Goal: Task Accomplishment & Management: Use online tool/utility

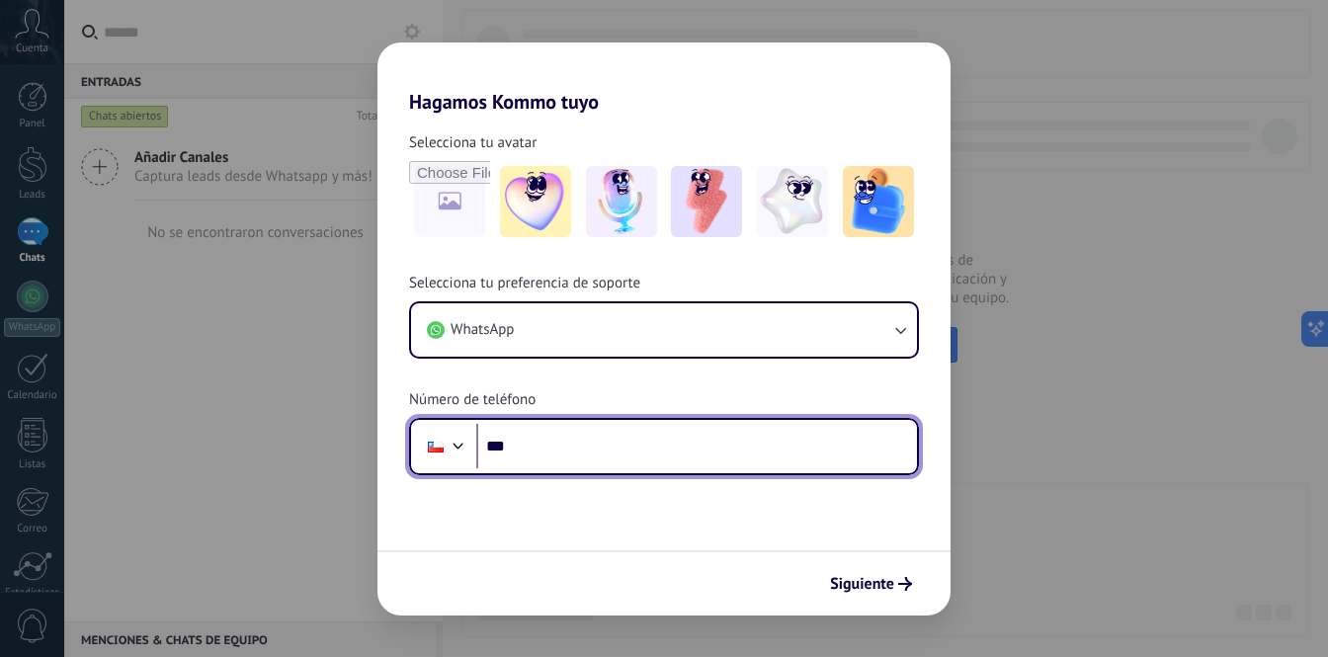
click at [597, 444] on input "***" at bounding box center [696, 446] width 441 height 45
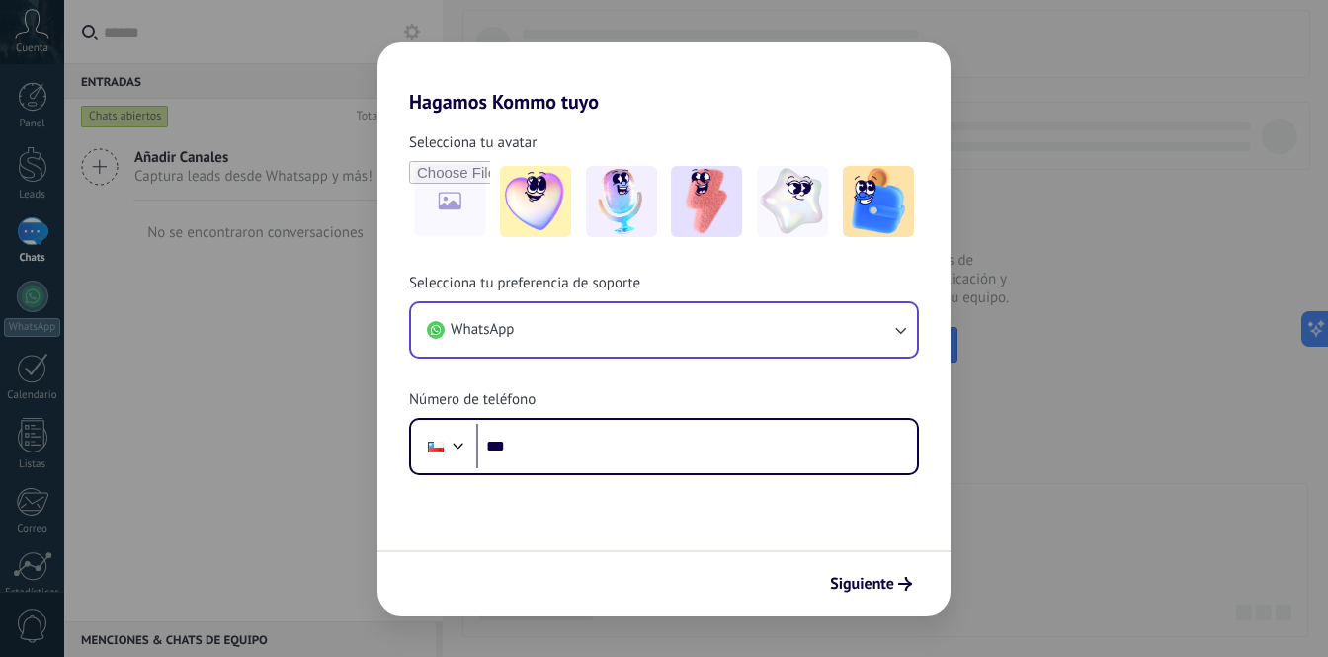
click at [666, 337] on button "WhatsApp" at bounding box center [664, 329] width 506 height 53
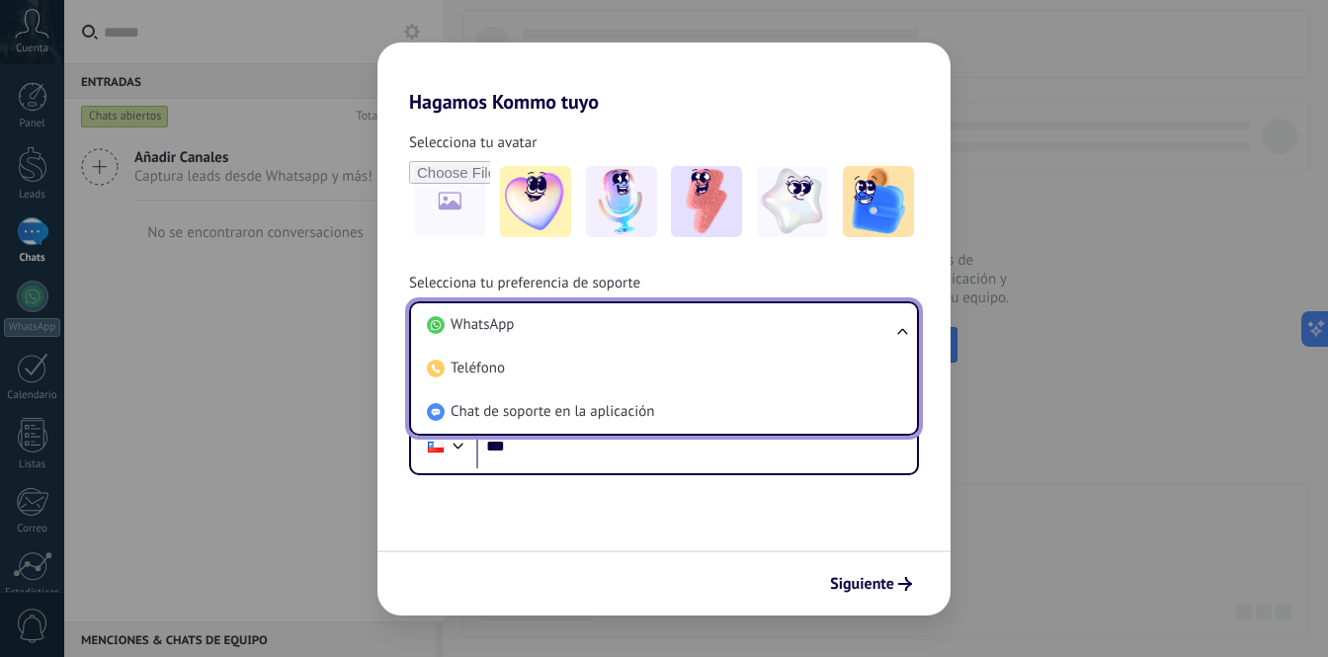
click at [696, 291] on div "Selecciona tu preferencia de soporte WhatsApp WhatsApp Teléfono Chat de soporte…" at bounding box center [664, 375] width 573 height 202
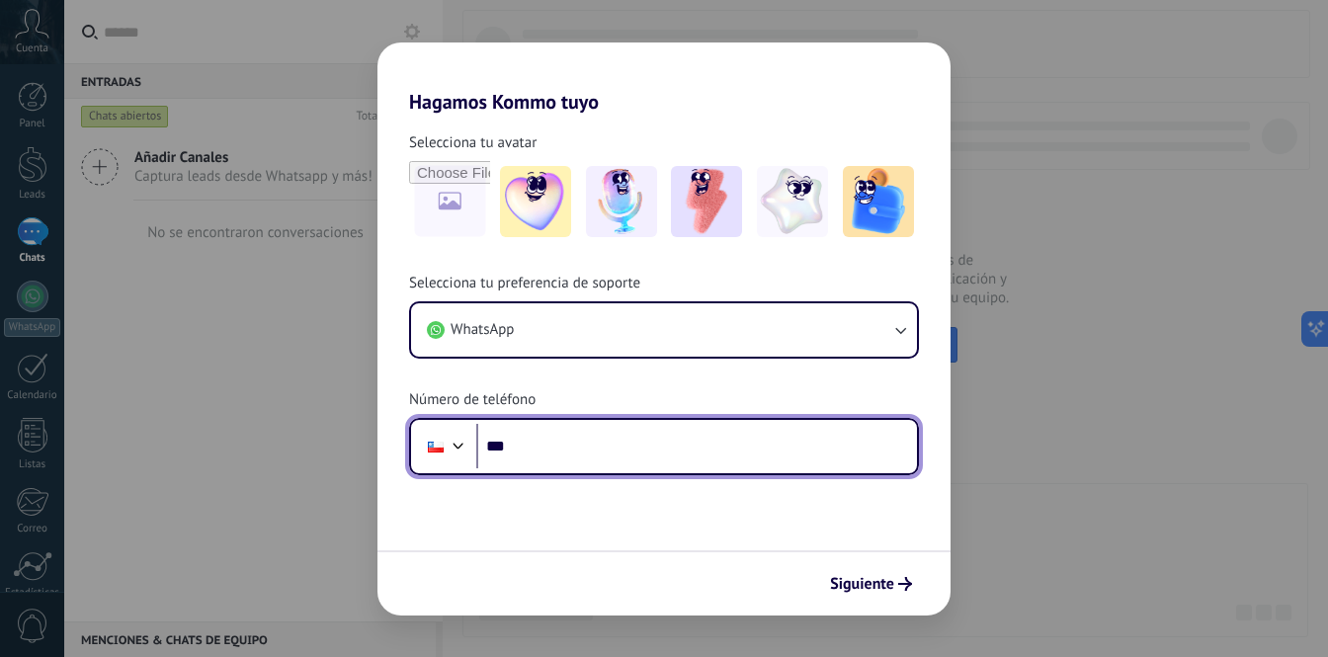
click at [634, 464] on input "***" at bounding box center [696, 446] width 441 height 45
type input "**********"
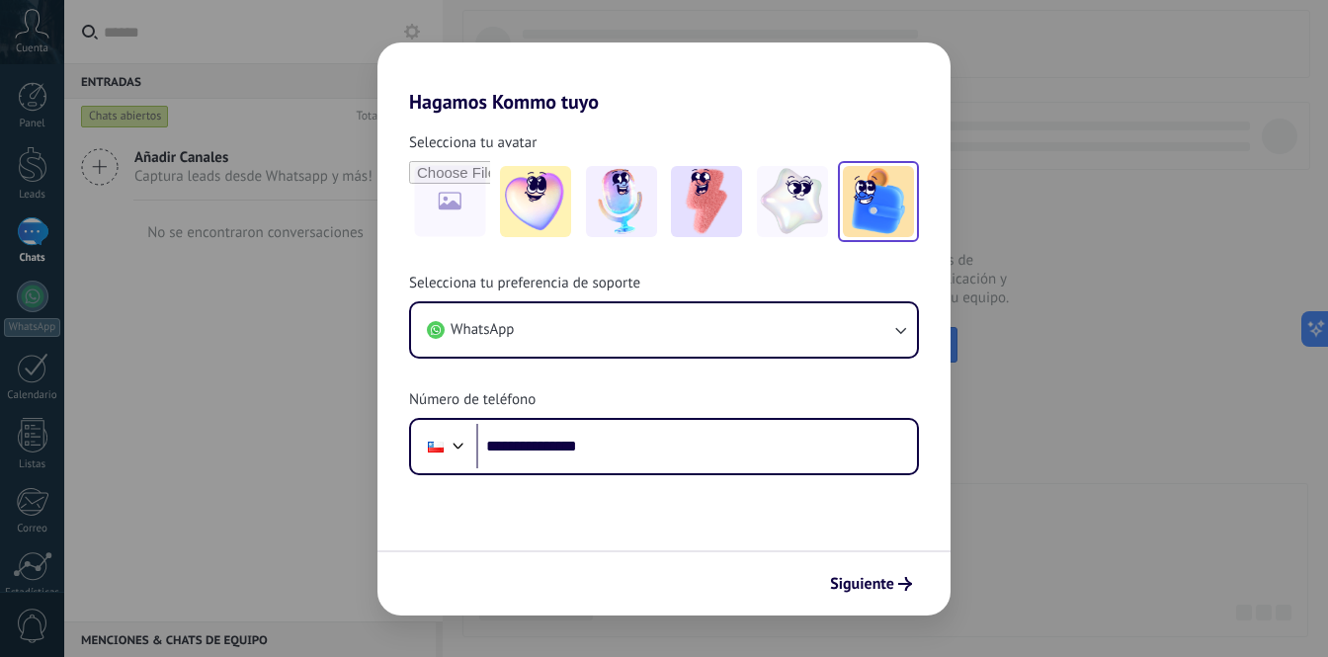
click at [877, 201] on img at bounding box center [878, 201] width 71 height 71
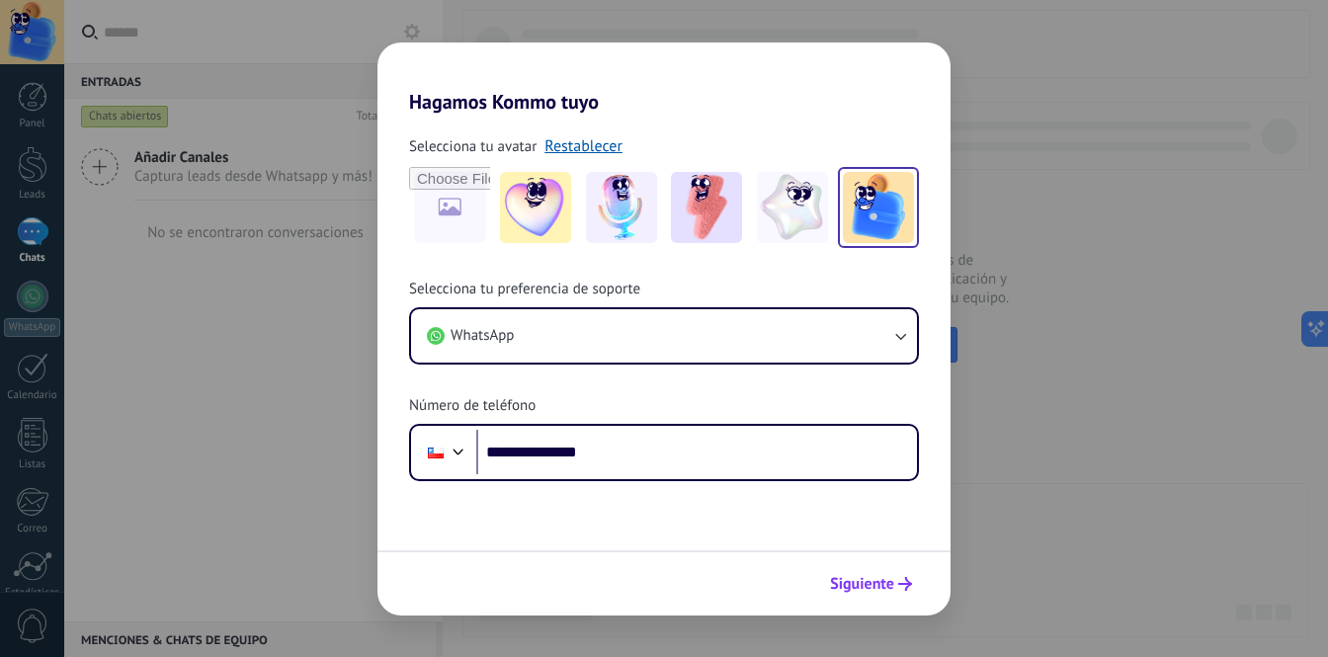
click at [836, 585] on span "Siguiente" at bounding box center [862, 584] width 64 height 14
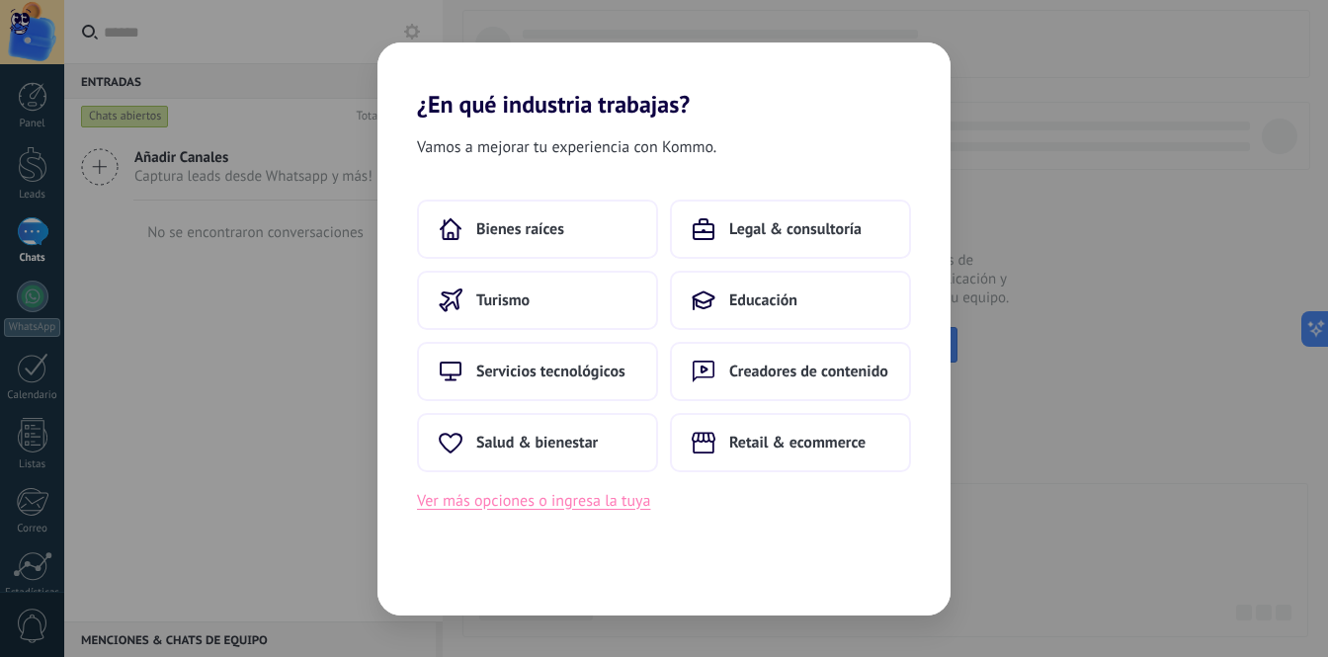
click at [613, 493] on button "Ver más opciones o ingresa la tuya" at bounding box center [533, 501] width 233 height 26
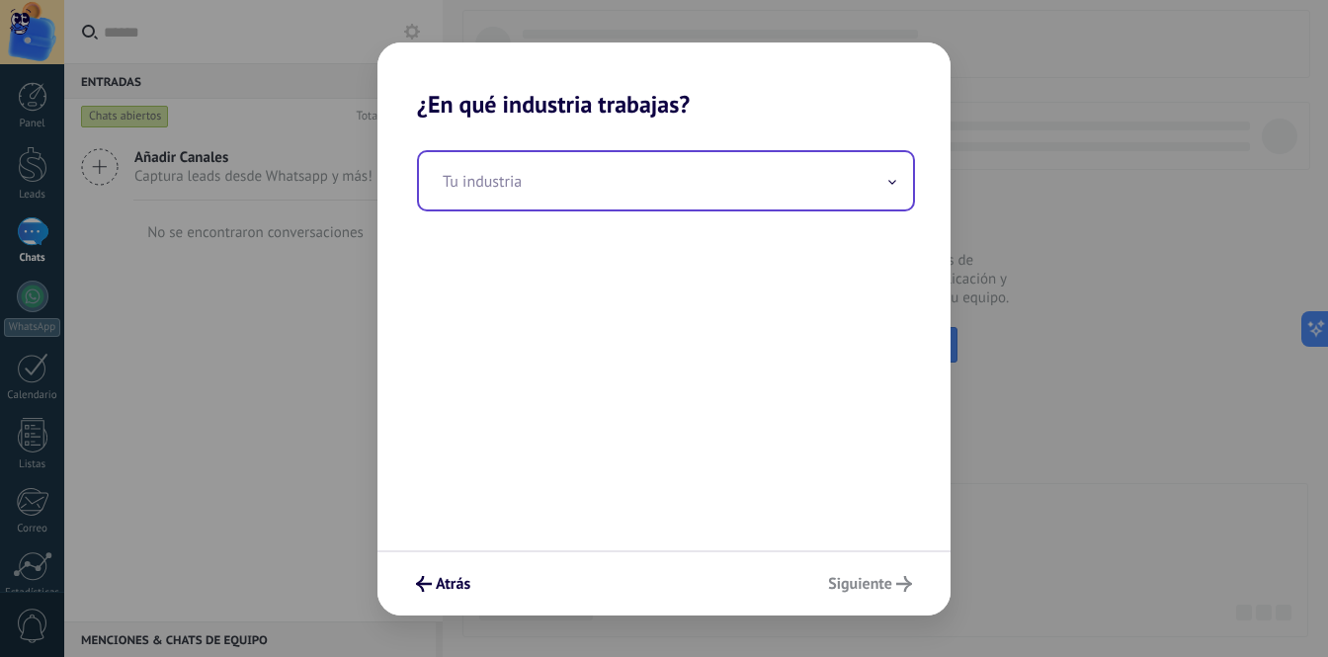
click at [641, 204] on input "text" at bounding box center [666, 180] width 494 height 57
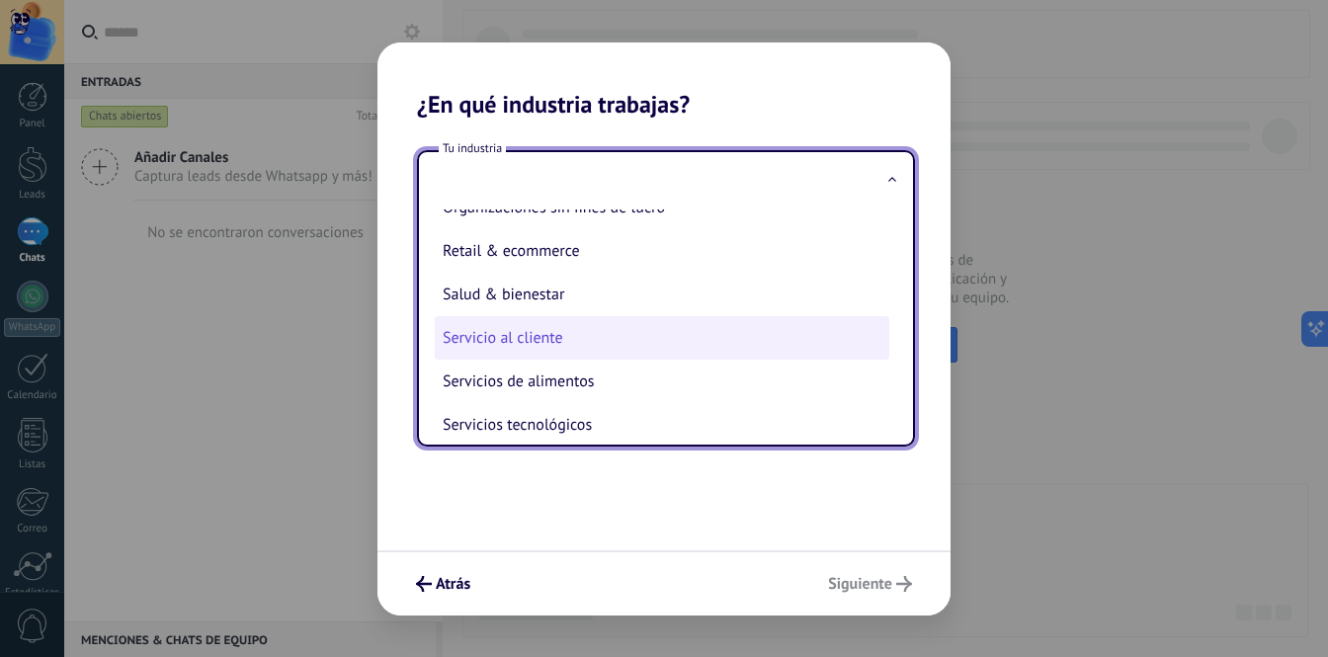
scroll to position [407, 0]
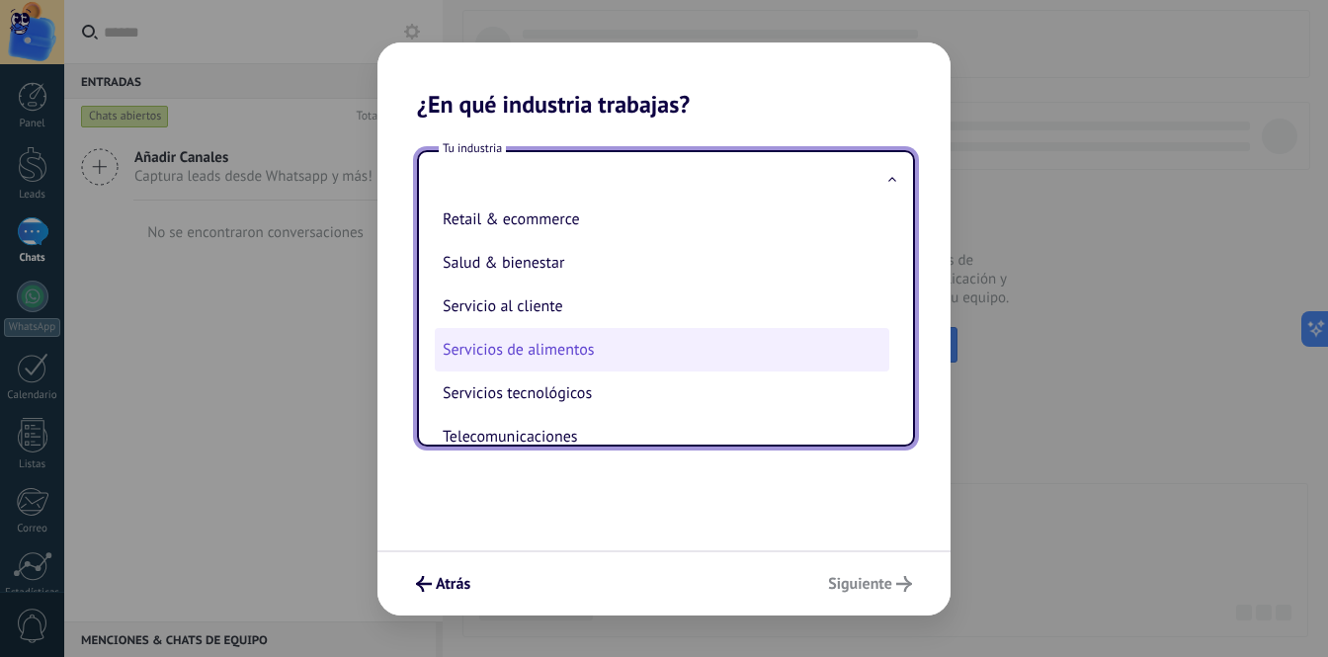
click at [595, 349] on li "Servicios de alimentos" at bounding box center [662, 349] width 455 height 43
type input "**********"
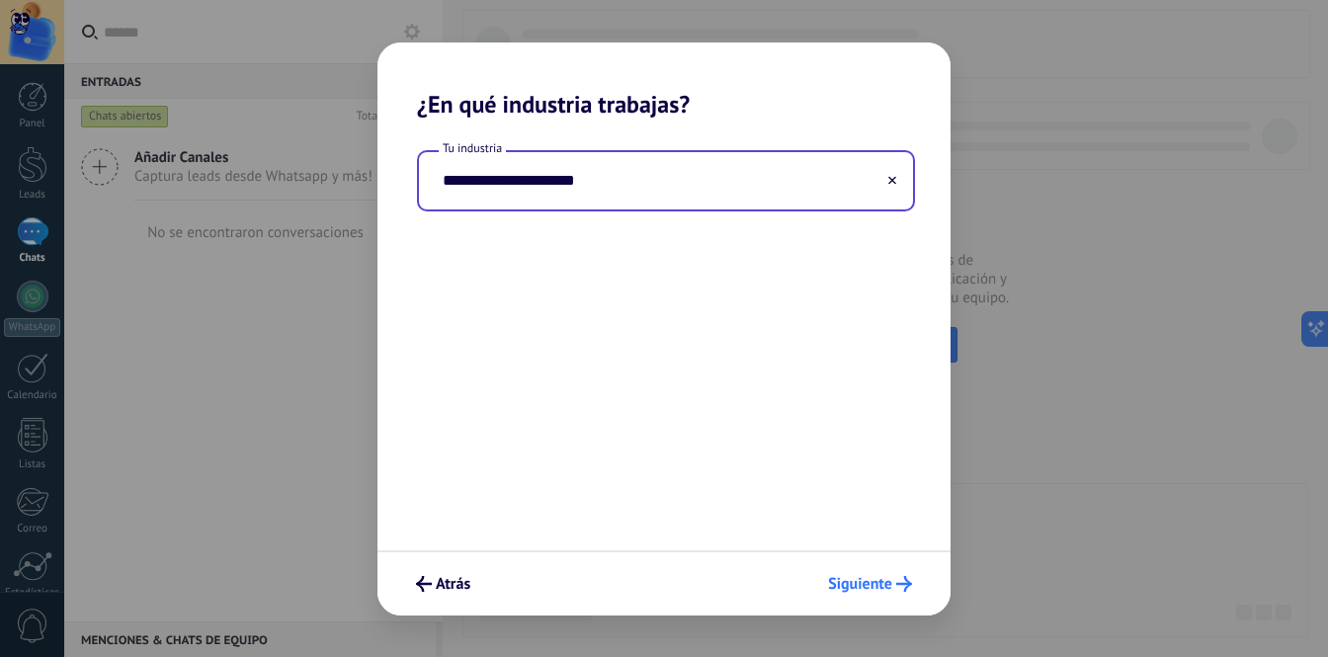
click at [888, 581] on span "Siguiente" at bounding box center [860, 584] width 64 height 14
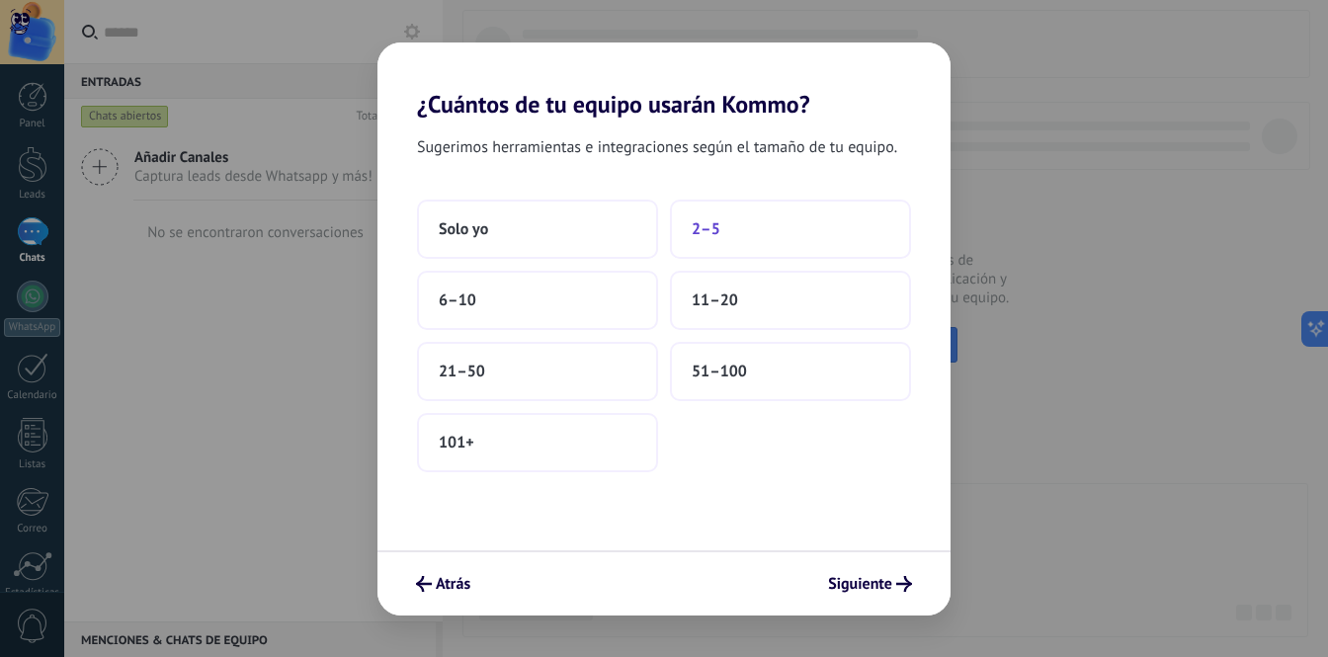
click at [746, 240] on button "2–5" at bounding box center [790, 229] width 241 height 59
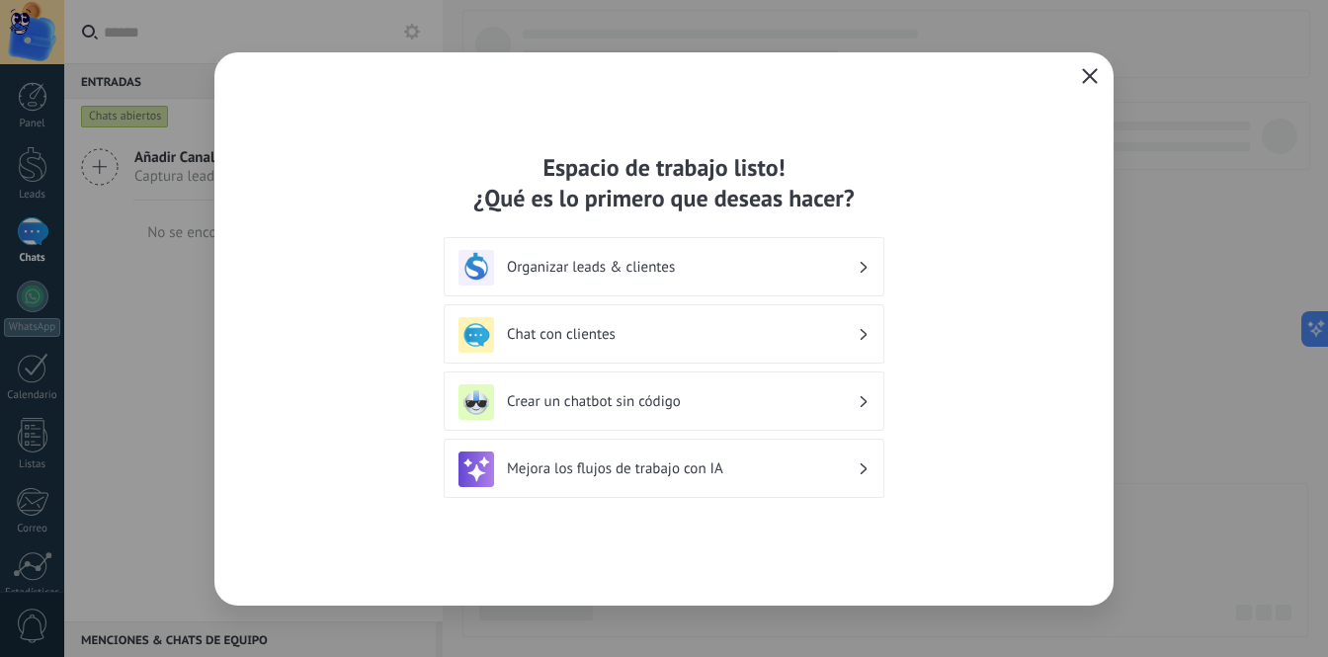
click at [608, 342] on h3 "Chat con clientes" at bounding box center [682, 334] width 351 height 19
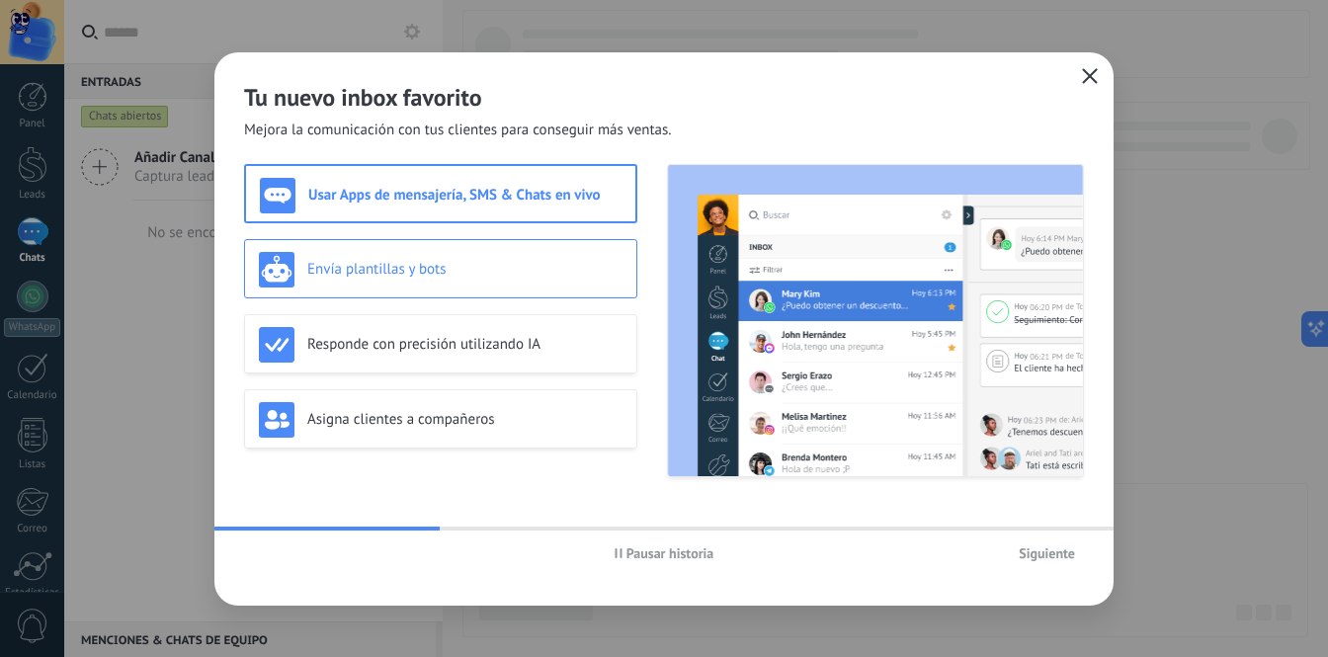
click at [521, 259] on div "Envía plantillas y bots" at bounding box center [441, 270] width 364 height 36
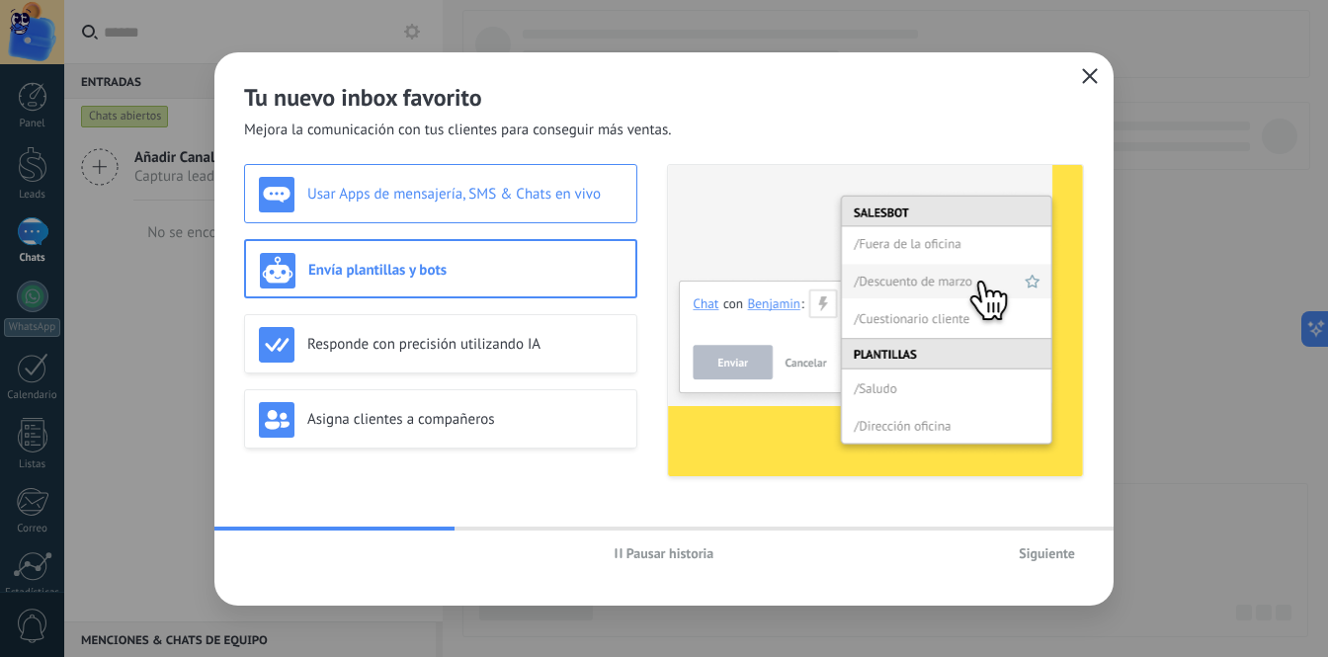
click at [509, 213] on div "Usar Apps de mensajería, SMS & Chats en vivo" at bounding box center [440, 193] width 393 height 59
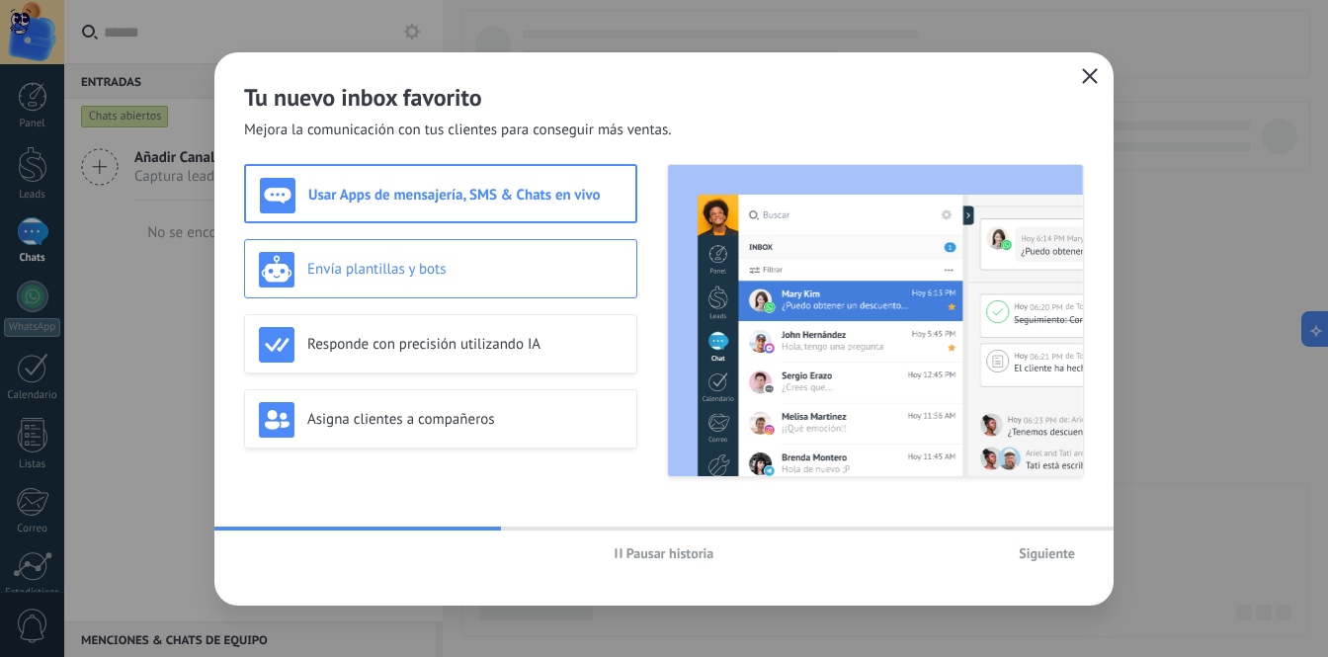
click at [514, 272] on h3 "Envía plantillas y bots" at bounding box center [464, 269] width 315 height 19
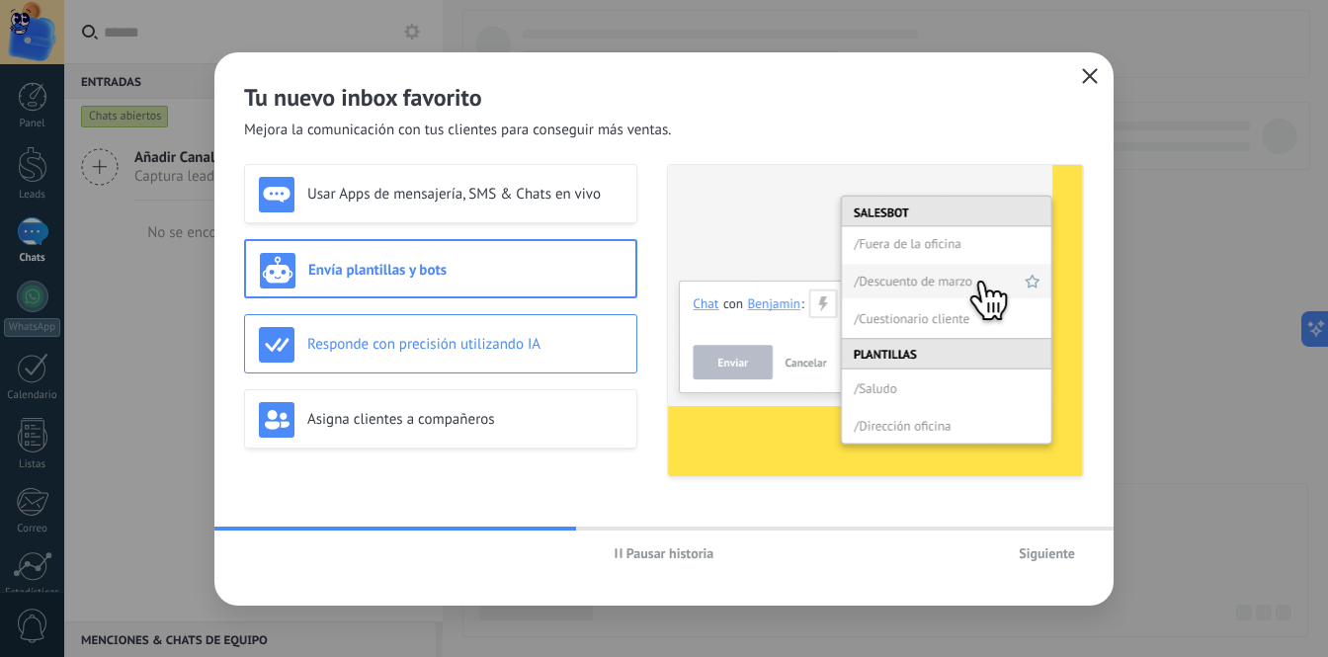
click at [396, 343] on h3 "Responde con precisión utilizando IA" at bounding box center [464, 344] width 315 height 19
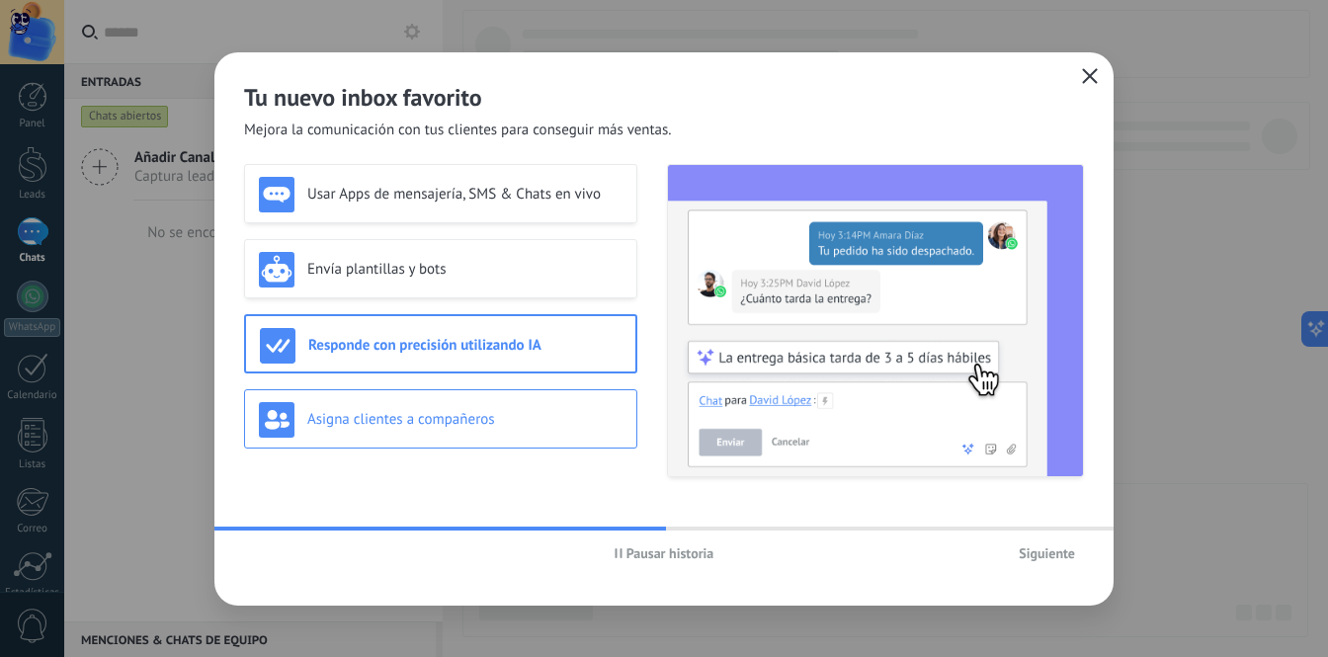
click at [455, 412] on h3 "Asigna clientes a compañeros" at bounding box center [464, 419] width 315 height 19
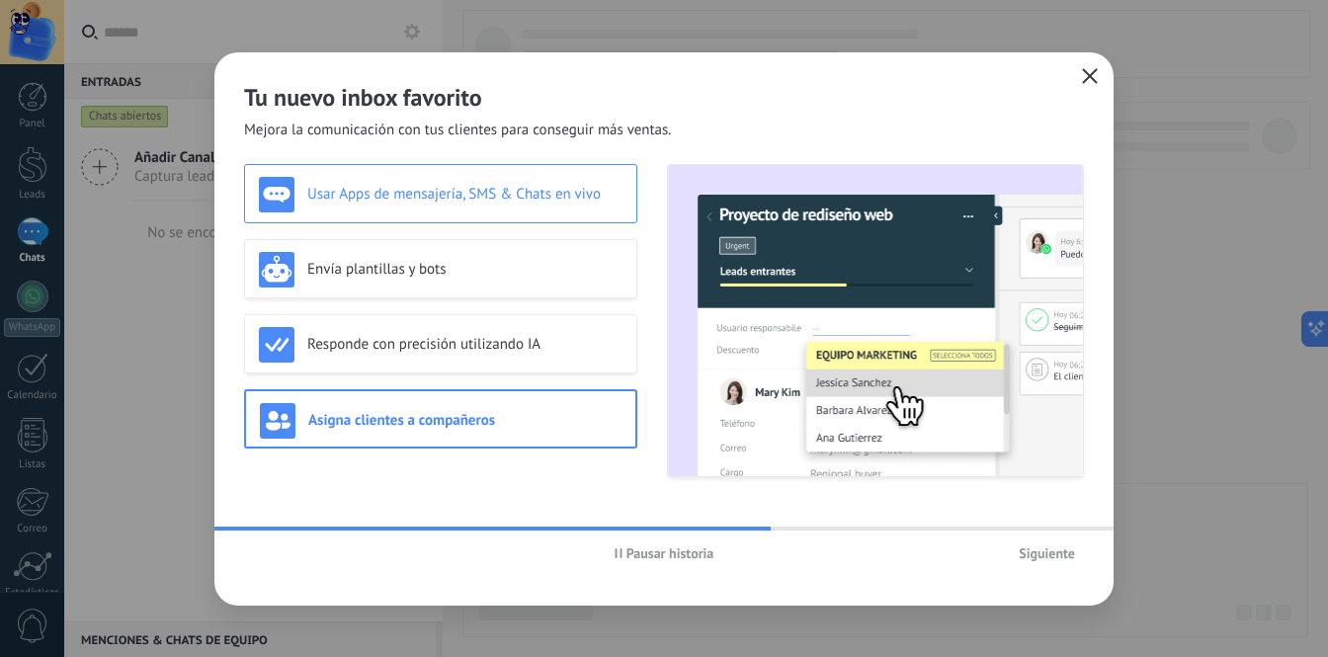
click at [468, 206] on div "Usar Apps de mensajería, SMS & Chats en vivo" at bounding box center [441, 195] width 364 height 36
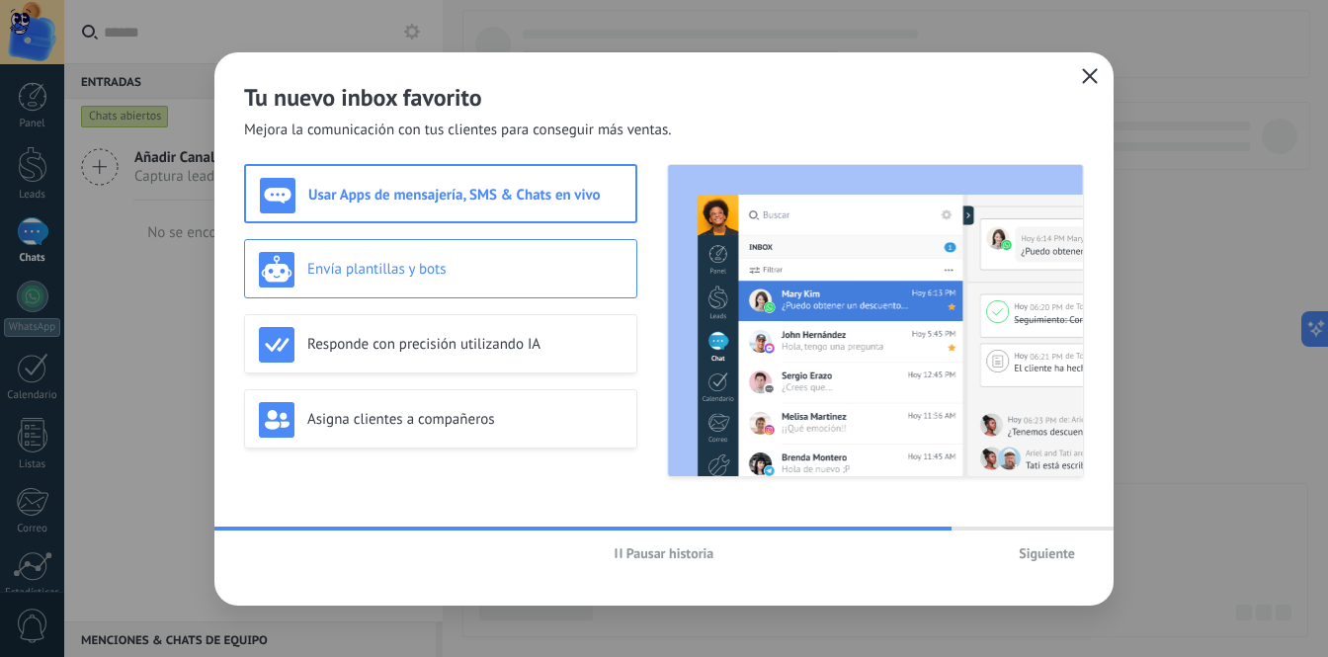
click at [465, 269] on h3 "Envía plantillas y bots" at bounding box center [464, 269] width 315 height 19
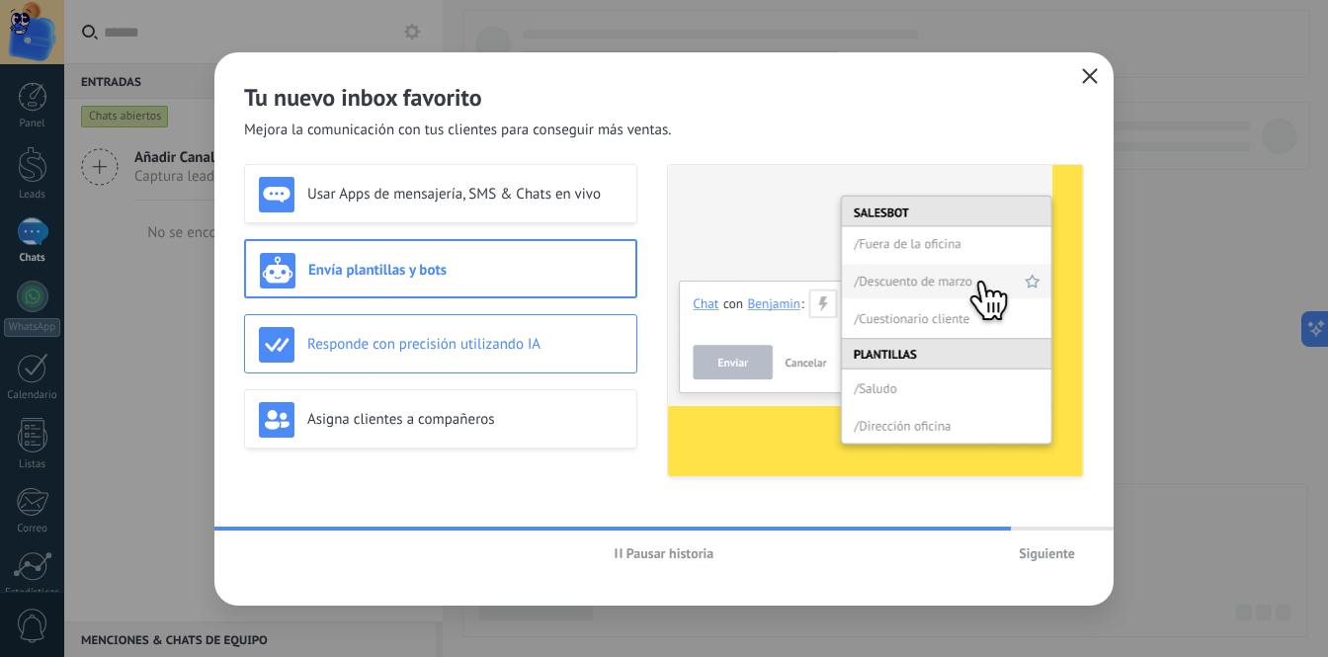
click at [483, 345] on h3 "Responde con precisión utilizando IA" at bounding box center [464, 344] width 315 height 19
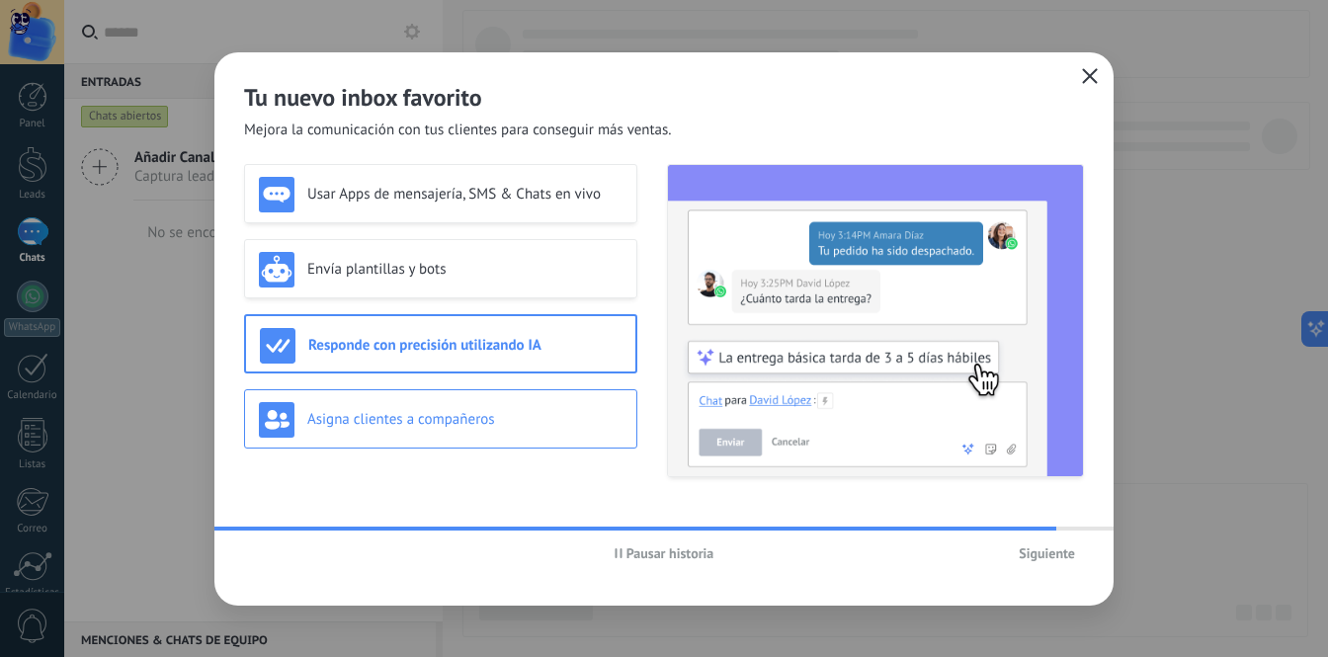
click at [489, 414] on h3 "Asigna clientes a compañeros" at bounding box center [464, 419] width 315 height 19
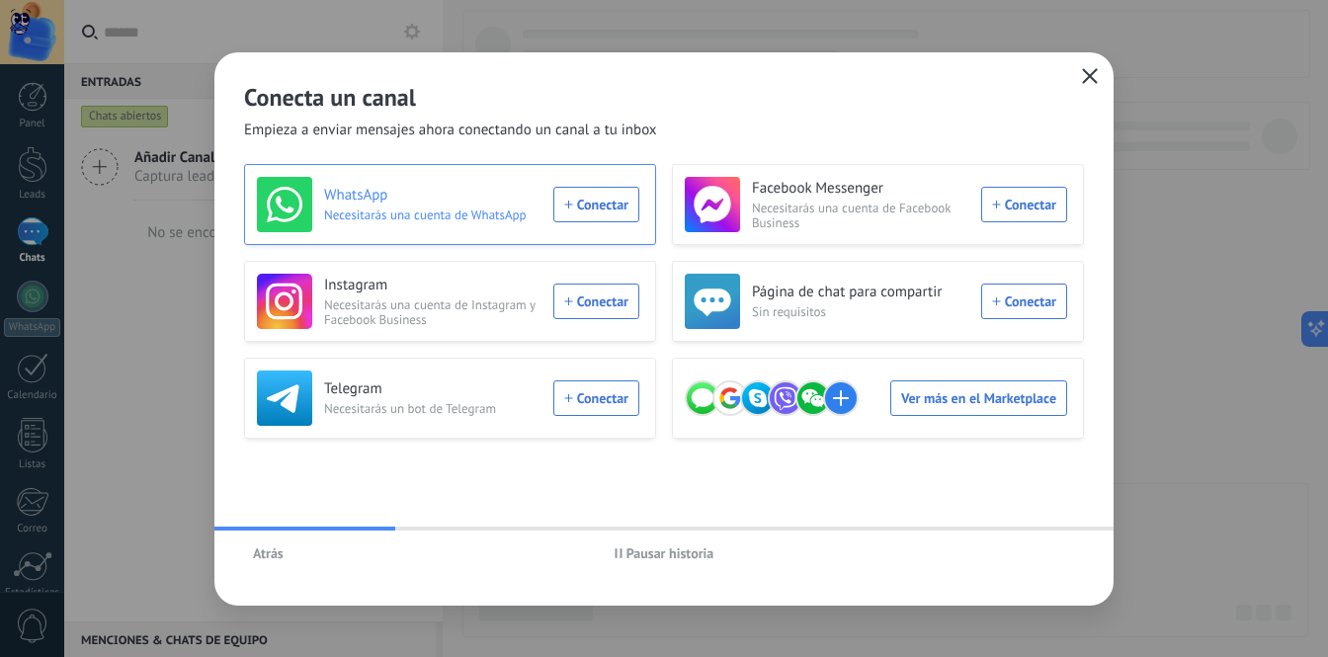
click at [591, 200] on div "WhatsApp Necesitarás una cuenta de WhatsApp Conectar" at bounding box center [448, 204] width 382 height 55
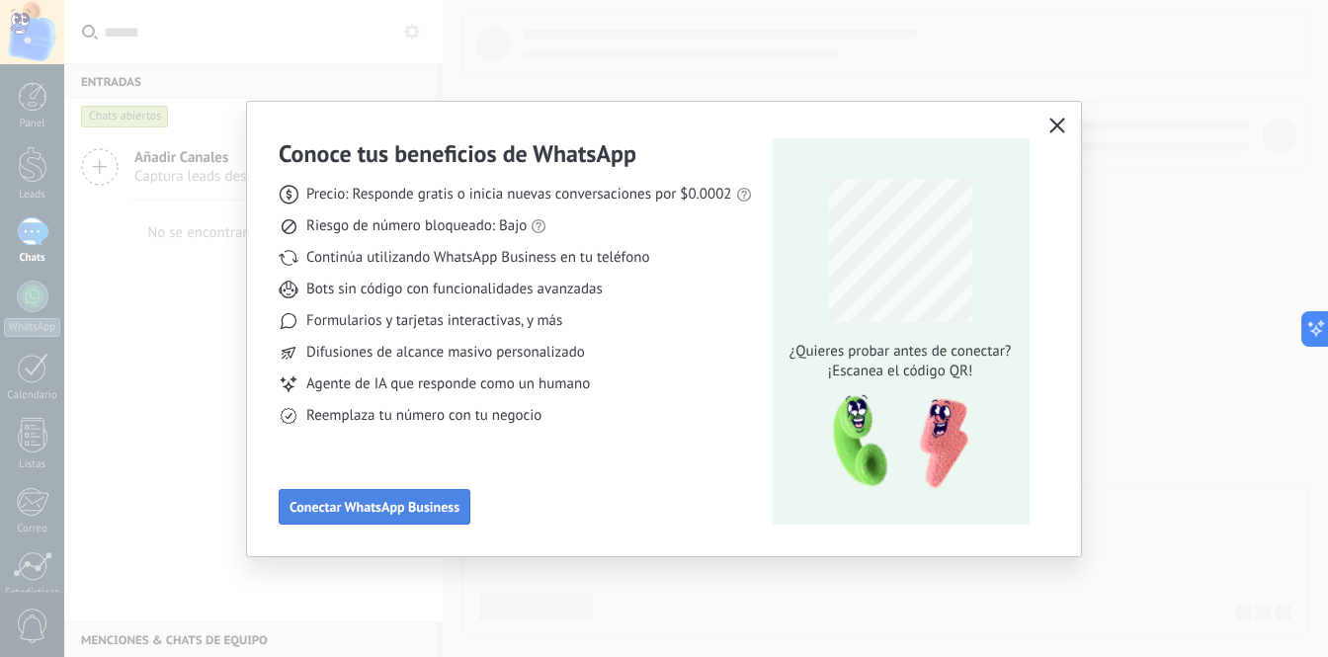
click at [421, 511] on span "Conectar WhatsApp Business" at bounding box center [375, 507] width 170 height 14
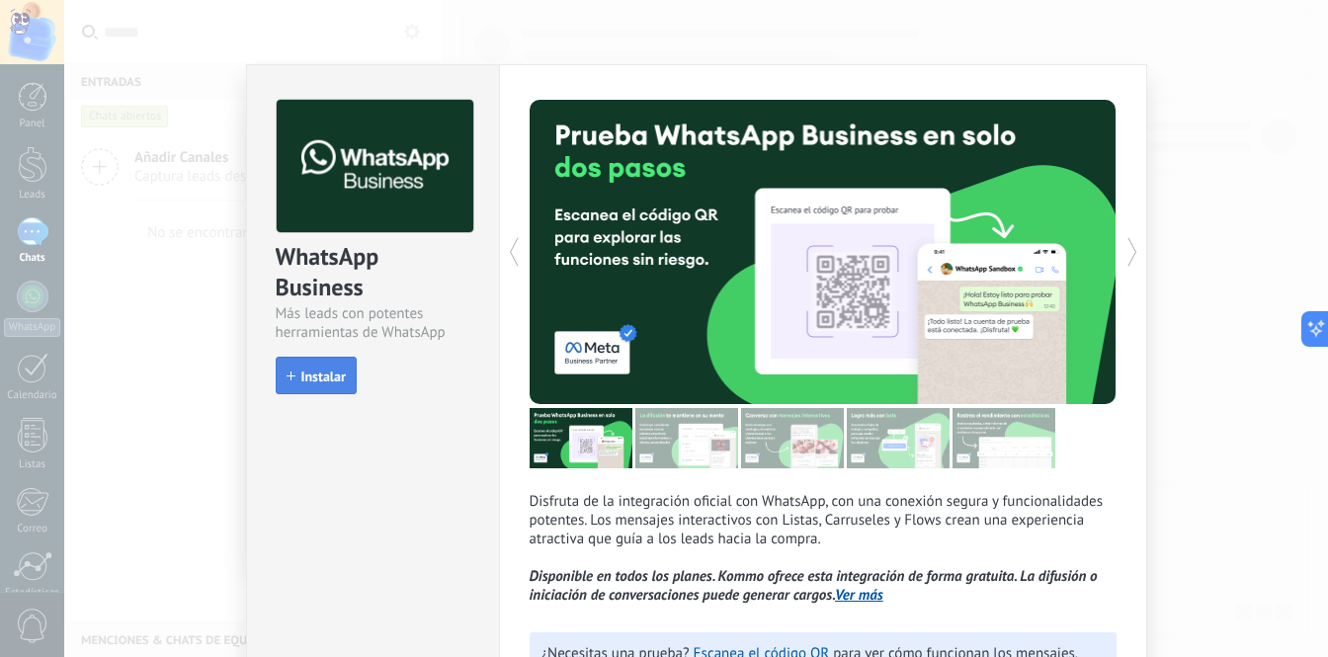
click at [325, 381] on span "Instalar" at bounding box center [323, 377] width 44 height 14
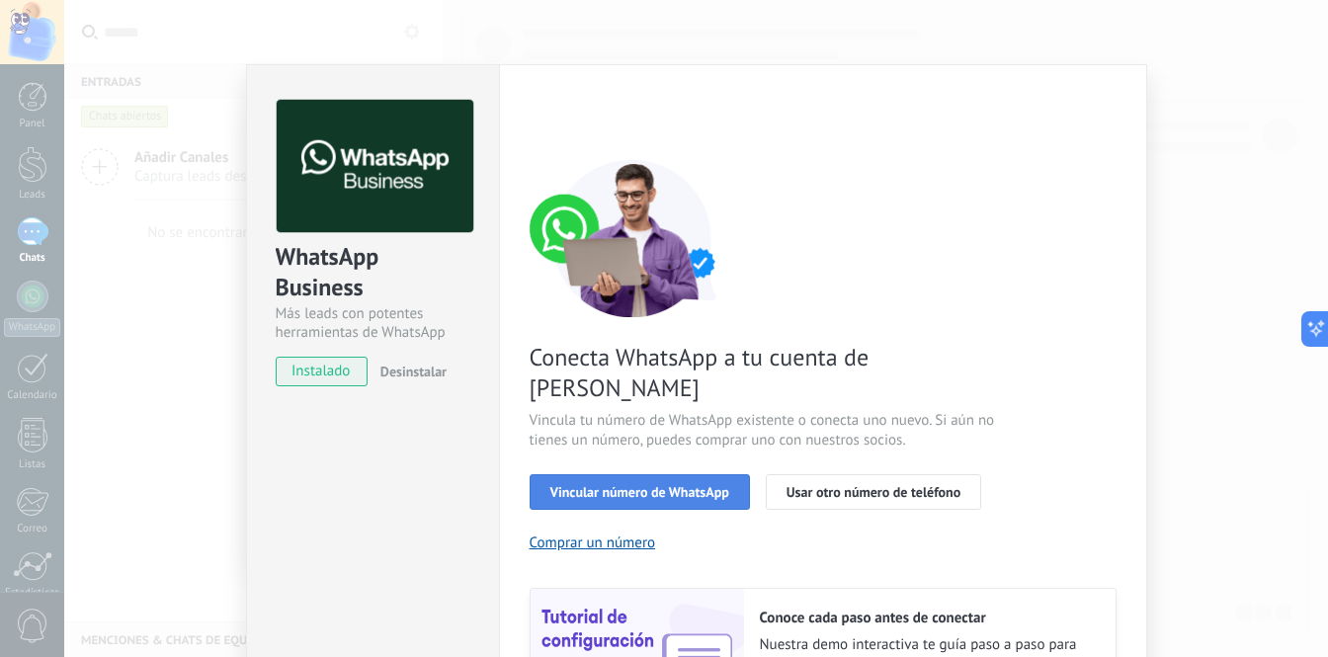
click at [653, 485] on span "Vincular número de WhatsApp" at bounding box center [640, 492] width 179 height 14
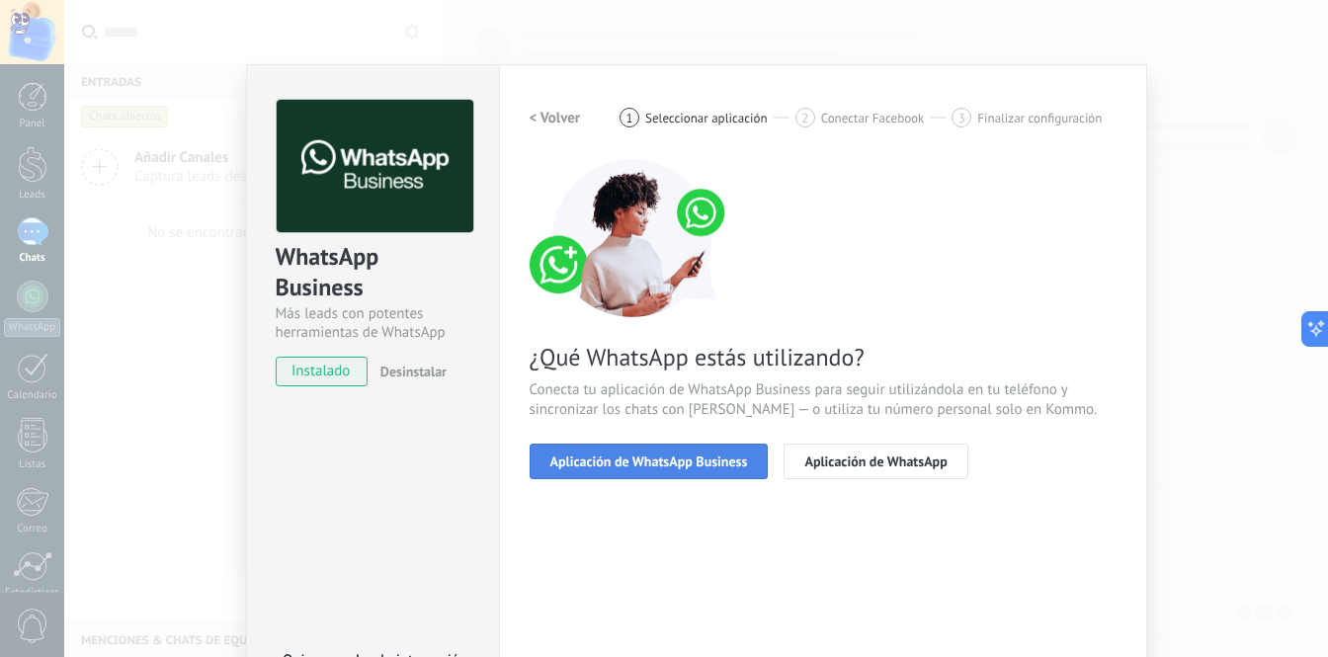
click at [635, 467] on span "Aplicación de WhatsApp Business" at bounding box center [650, 462] width 198 height 14
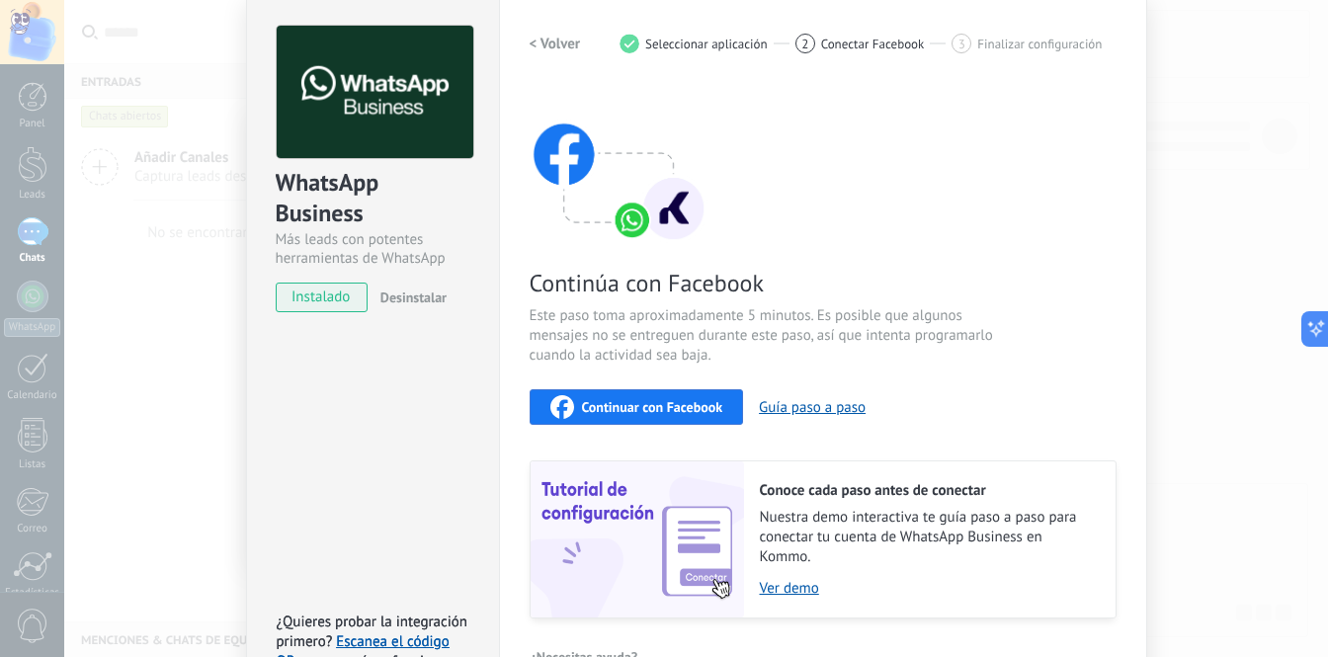
scroll to position [37, 0]
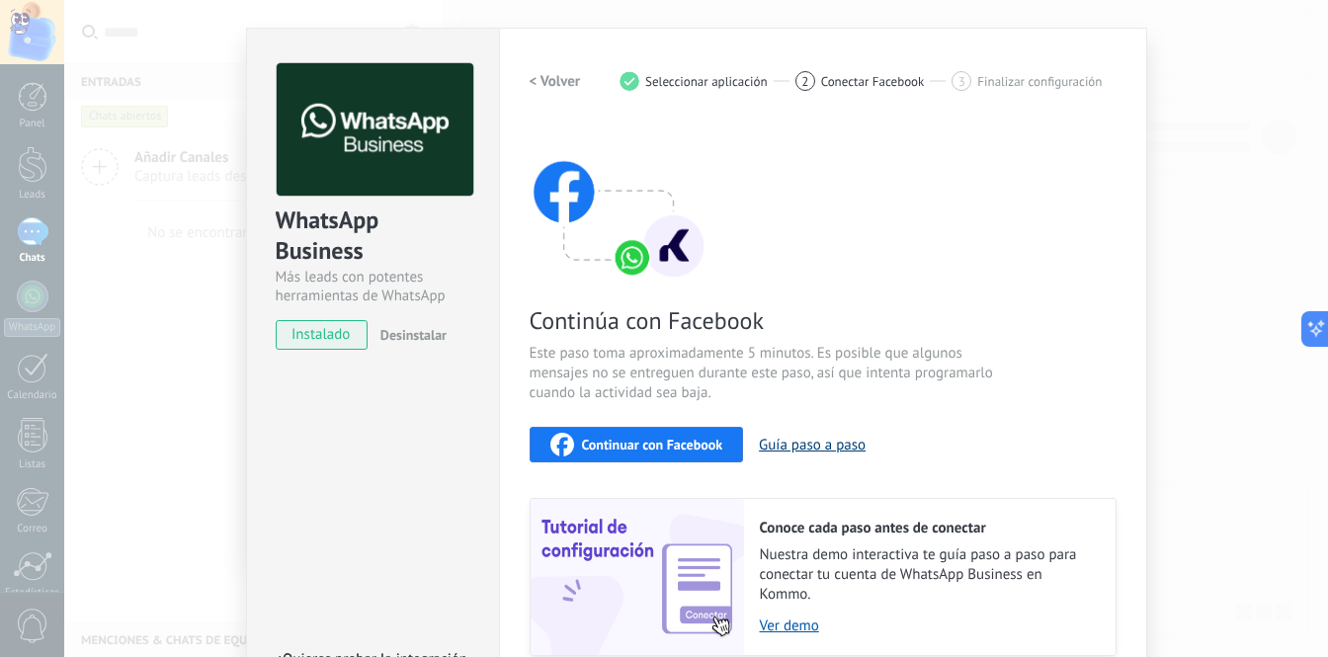
click at [776, 445] on button "Guía paso a paso" at bounding box center [812, 445] width 107 height 19
click at [663, 447] on span "Continuar con Facebook" at bounding box center [652, 445] width 141 height 14
click at [655, 471] on div "Continúa con Facebook Este paso toma aproximadamente 5 minutos. Es posible que …" at bounding box center [823, 390] width 587 height 534
click at [666, 447] on span "Continuar con Facebook" at bounding box center [652, 445] width 141 height 14
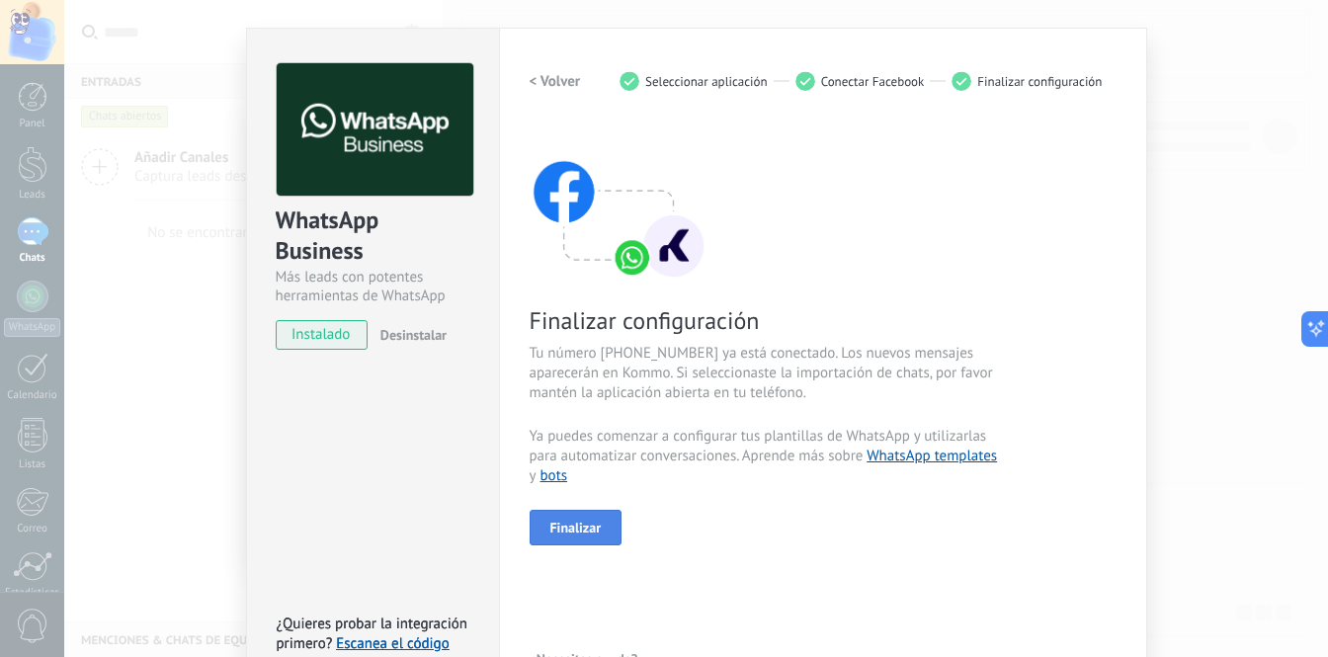
click at [603, 523] on button "Finalizar" at bounding box center [576, 528] width 93 height 36
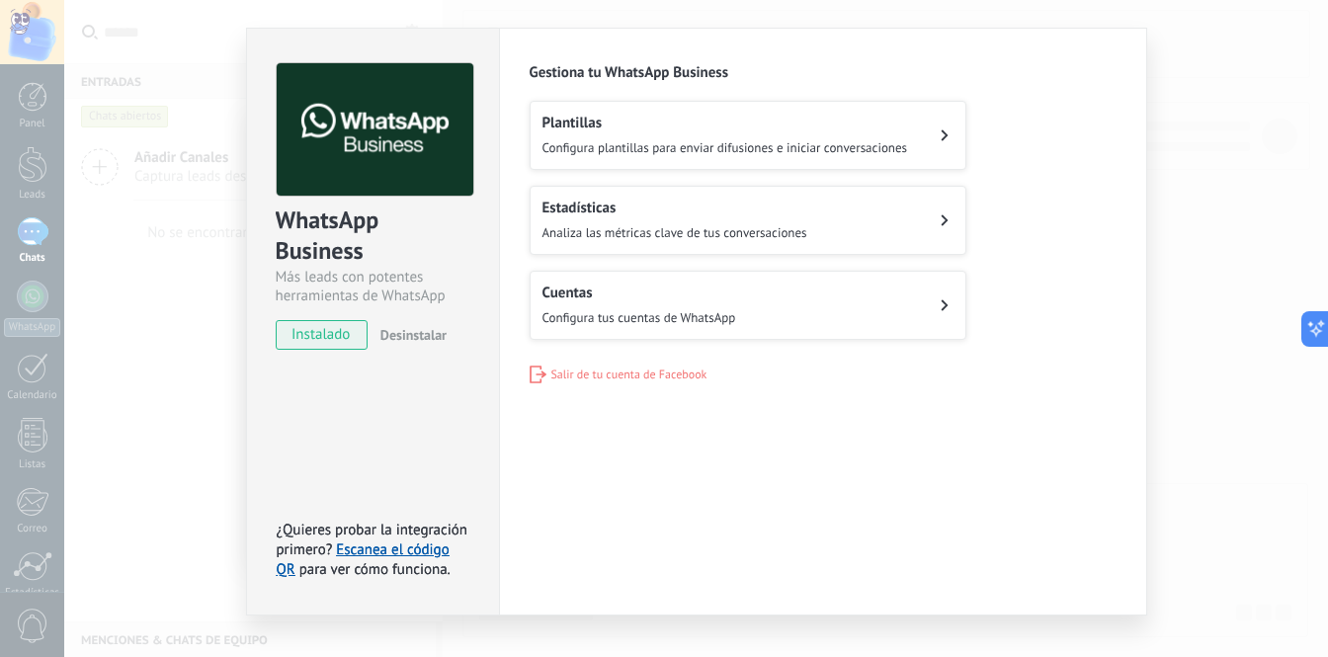
click at [672, 142] on span "Configura plantillas para enviar difusiones e iniciar conversaciones" at bounding box center [726, 147] width 366 height 17
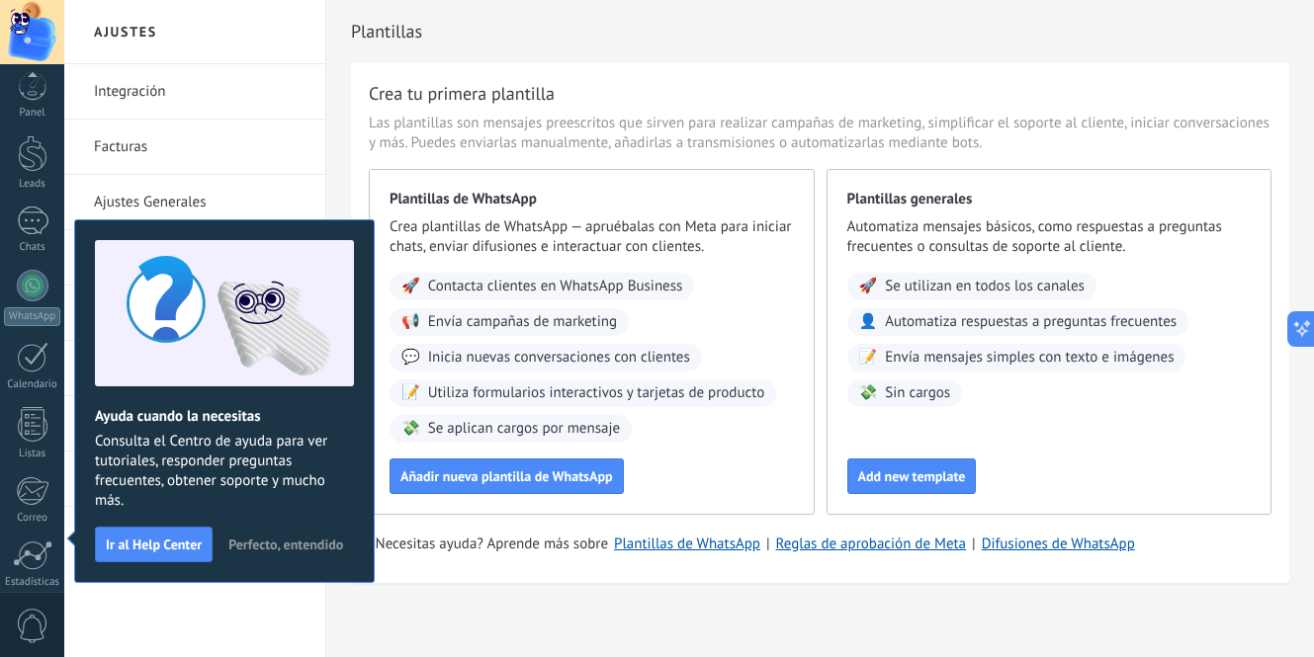
scroll to position [165, 0]
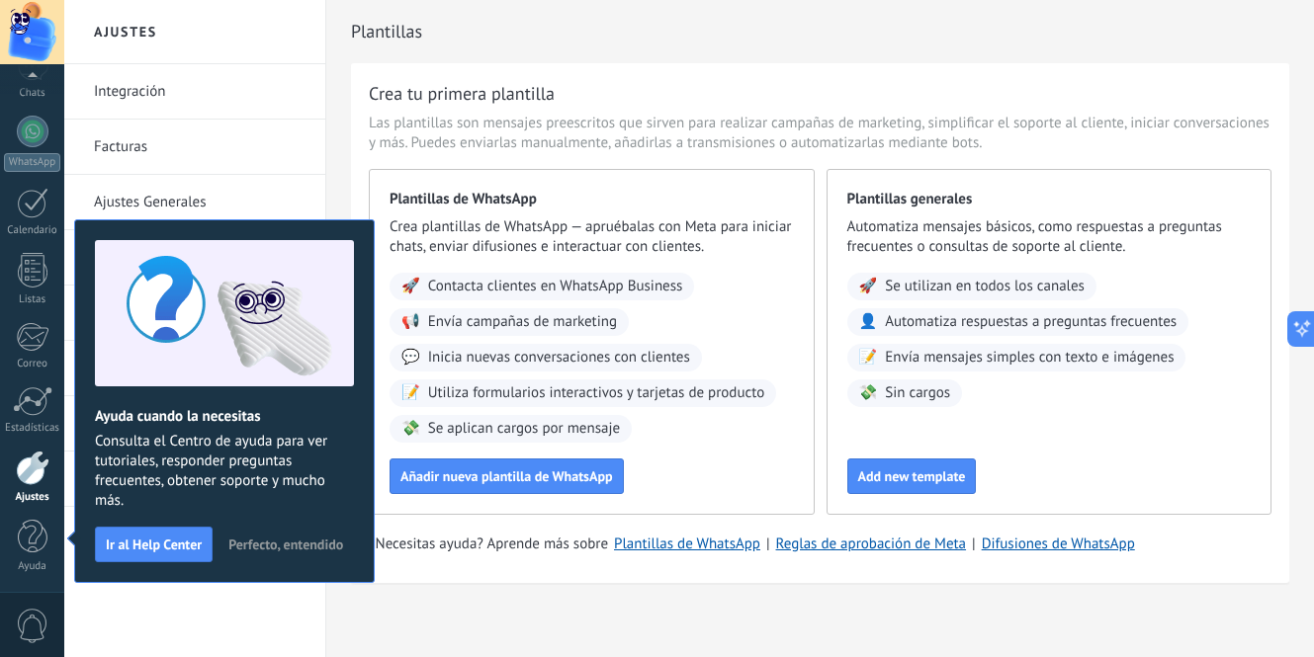
click at [304, 544] on span "Perfecto, entendido" at bounding box center [285, 545] width 115 height 14
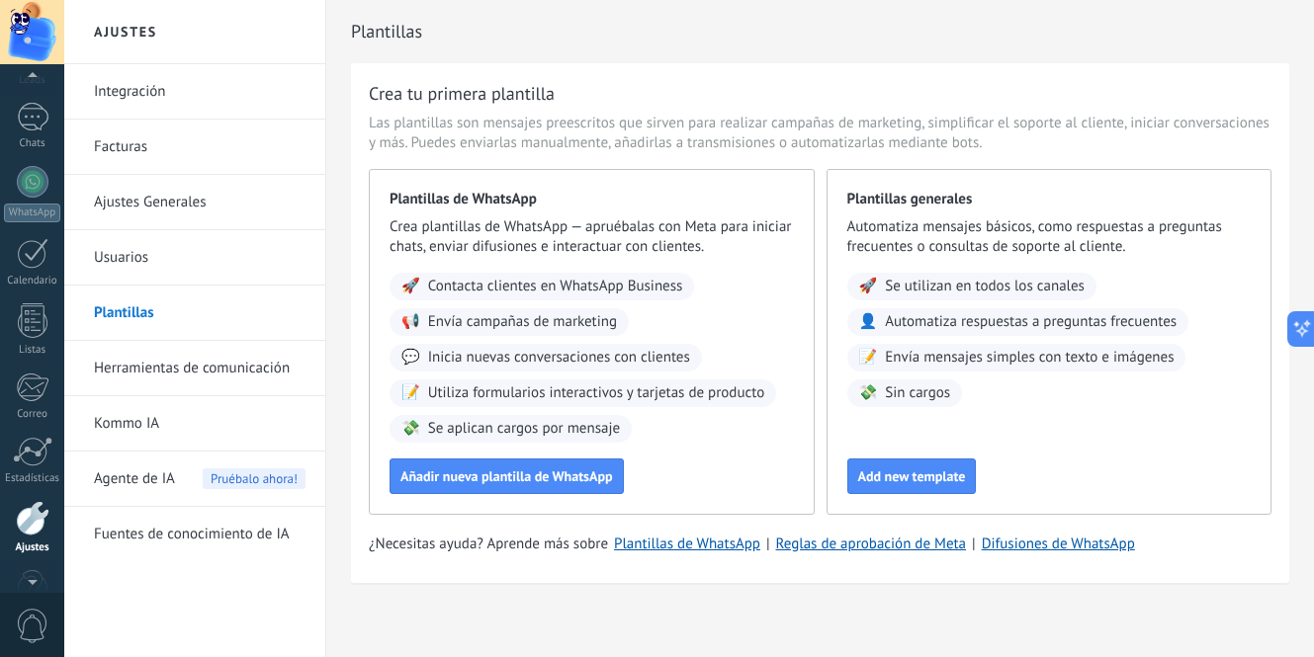
click at [46, 89] on div at bounding box center [32, 79] width 64 height 30
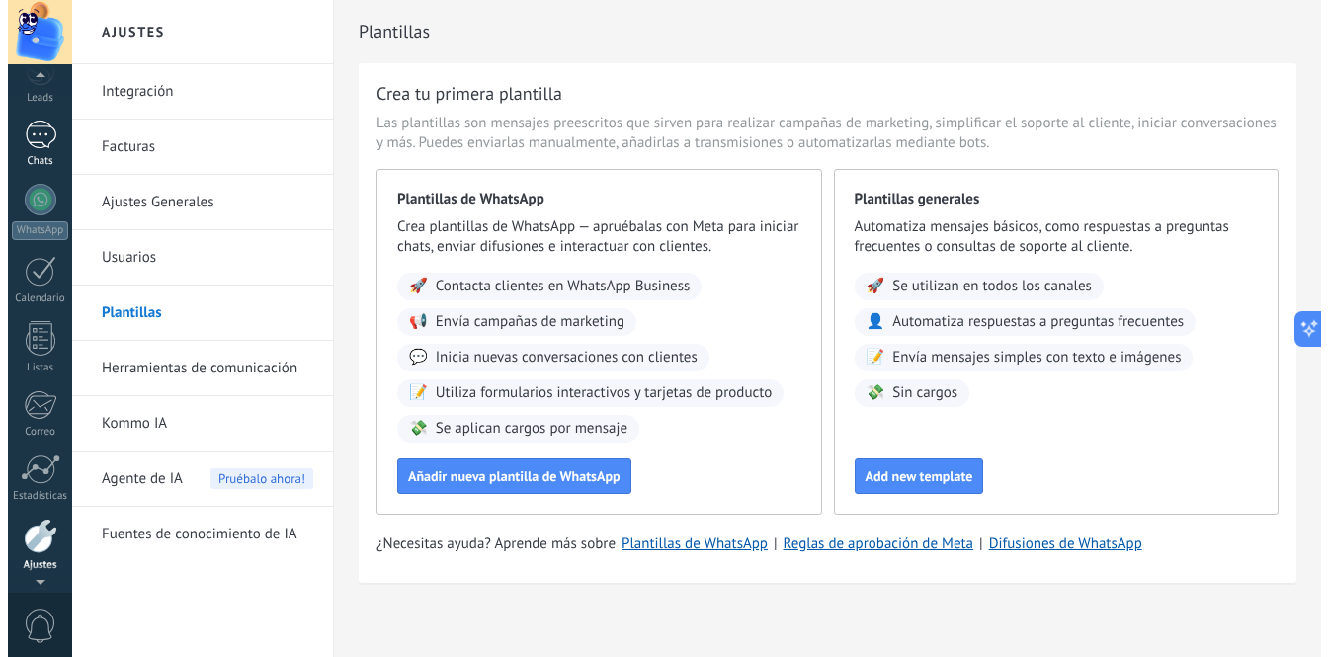
scroll to position [94, 0]
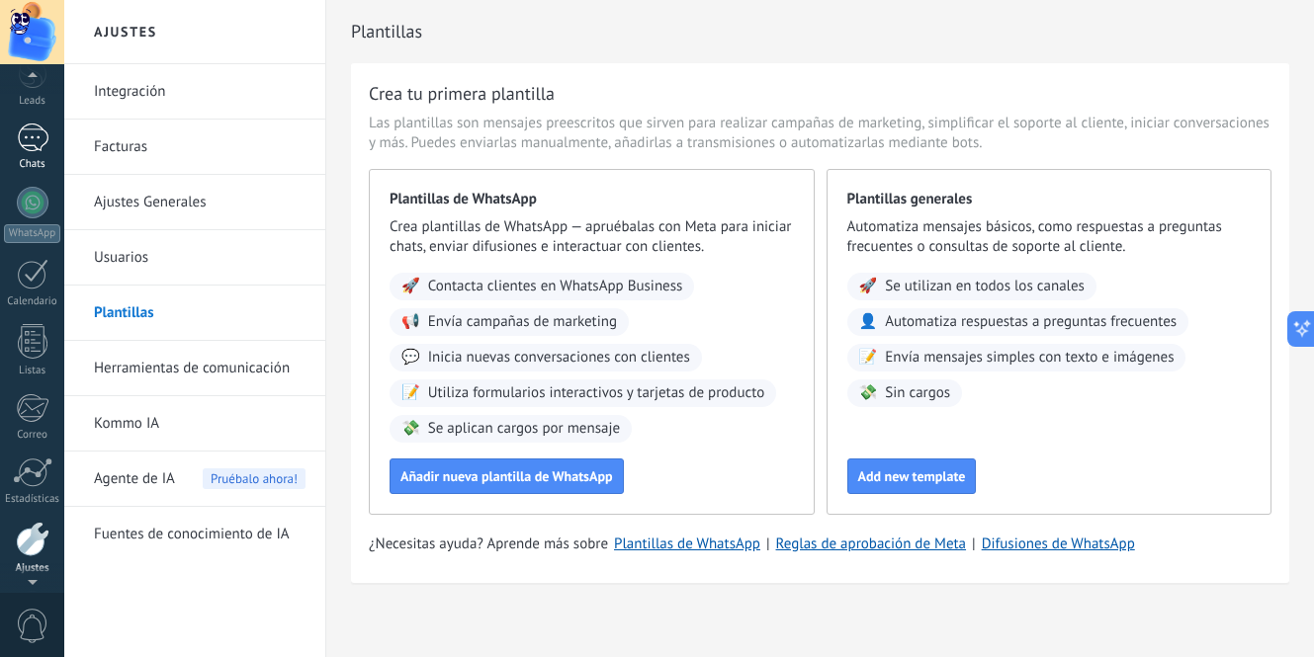
click at [23, 162] on div "Chats" at bounding box center [32, 164] width 57 height 13
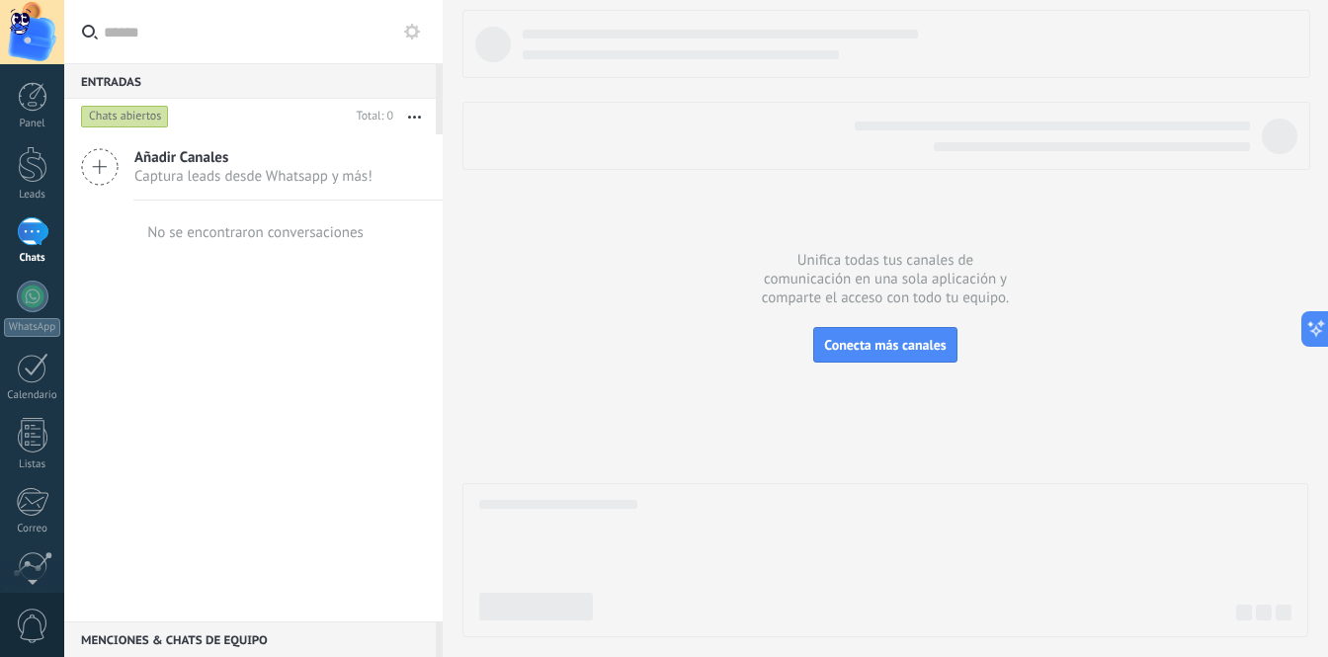
click at [136, 119] on div "Chats abiertos" at bounding box center [125, 117] width 88 height 24
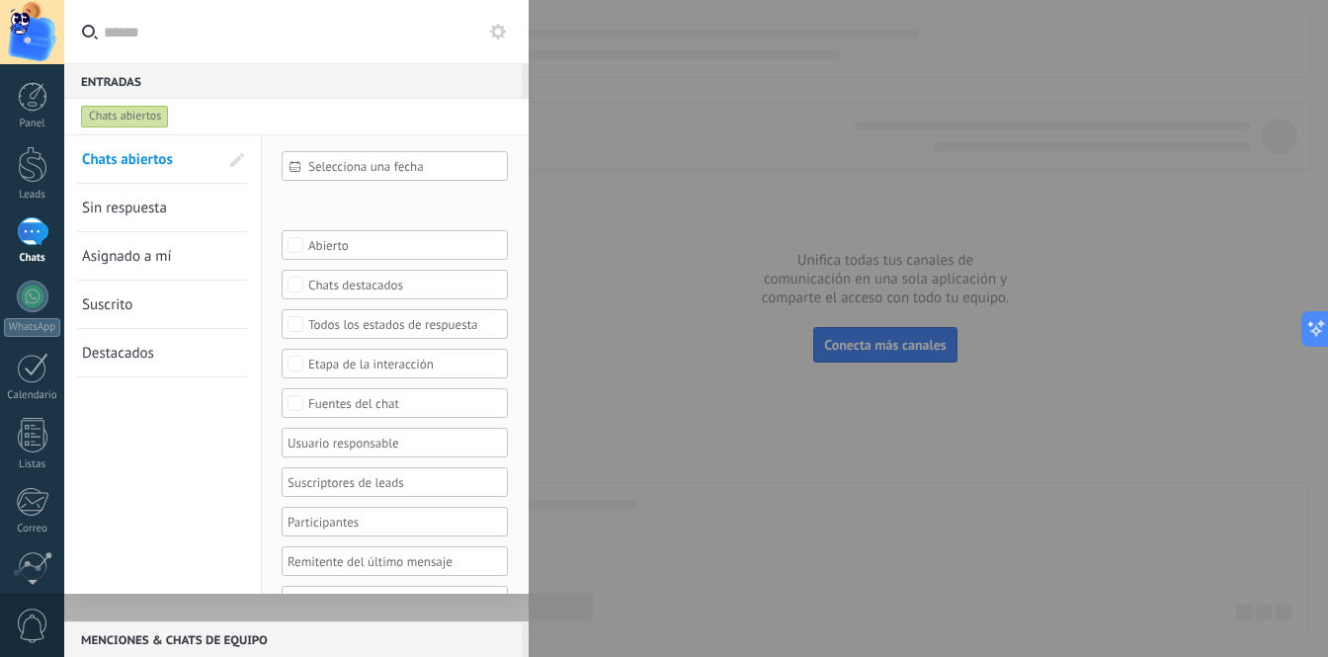
click at [136, 119] on div "Chats abiertos" at bounding box center [125, 117] width 88 height 24
click at [673, 164] on div at bounding box center [664, 328] width 1328 height 657
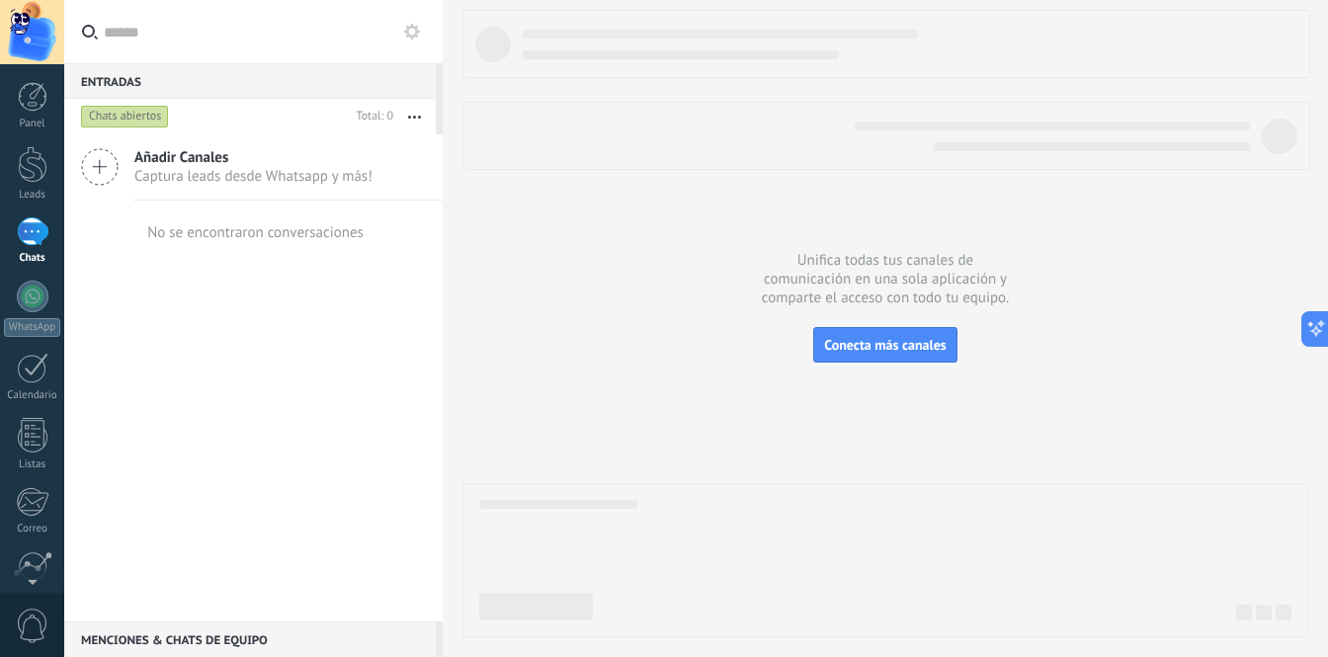
click at [404, 119] on button "button" at bounding box center [414, 117] width 42 height 36
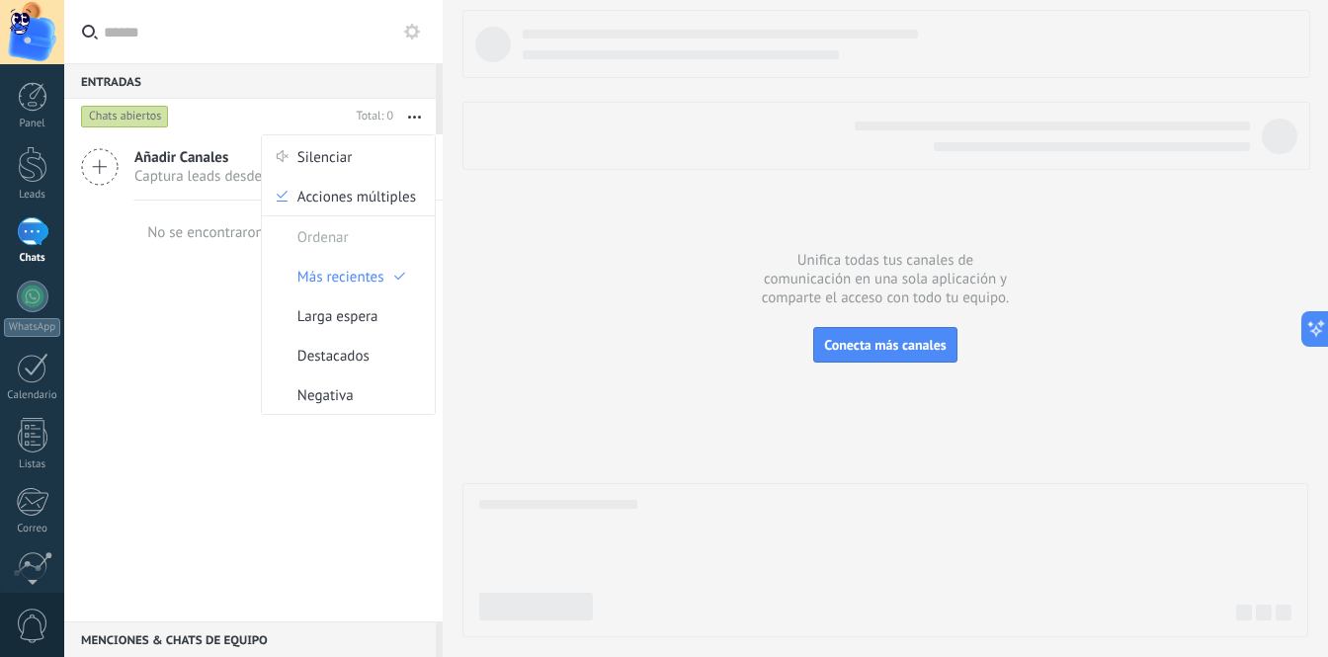
click at [405, 117] on button "button" at bounding box center [414, 117] width 42 height 36
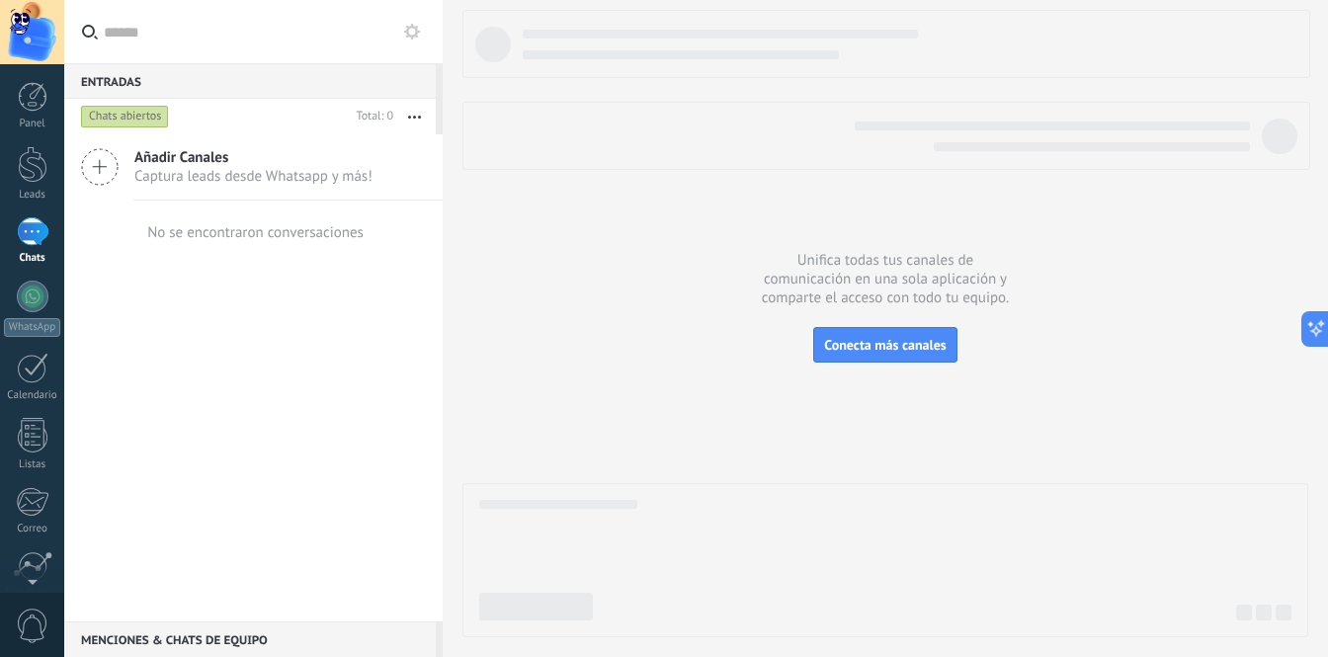
click at [407, 24] on icon at bounding box center [412, 32] width 16 height 16
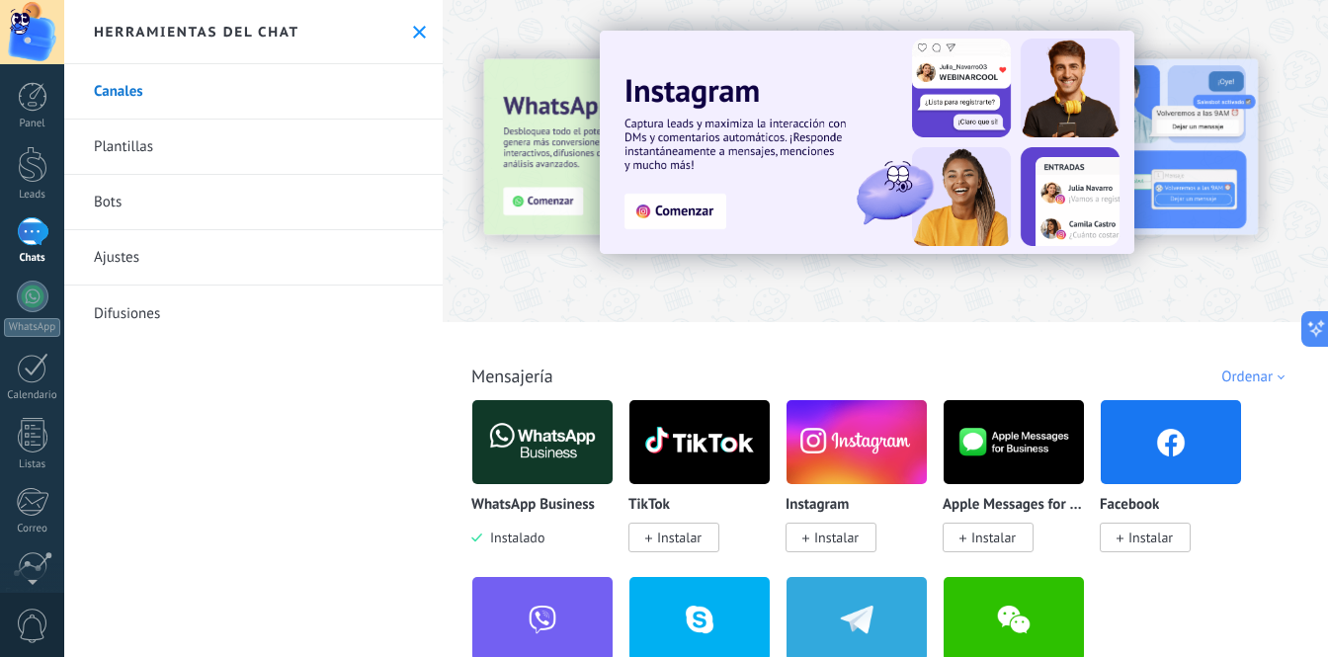
click at [413, 35] on icon at bounding box center [419, 32] width 13 height 13
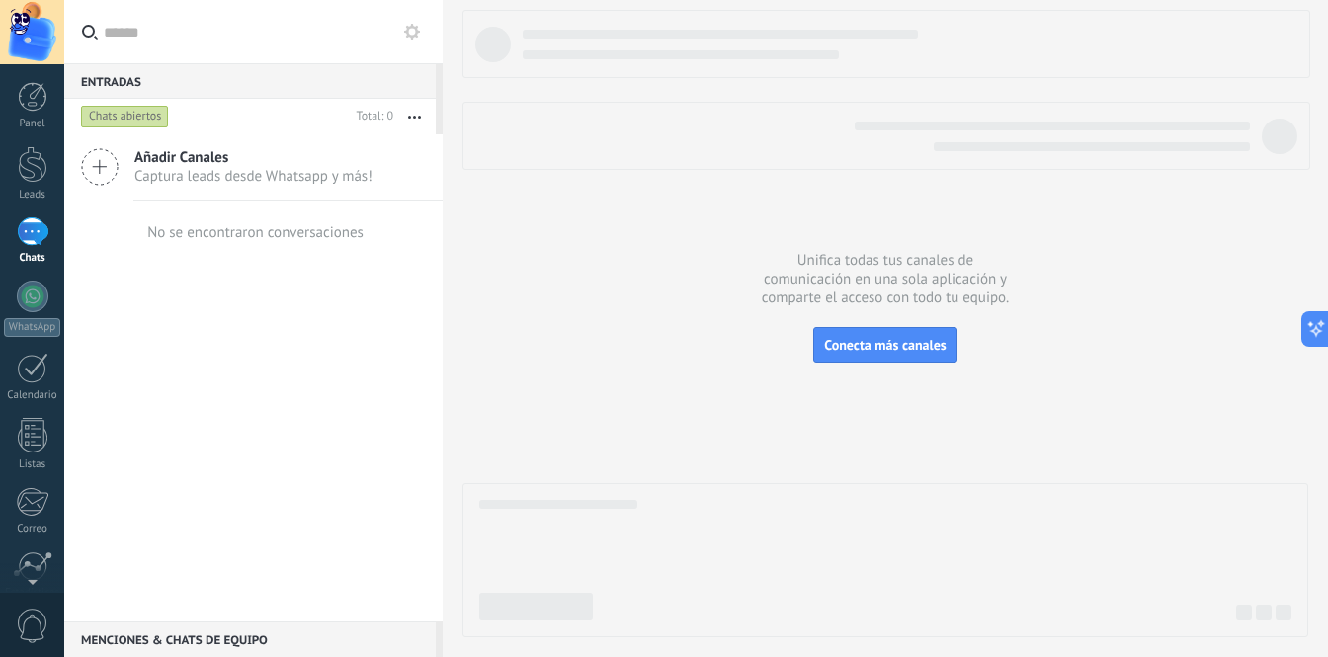
click at [298, 181] on span "Captura leads desde Whatsapp y más!" at bounding box center [253, 176] width 238 height 19
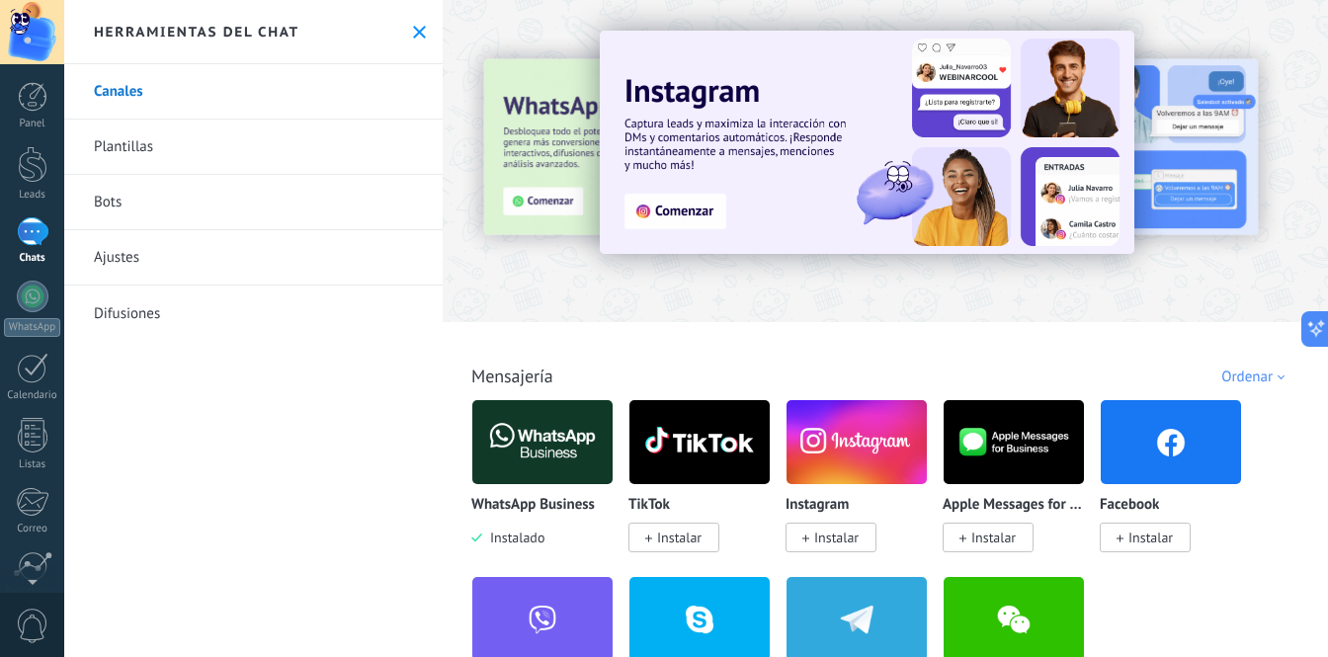
click at [554, 437] on img at bounding box center [542, 442] width 140 height 96
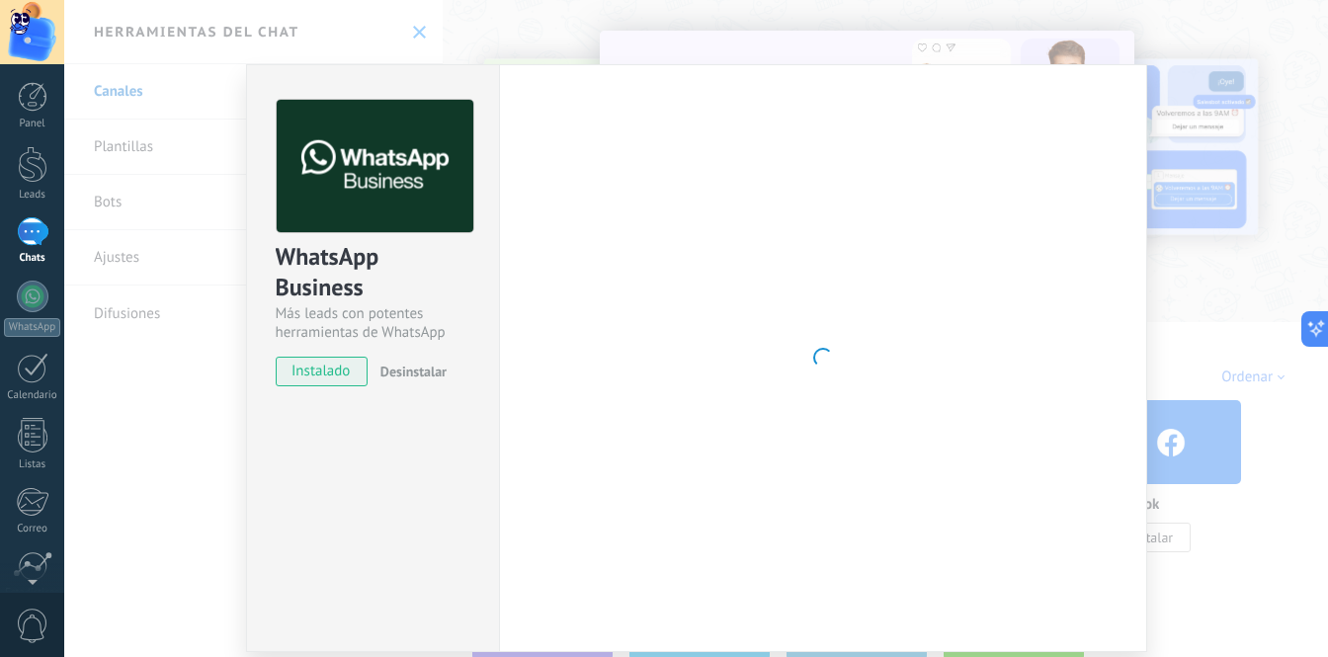
scroll to position [4, 0]
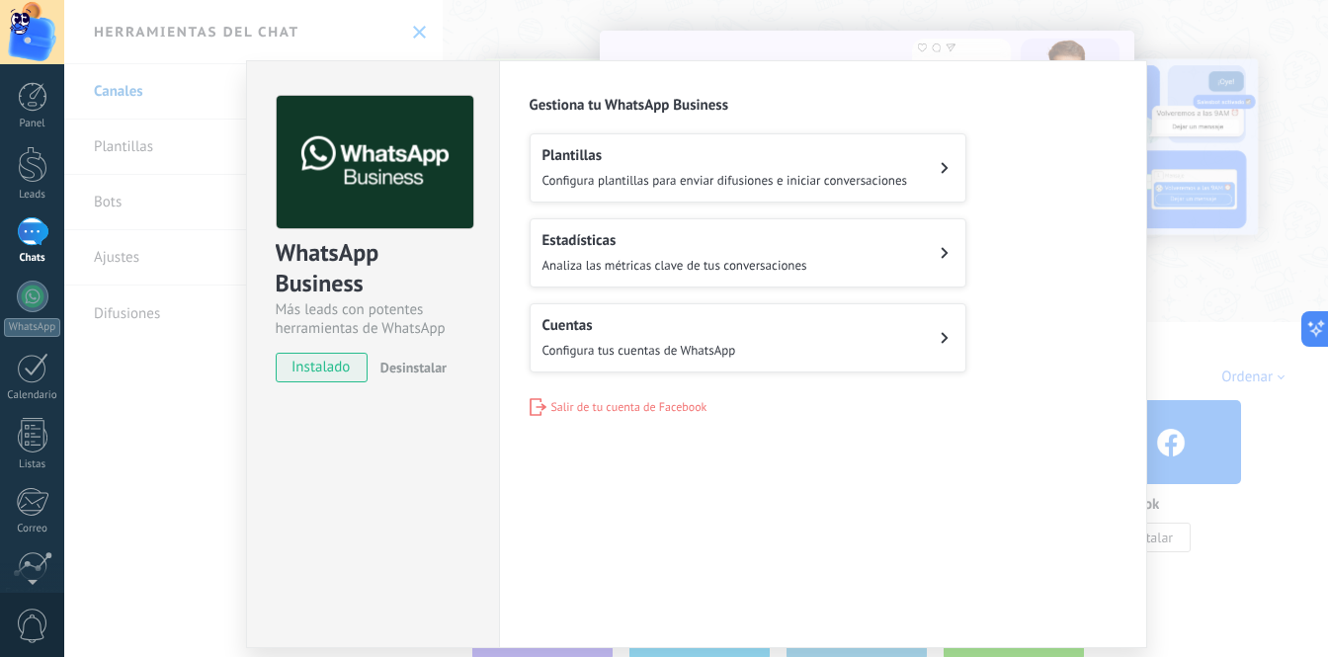
click at [712, 347] on span "Configura tus cuentas de WhatsApp" at bounding box center [640, 350] width 194 height 17
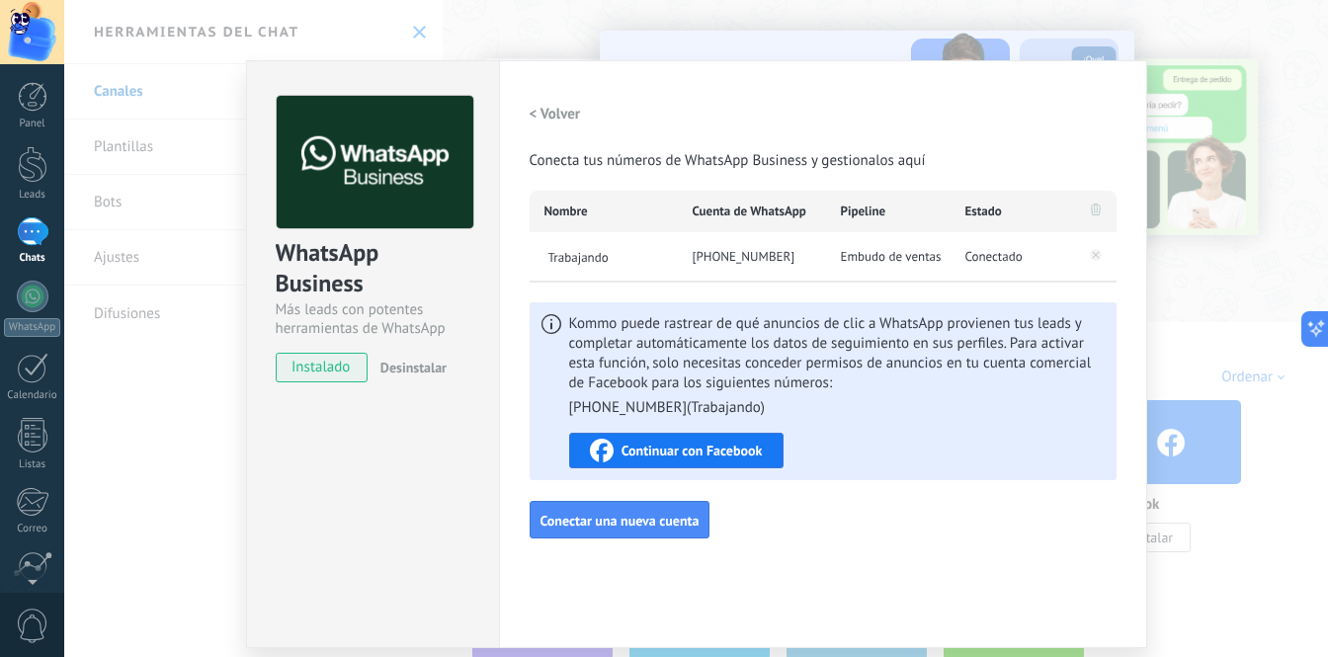
click at [1200, 239] on div "WhatsApp Business Más leads con potentes herramientas de WhatsApp instalado Des…" at bounding box center [696, 328] width 1264 height 657
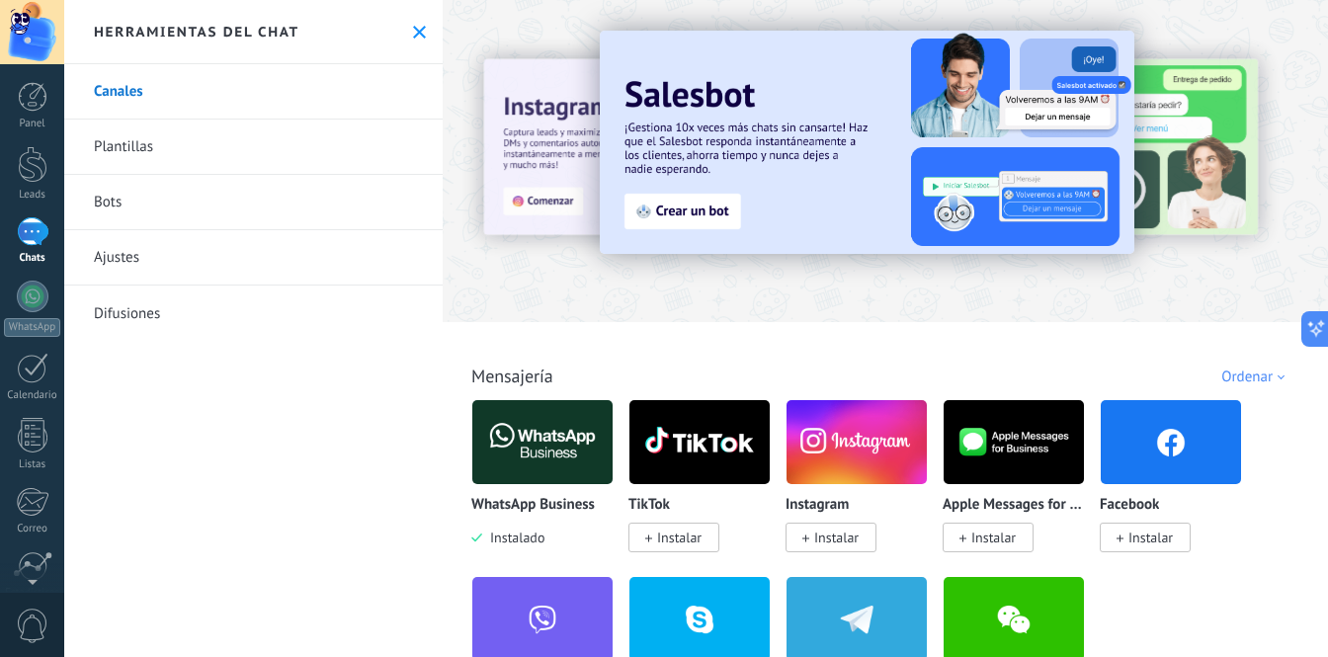
click at [23, 249] on link "Chats" at bounding box center [32, 240] width 64 height 47
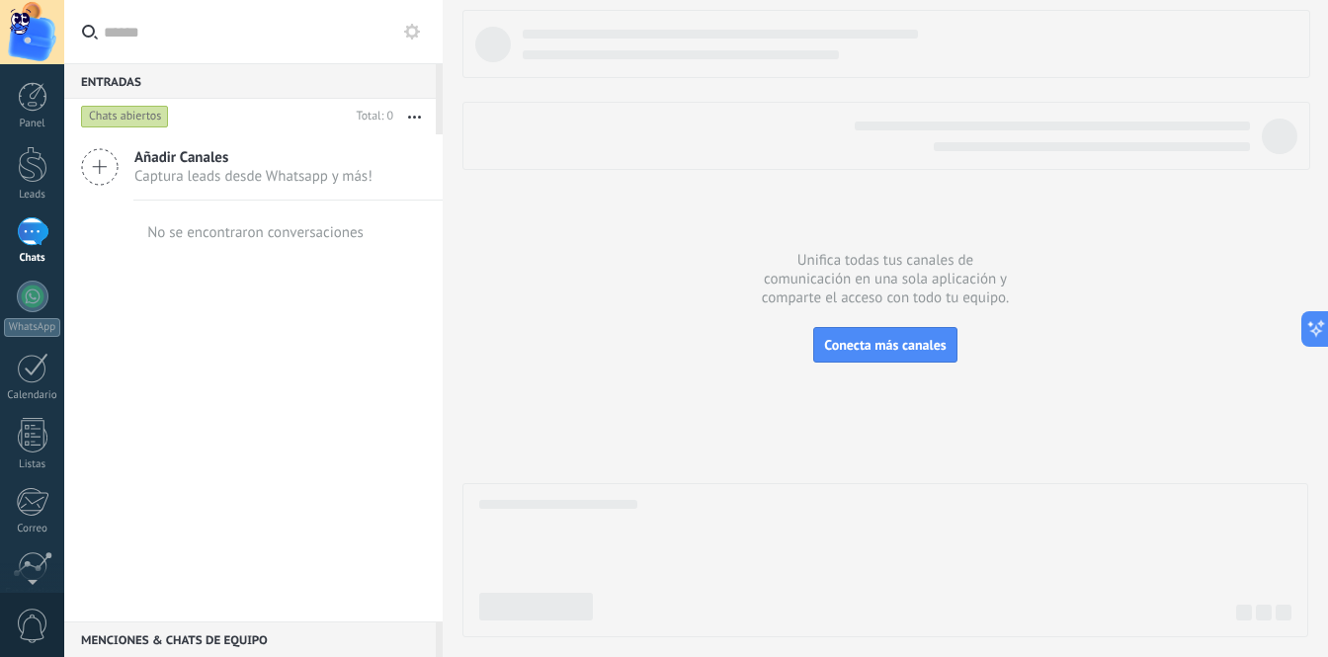
click at [428, 119] on button "button" at bounding box center [414, 117] width 42 height 36
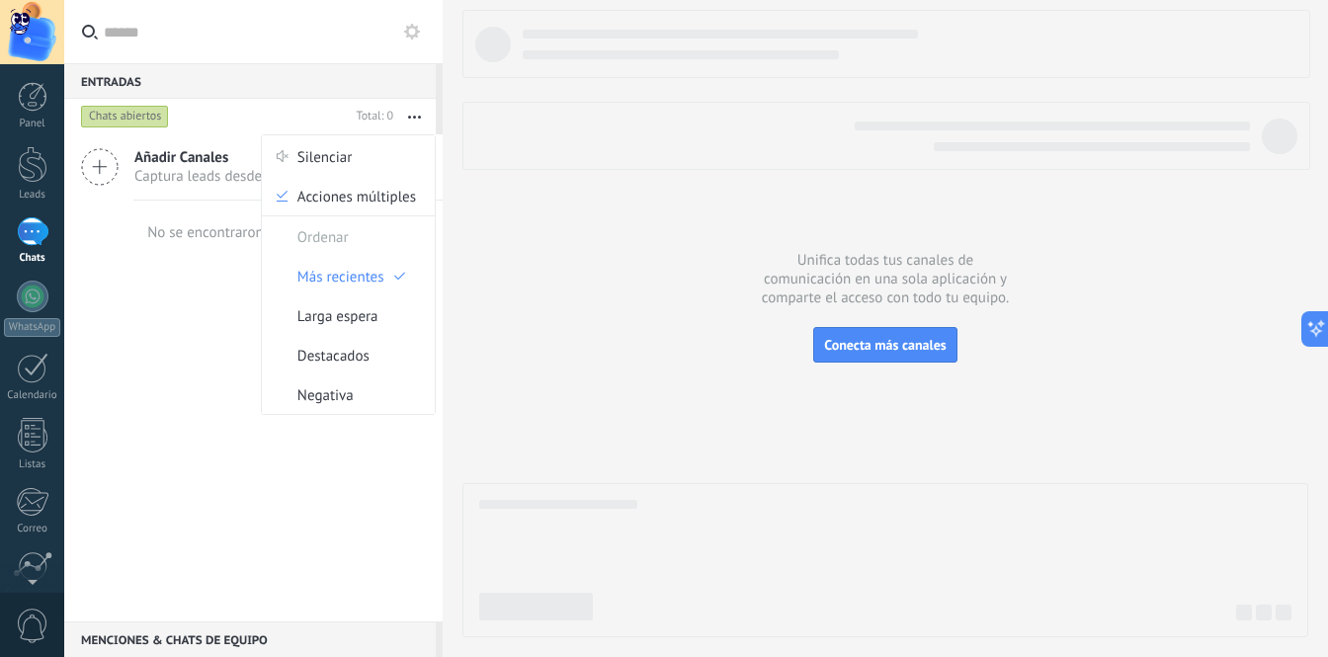
click at [428, 119] on button "button" at bounding box center [414, 117] width 42 height 36
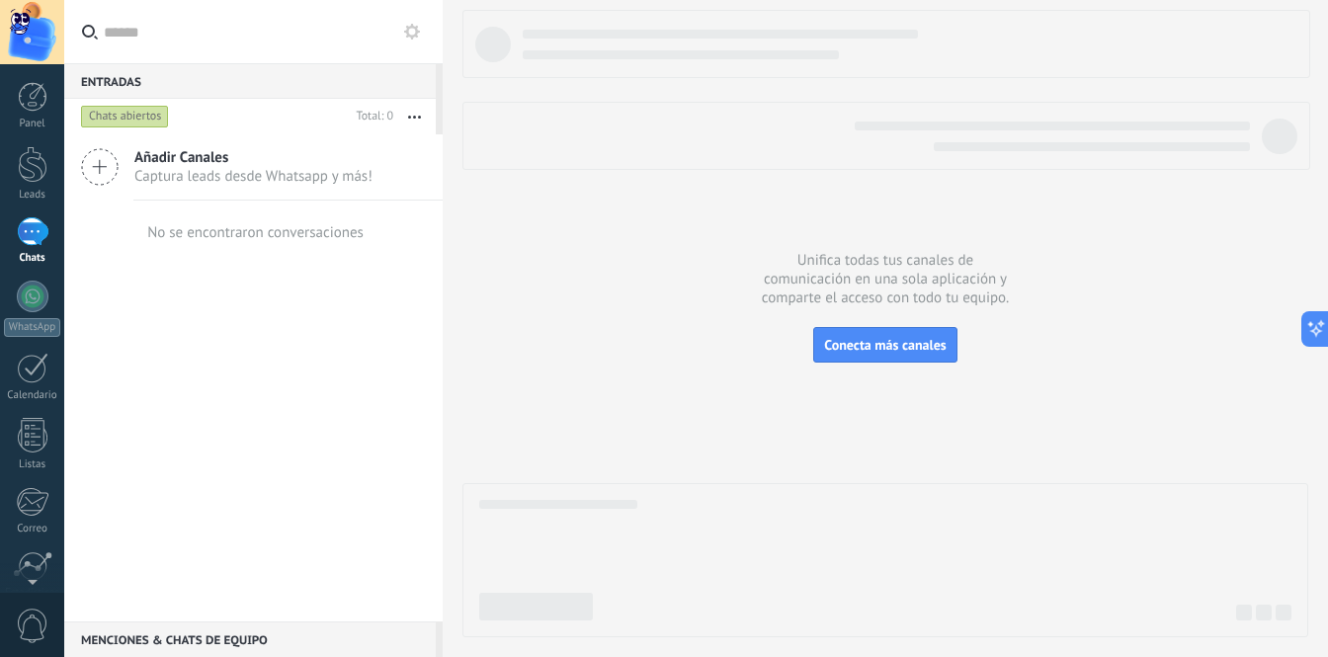
click at [428, 119] on button "button" at bounding box center [414, 117] width 42 height 36
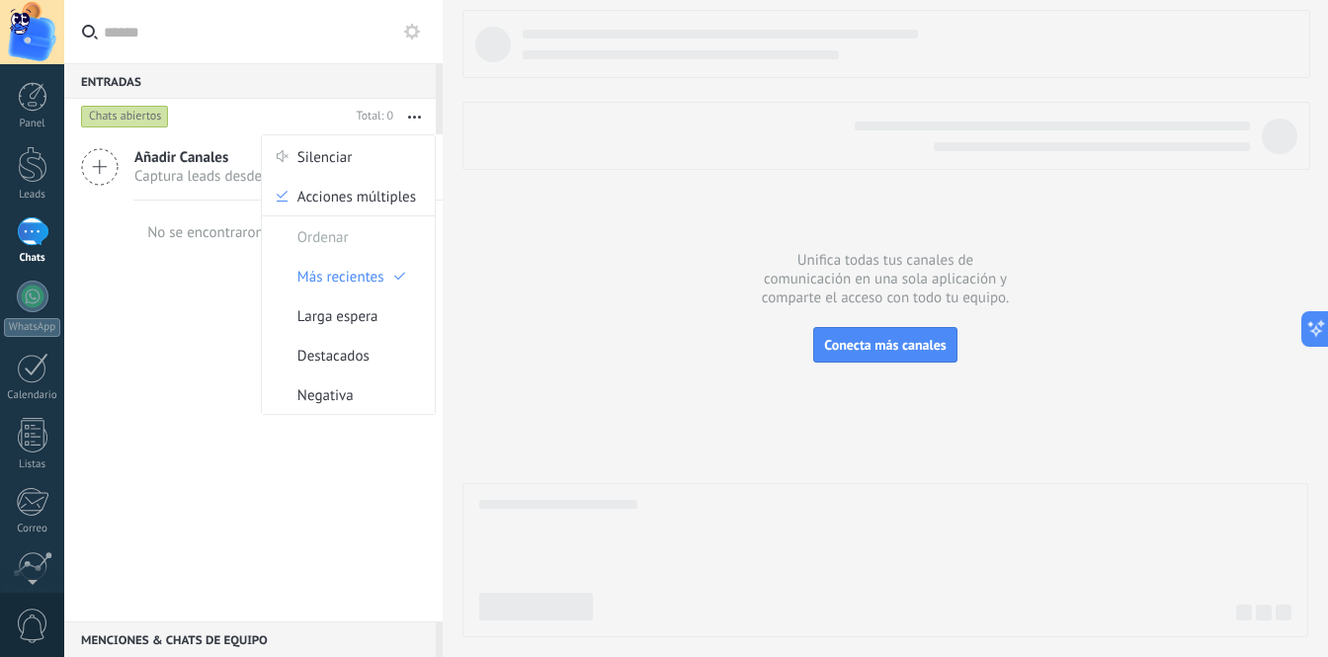
click at [428, 119] on button "button" at bounding box center [414, 117] width 42 height 36
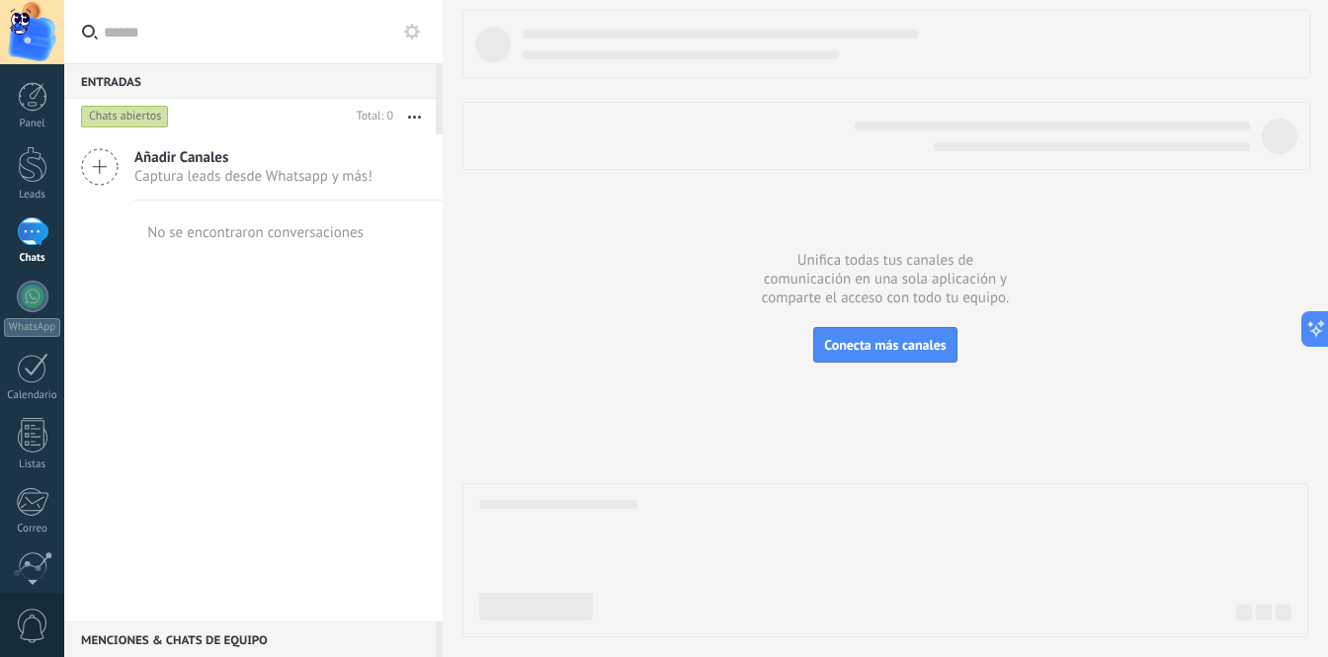
click at [293, 244] on div "No se encontraron conversaciones" at bounding box center [253, 232] width 220 height 63
click at [297, 236] on div "No se encontraron conversaciones" at bounding box center [255, 232] width 216 height 19
click at [404, 39] on button at bounding box center [412, 32] width 24 height 24
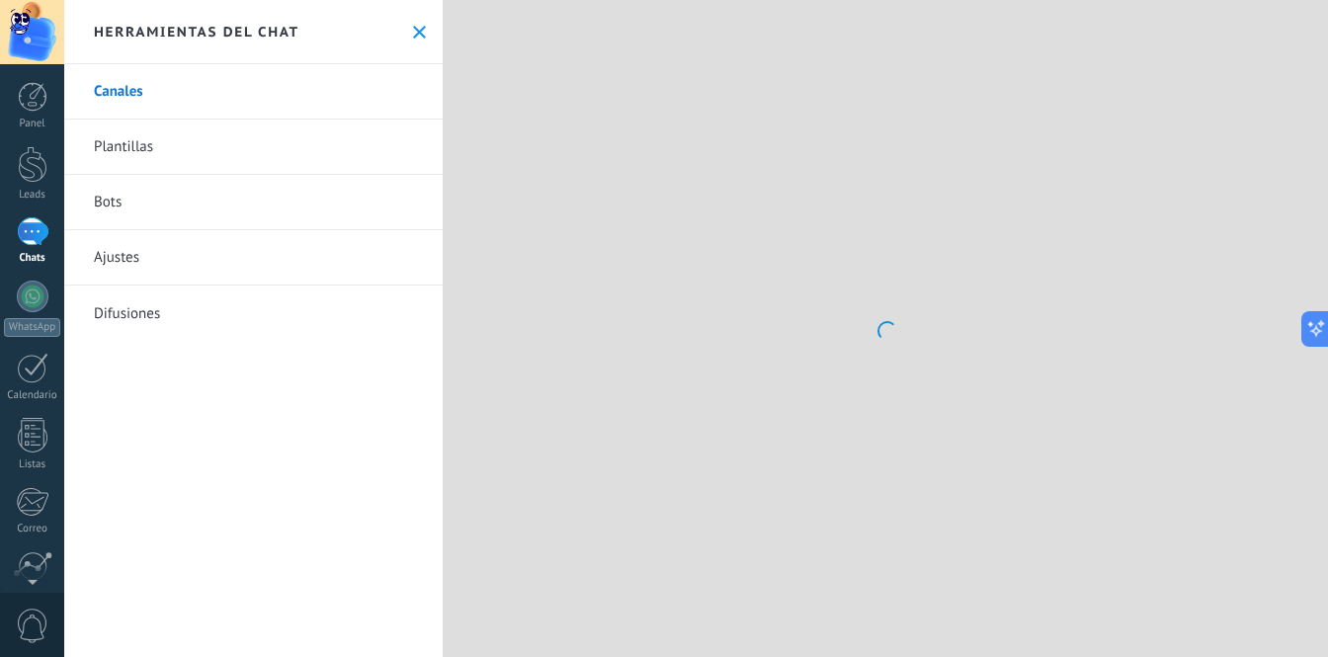
click at [413, 34] on icon at bounding box center [419, 32] width 13 height 13
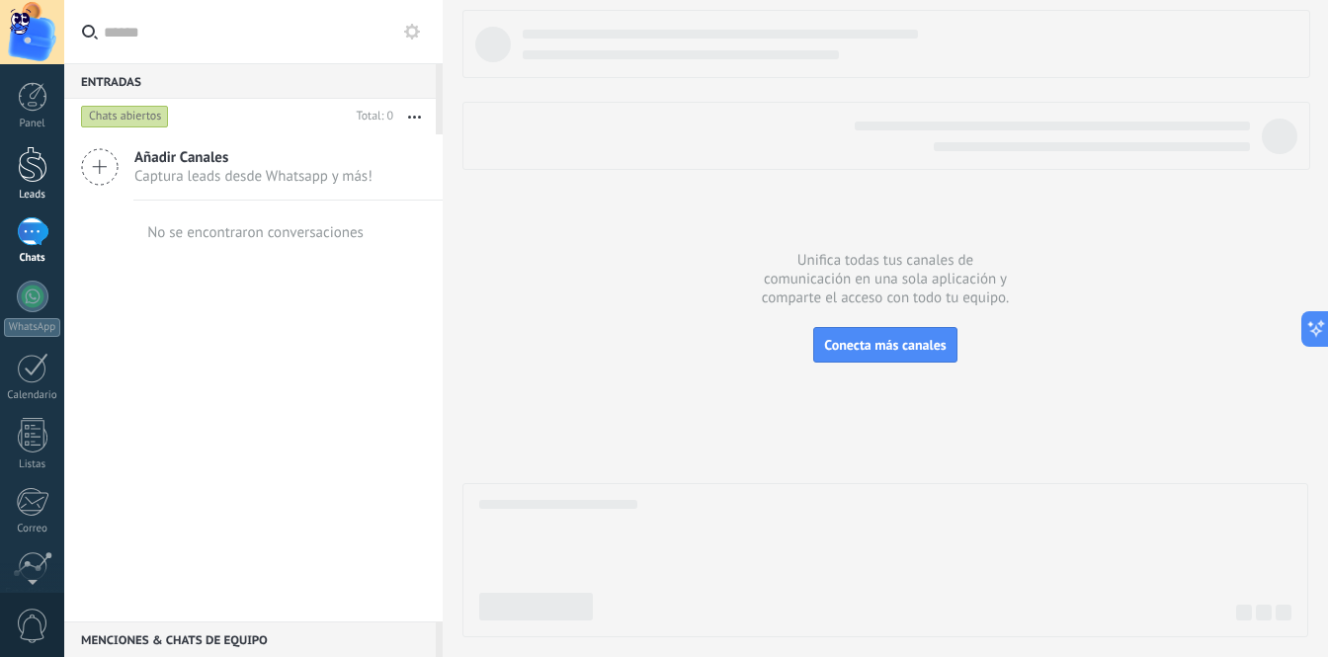
click at [21, 167] on div at bounding box center [33, 164] width 30 height 37
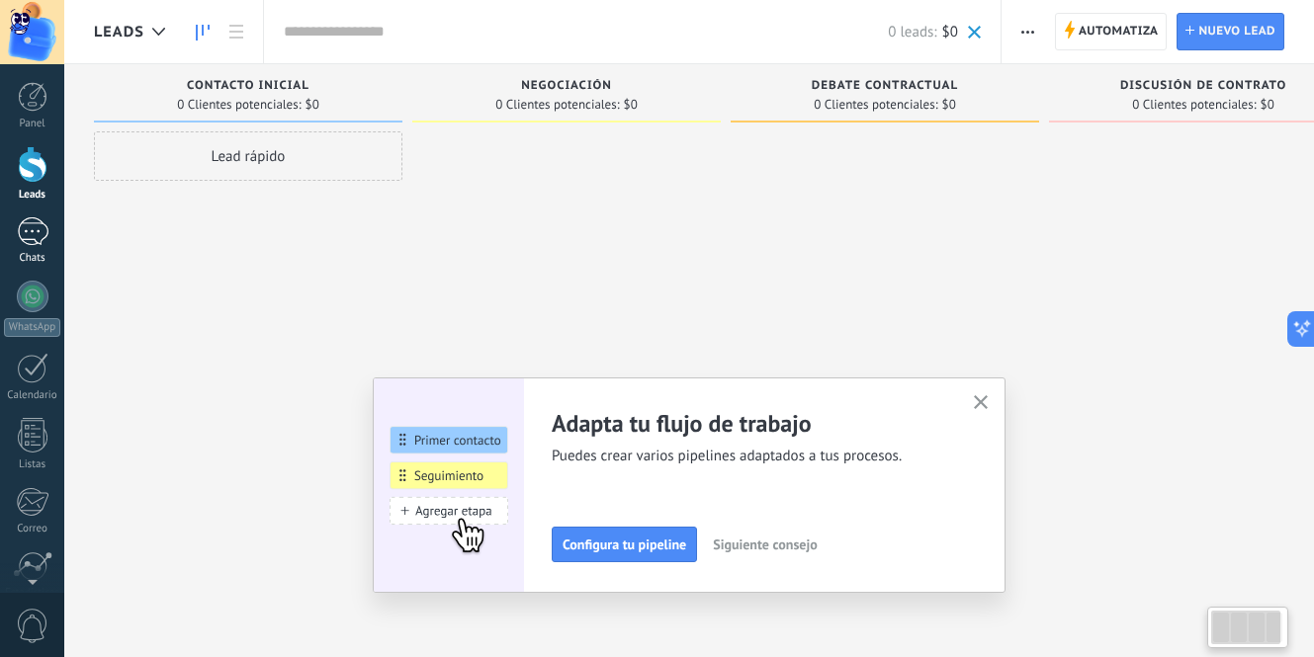
click at [31, 238] on div at bounding box center [33, 231] width 32 height 29
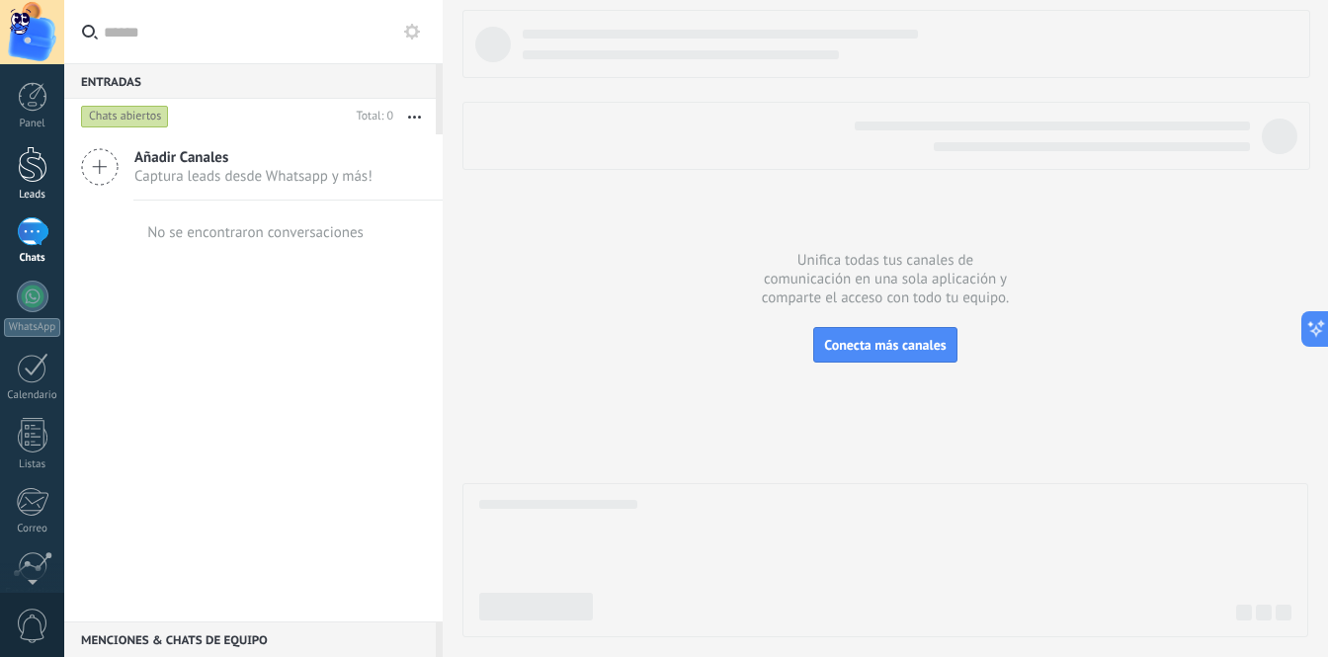
click at [37, 174] on div at bounding box center [33, 164] width 30 height 37
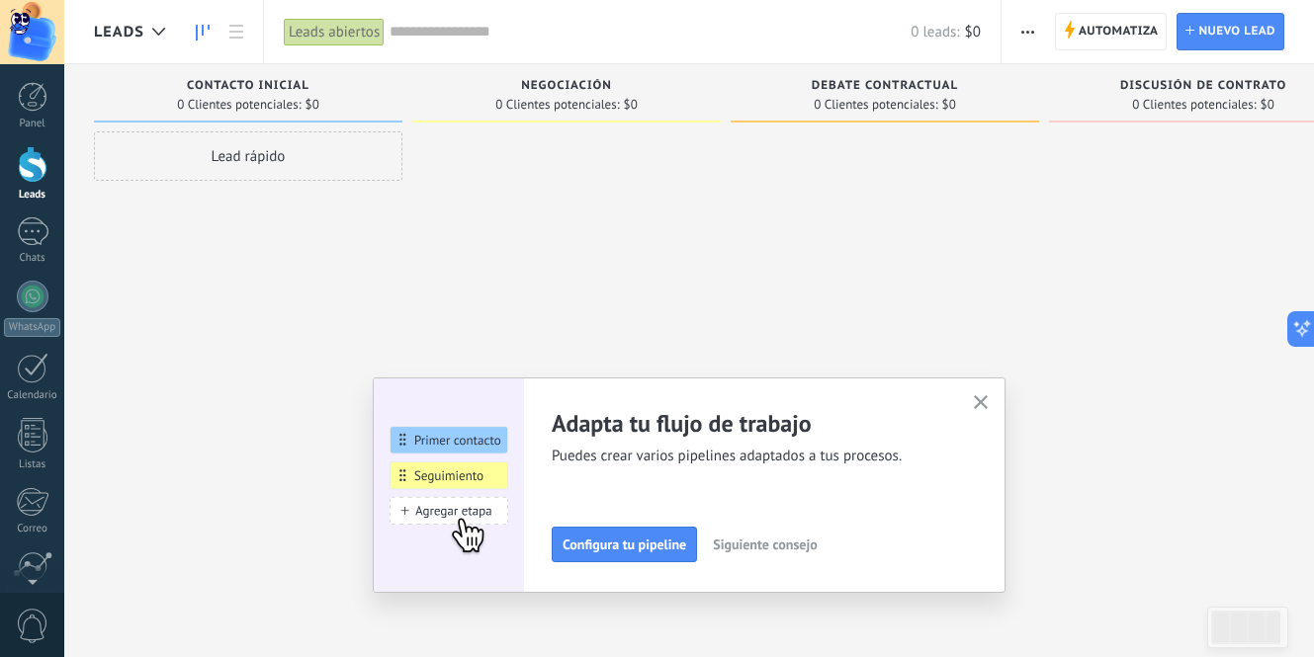
click at [988, 402] on icon "button" at bounding box center [981, 402] width 15 height 15
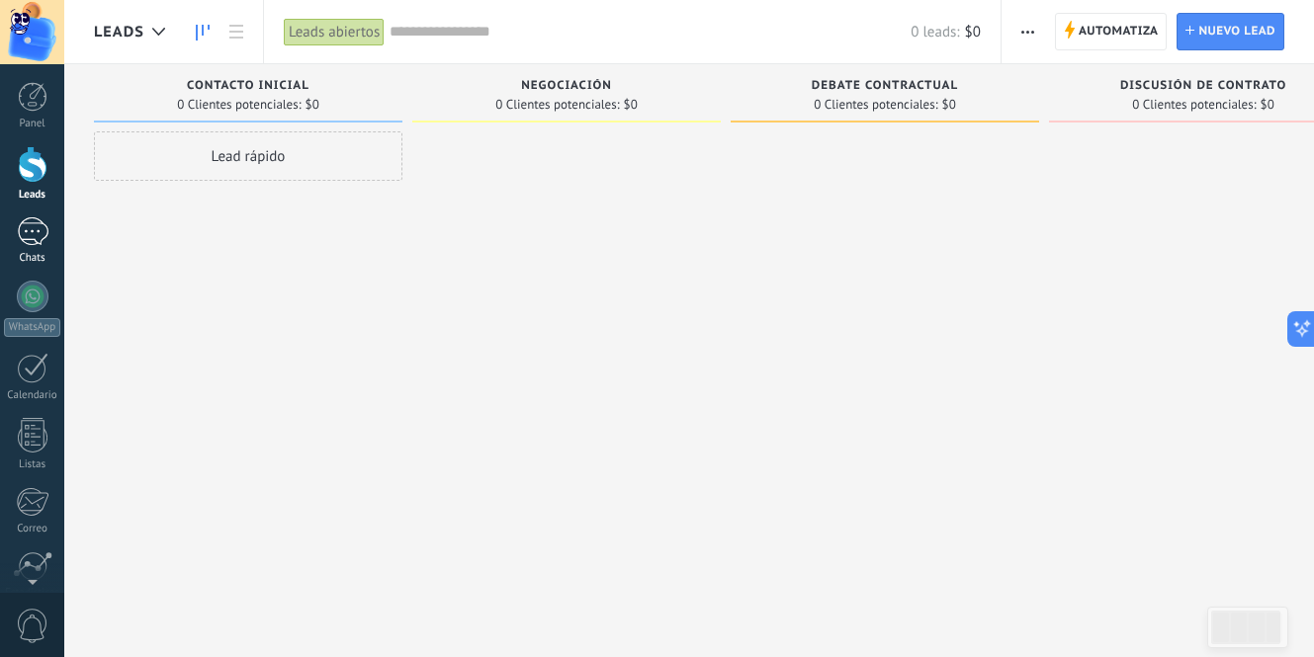
click at [27, 241] on div at bounding box center [33, 231] width 32 height 29
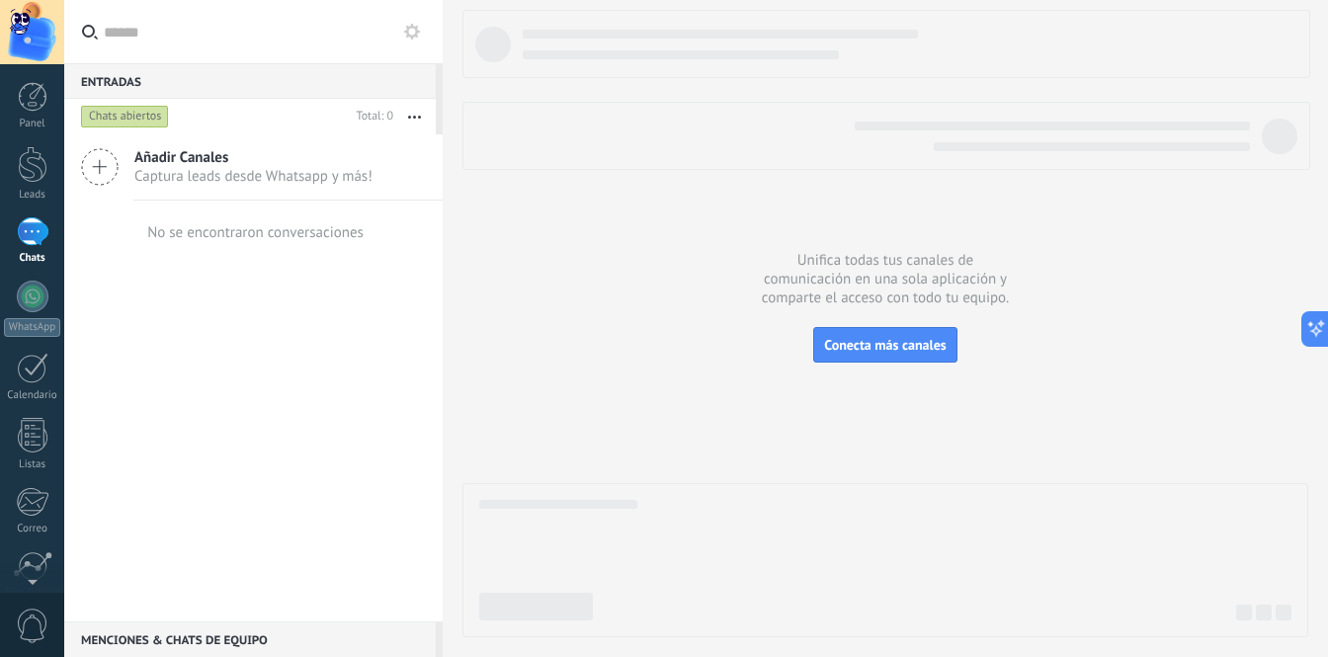
click at [129, 122] on div "Chats abiertos" at bounding box center [125, 117] width 88 height 24
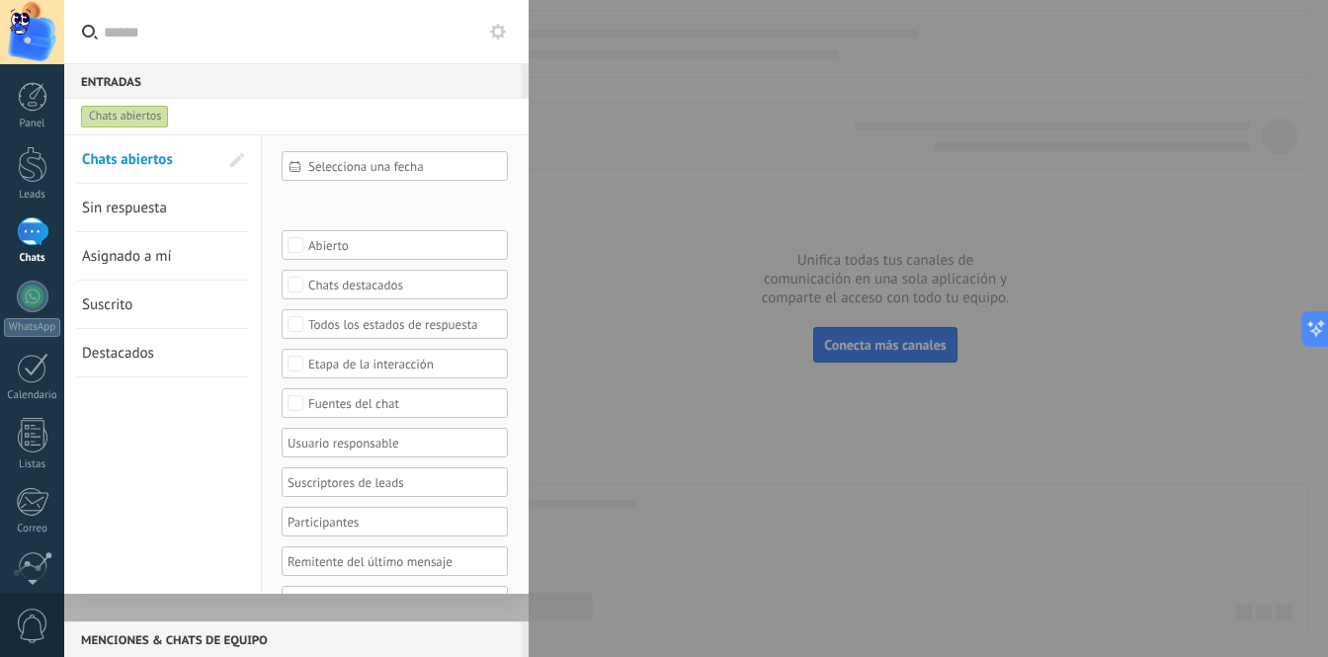
click at [131, 122] on div "Chats abiertos" at bounding box center [125, 117] width 88 height 24
click at [736, 278] on div at bounding box center [664, 328] width 1328 height 657
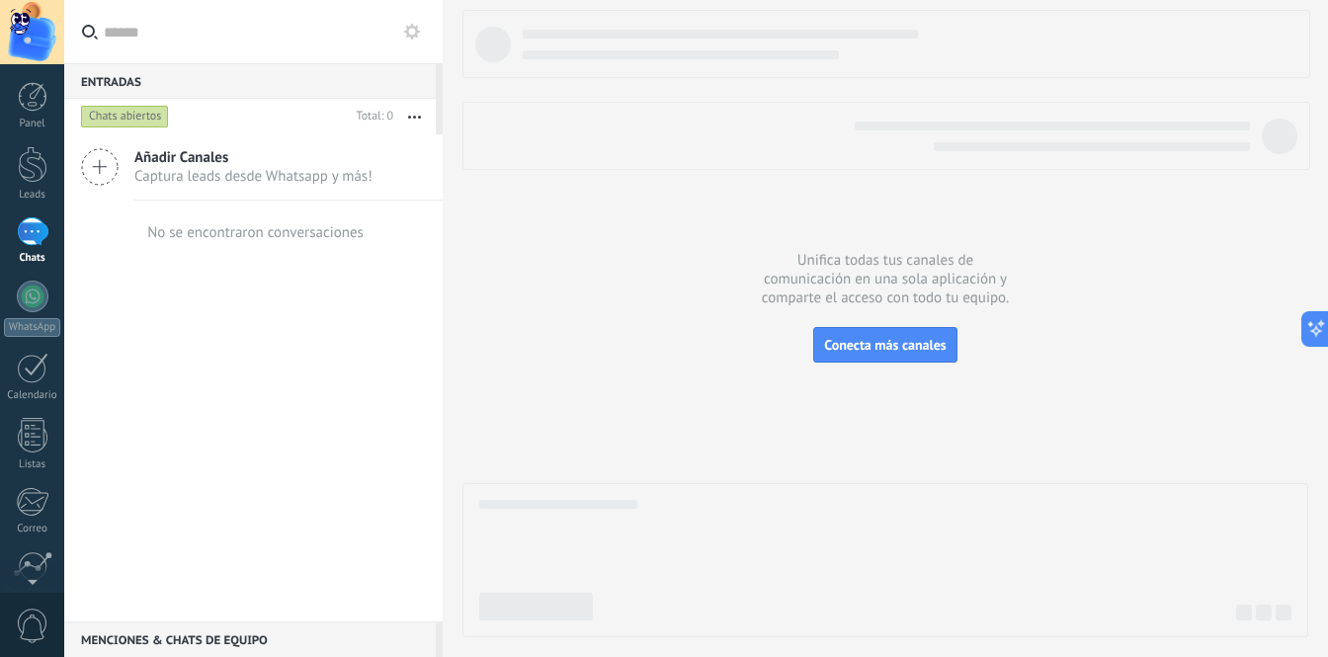
click at [229, 181] on span "Captura leads desde Whatsapp y más!" at bounding box center [253, 176] width 238 height 19
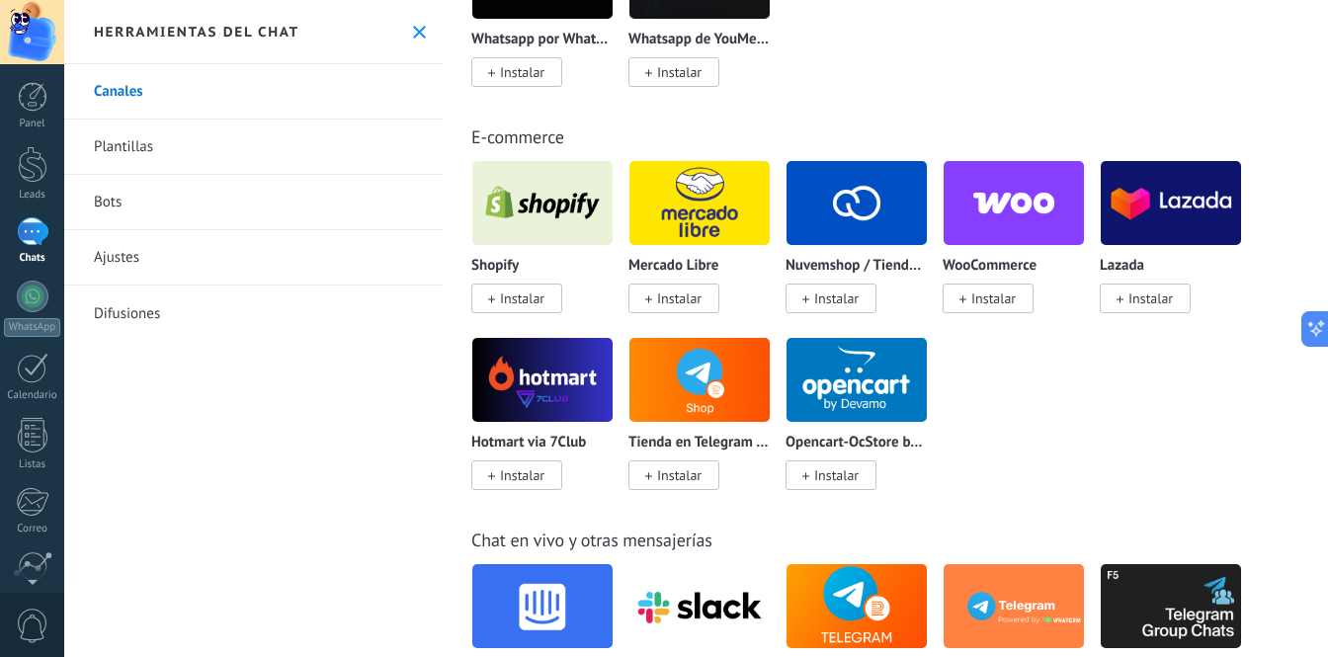
scroll to position [368, 0]
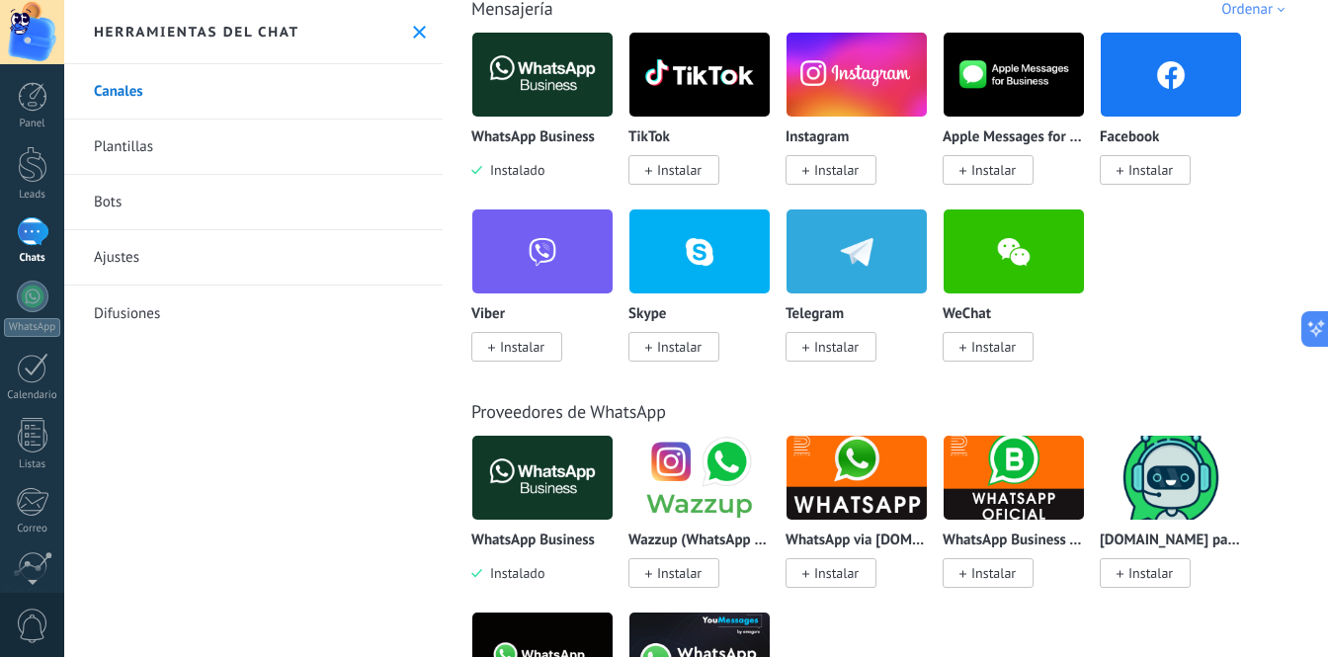
click at [34, 224] on div at bounding box center [33, 231] width 32 height 29
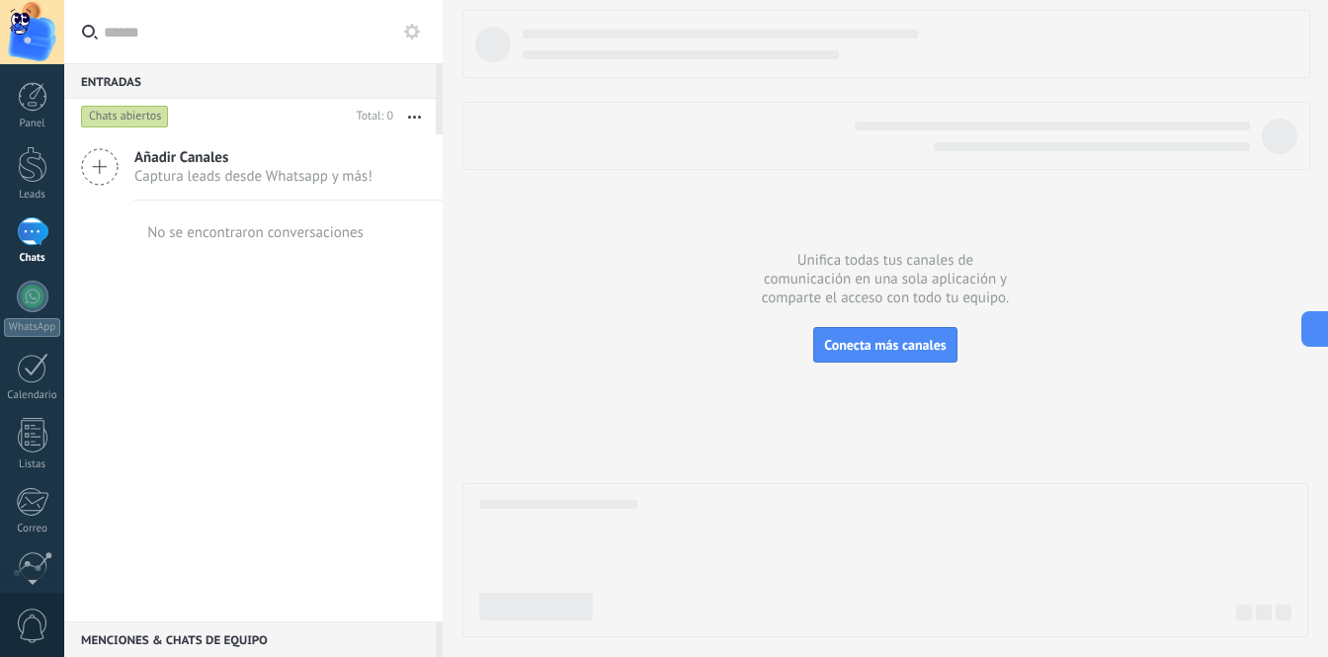
click at [272, 223] on div "No se encontraron conversaciones" at bounding box center [255, 232] width 216 height 19
click at [137, 110] on div "Chats abiertos" at bounding box center [125, 117] width 88 height 24
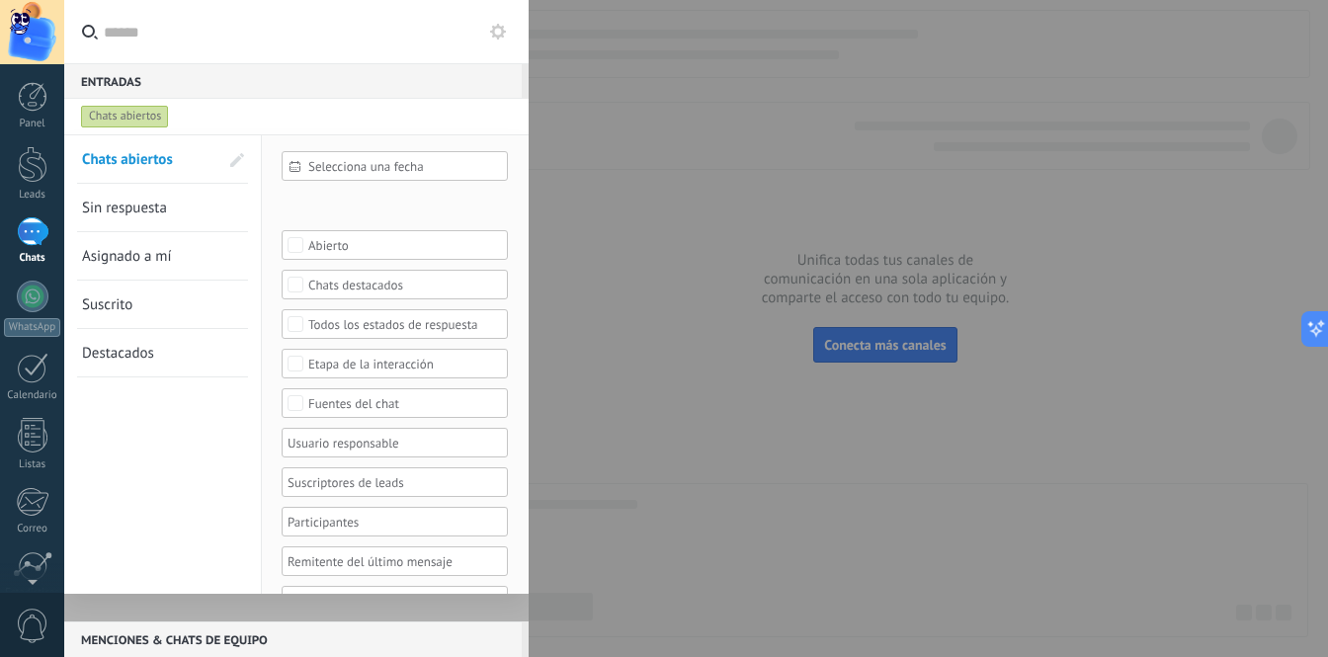
click at [184, 210] on link "Sin respuesta" at bounding box center [150, 207] width 136 height 47
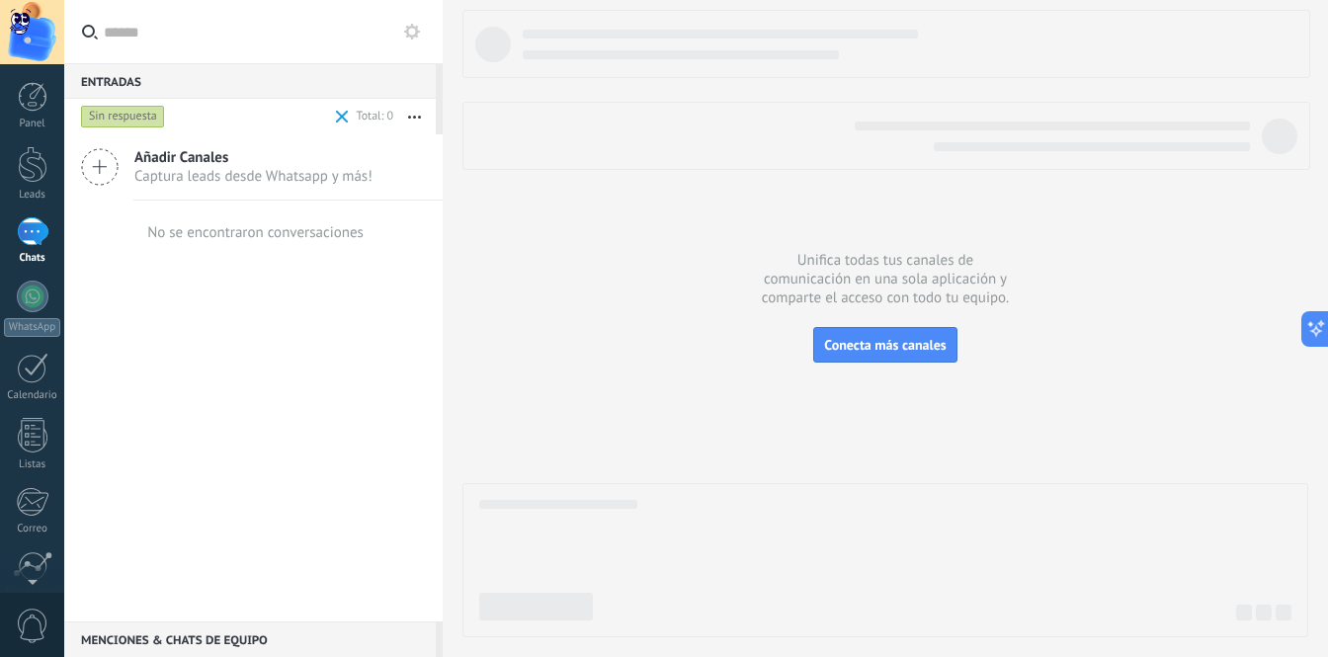
click at [141, 120] on div "Sin respuesta" at bounding box center [123, 117] width 84 height 24
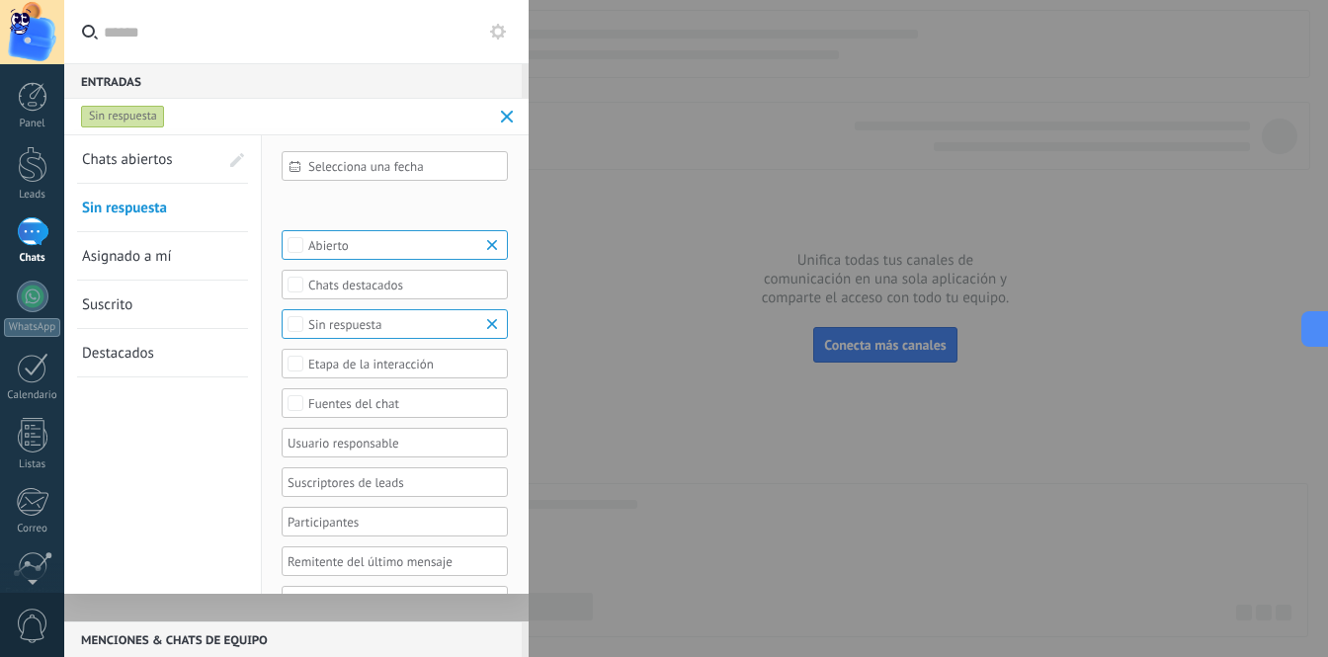
click at [143, 255] on span "Asignado a mí" at bounding box center [127, 256] width 90 height 19
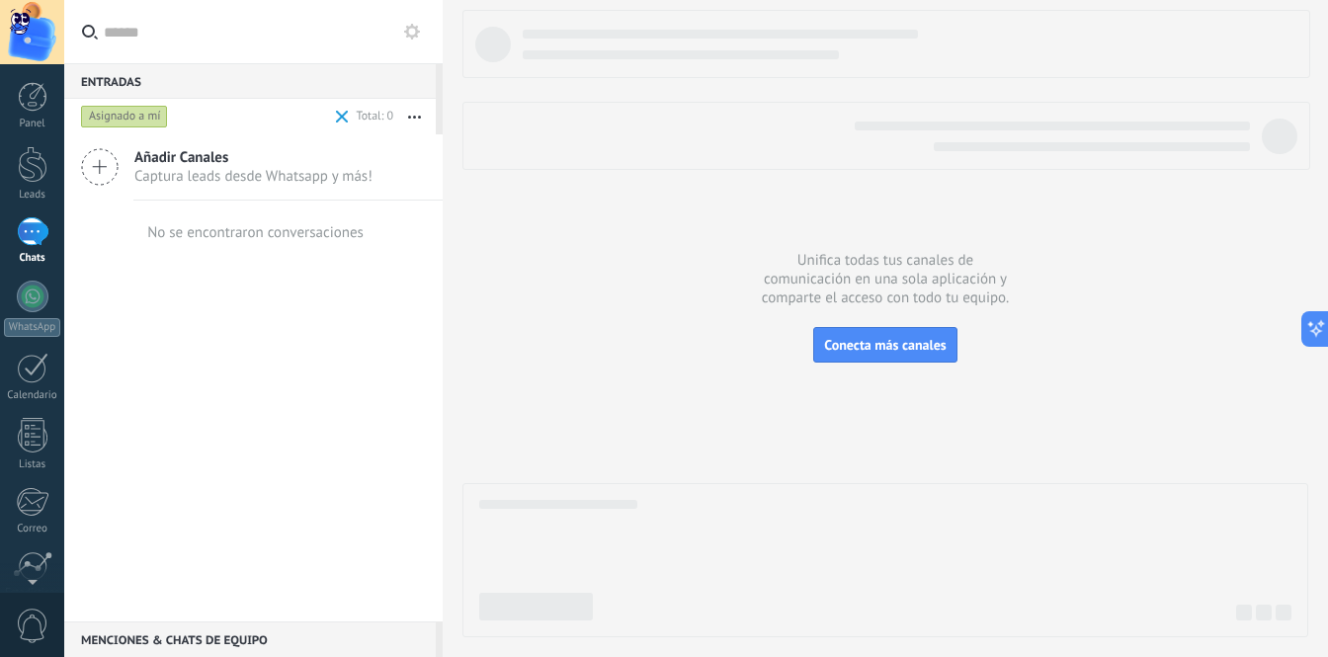
click at [138, 112] on div "Asignado a mí" at bounding box center [124, 117] width 87 height 24
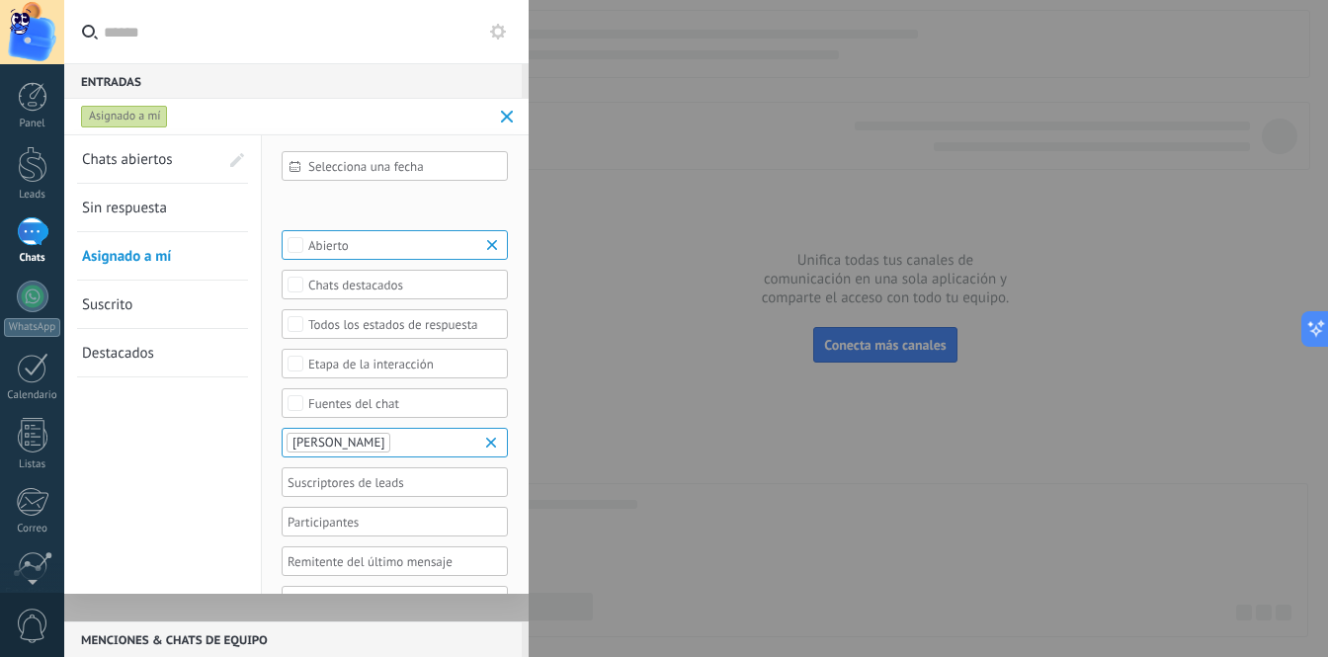
click at [151, 207] on span "Sin respuesta" at bounding box center [124, 208] width 85 height 19
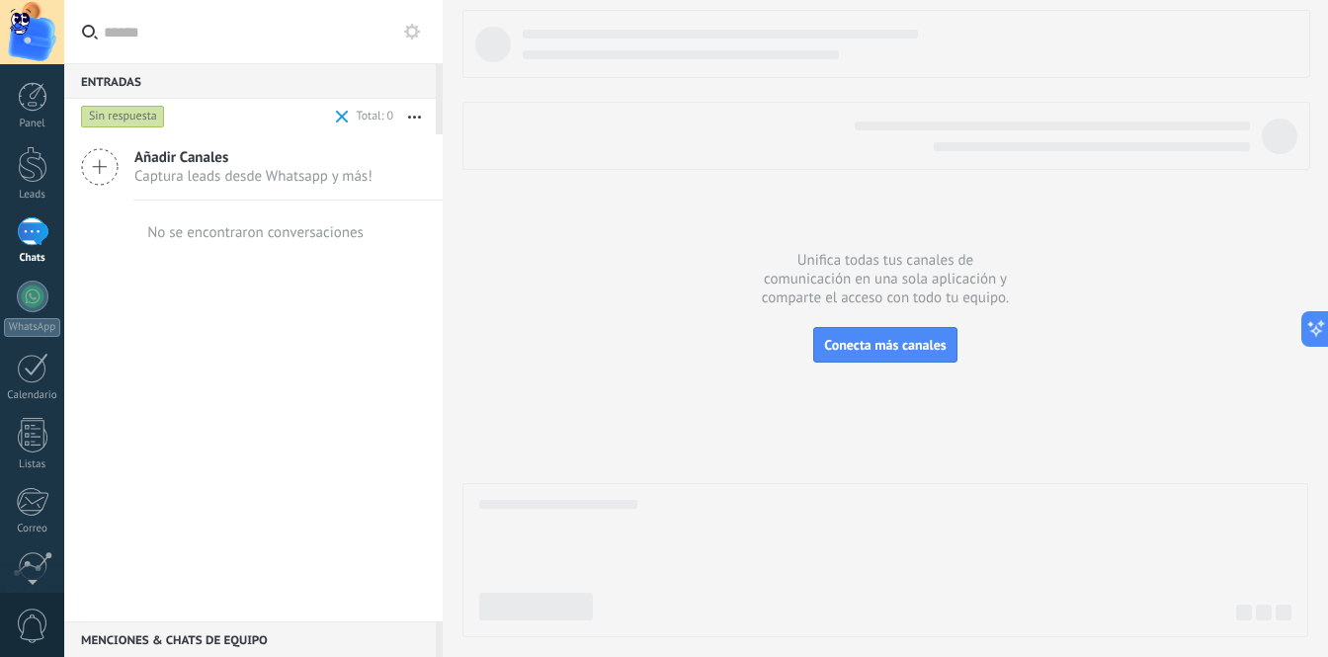
click at [419, 106] on button "button" at bounding box center [414, 117] width 42 height 36
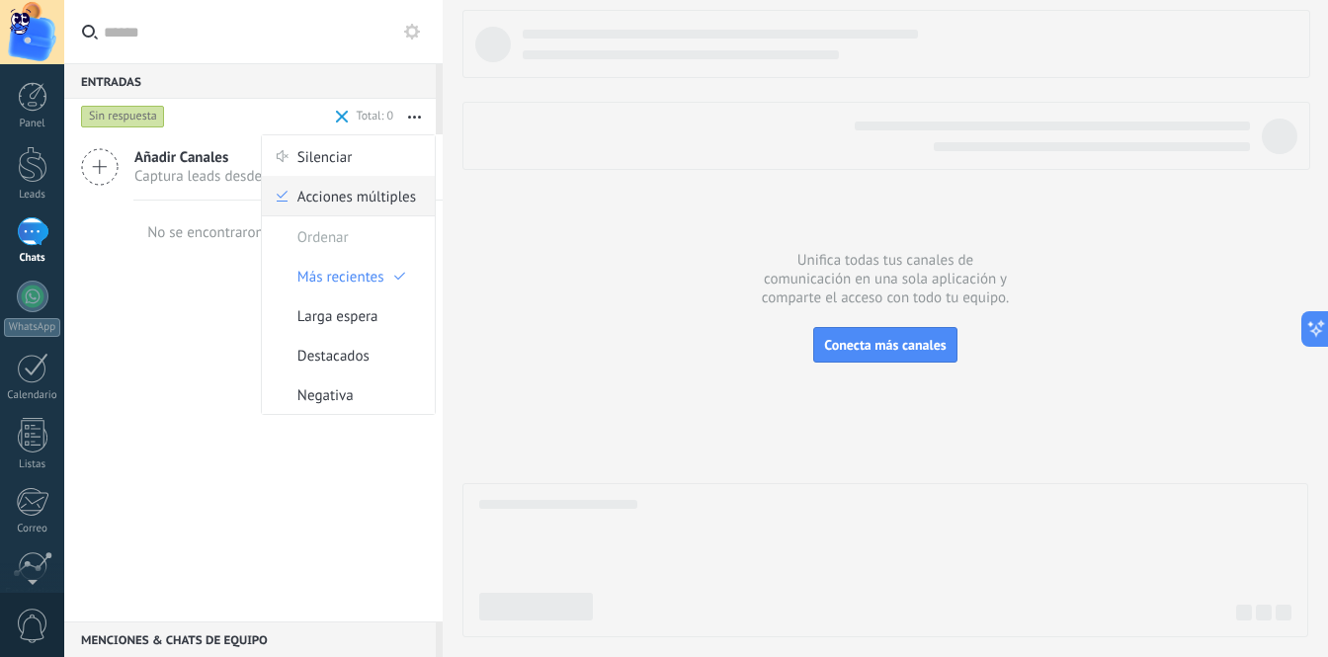
click at [369, 197] on span "Acciones múltiples" at bounding box center [356, 196] width 119 height 40
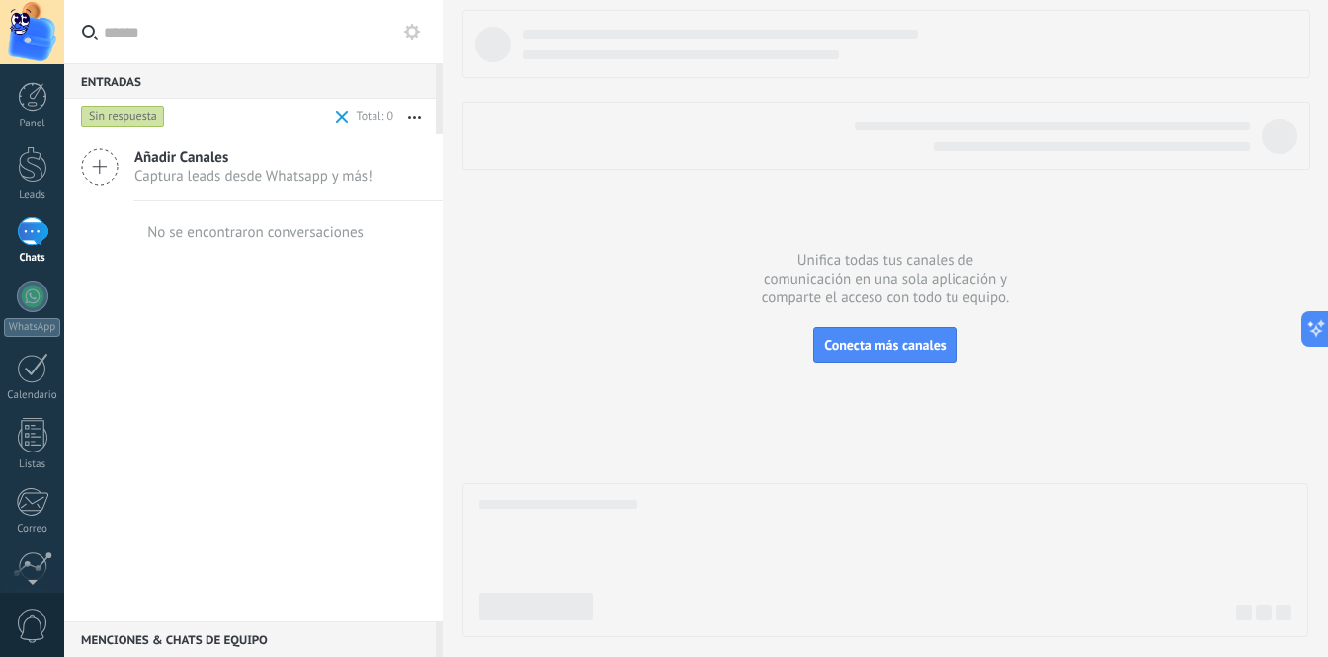
click at [412, 132] on button "button" at bounding box center [414, 117] width 42 height 36
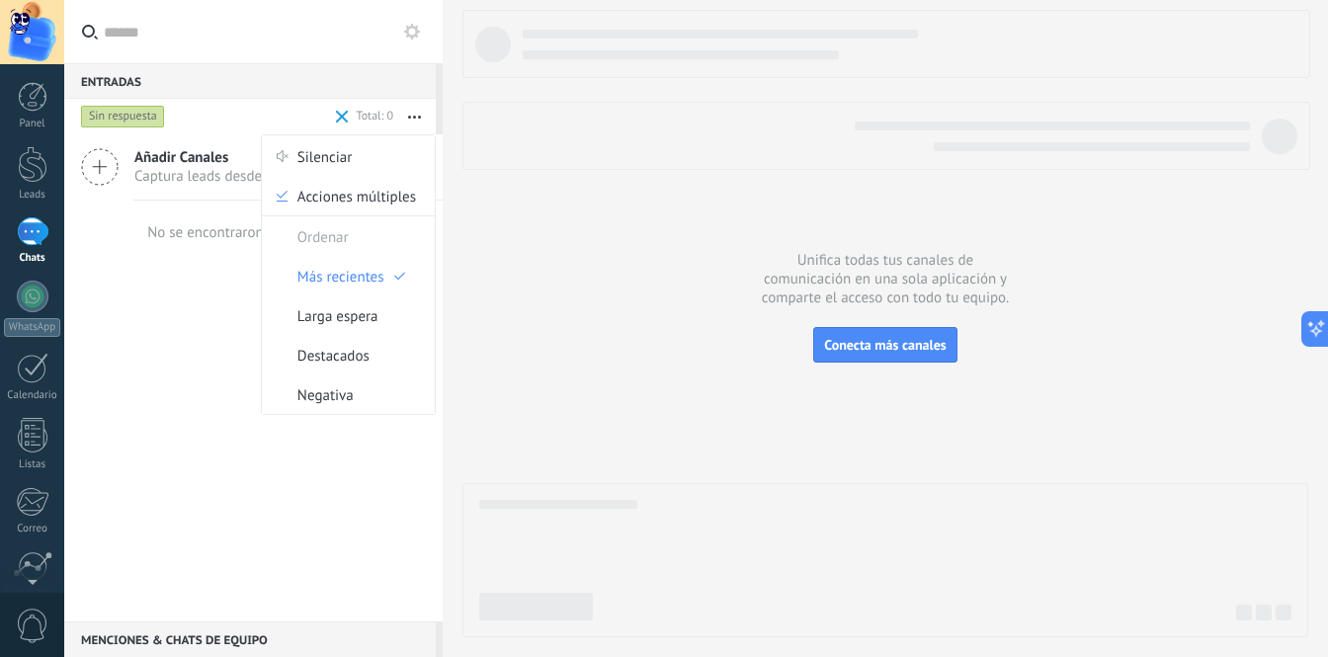
click at [155, 152] on span "Añadir Canales" at bounding box center [253, 157] width 238 height 19
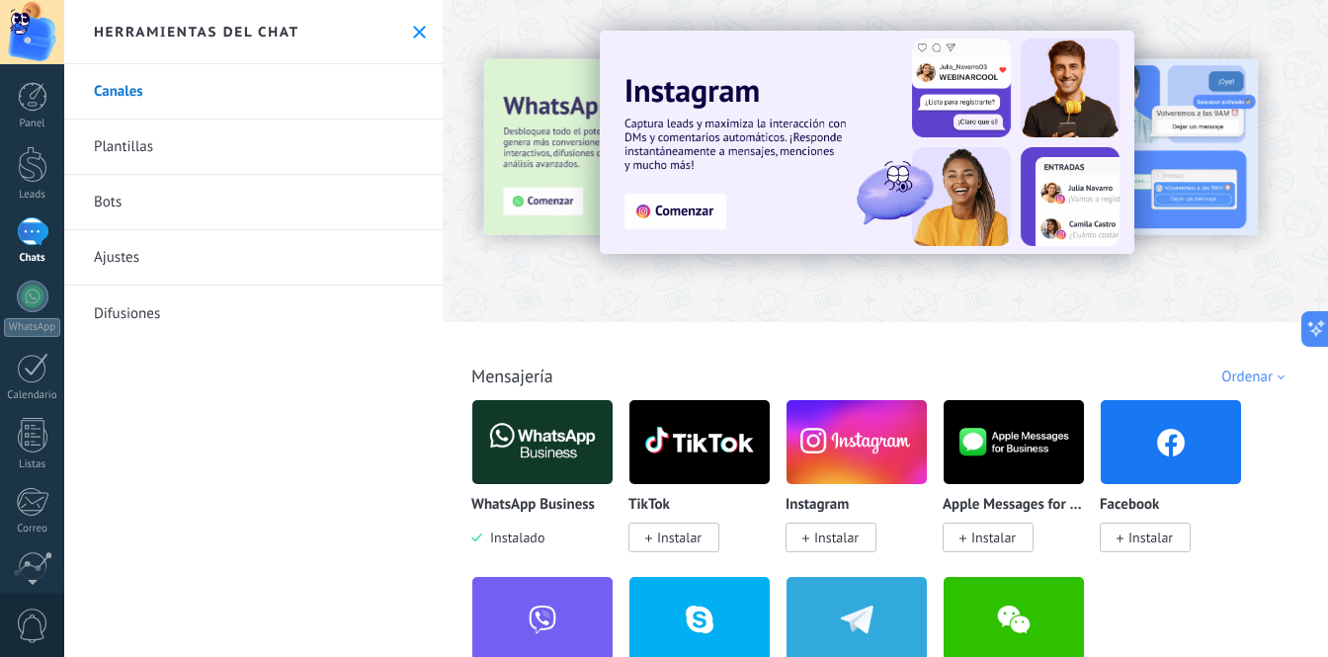
click at [562, 442] on img at bounding box center [542, 442] width 140 height 96
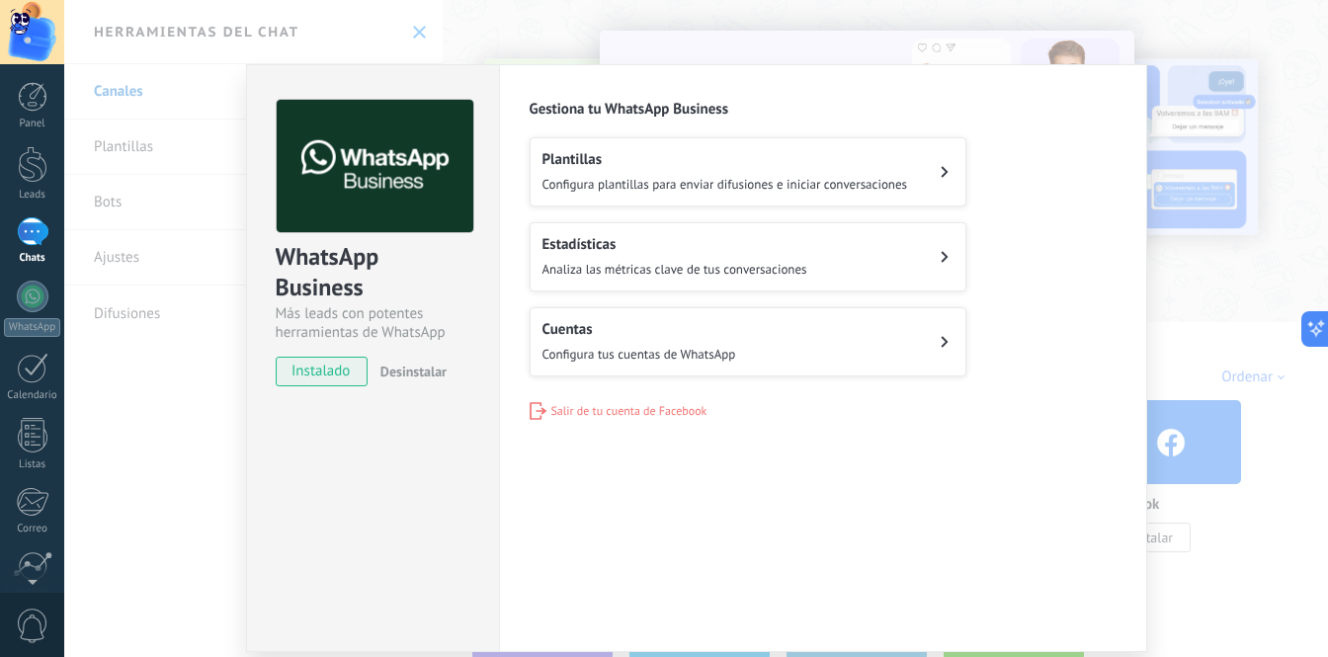
click at [1250, 222] on div "WhatsApp Business Más leads con potentes herramientas de WhatsApp instalado Des…" at bounding box center [696, 328] width 1264 height 657
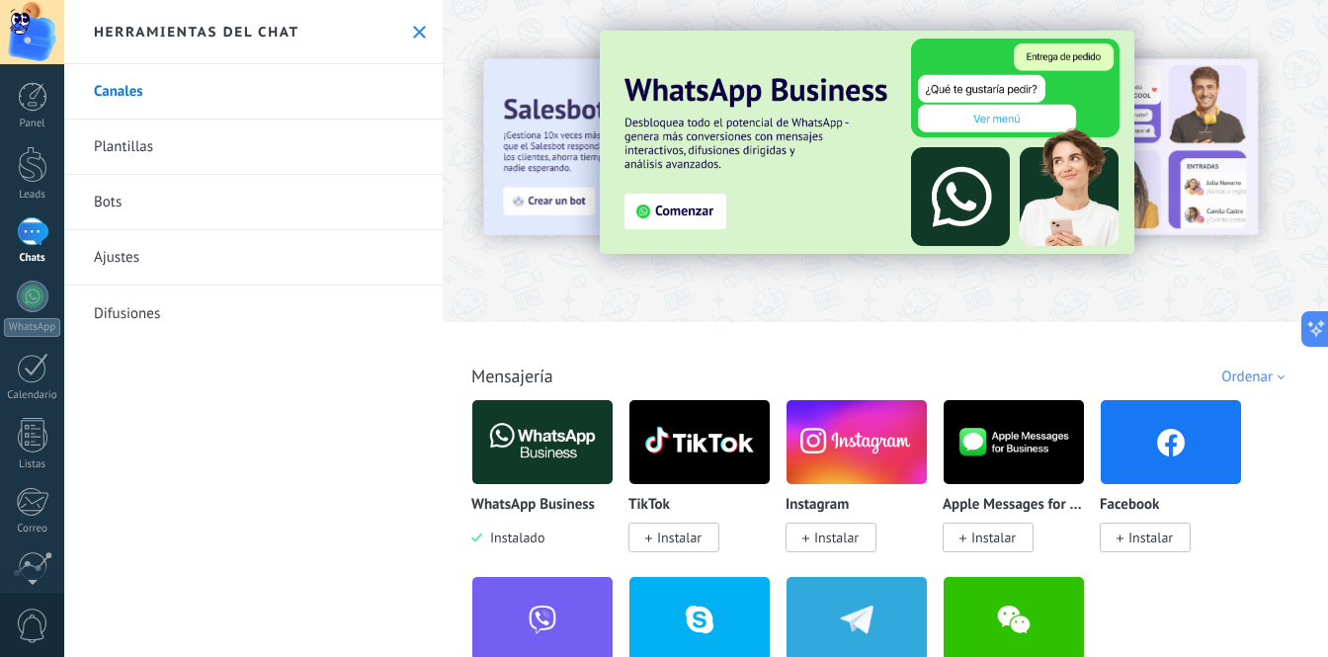
click at [28, 238] on div at bounding box center [33, 231] width 32 height 29
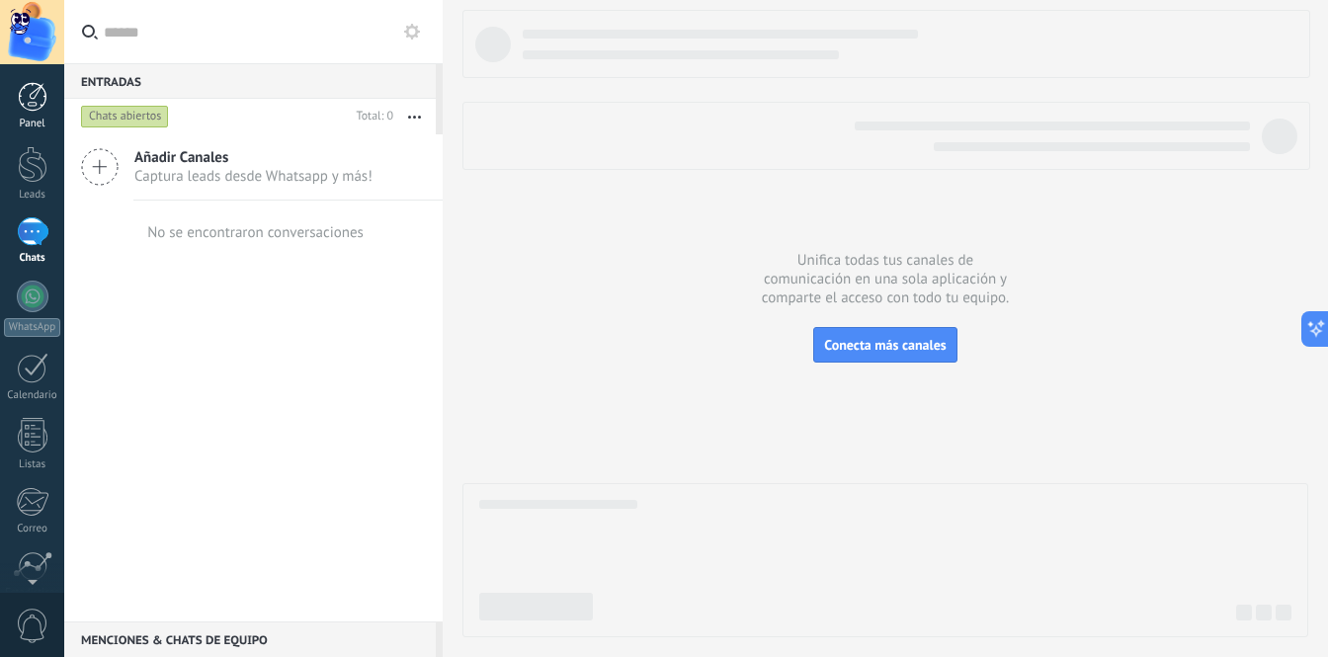
click at [13, 93] on link "Panel" at bounding box center [32, 106] width 64 height 48
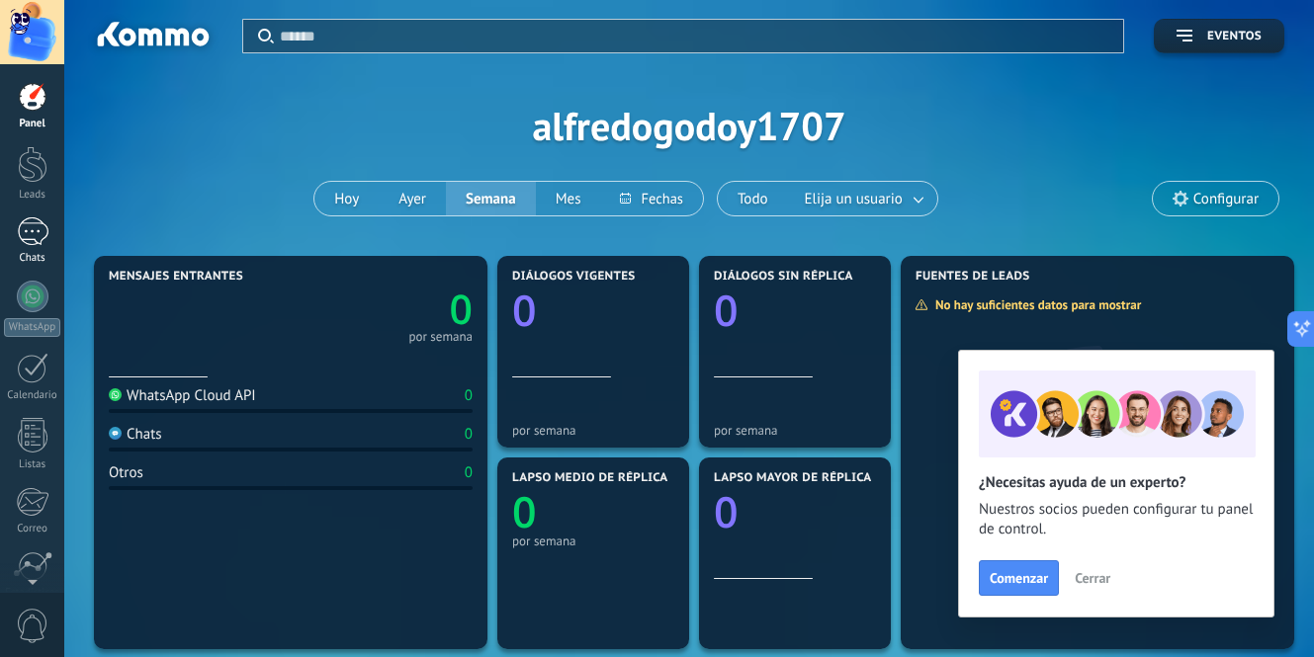
click at [15, 232] on link "Chats" at bounding box center [32, 240] width 64 height 47
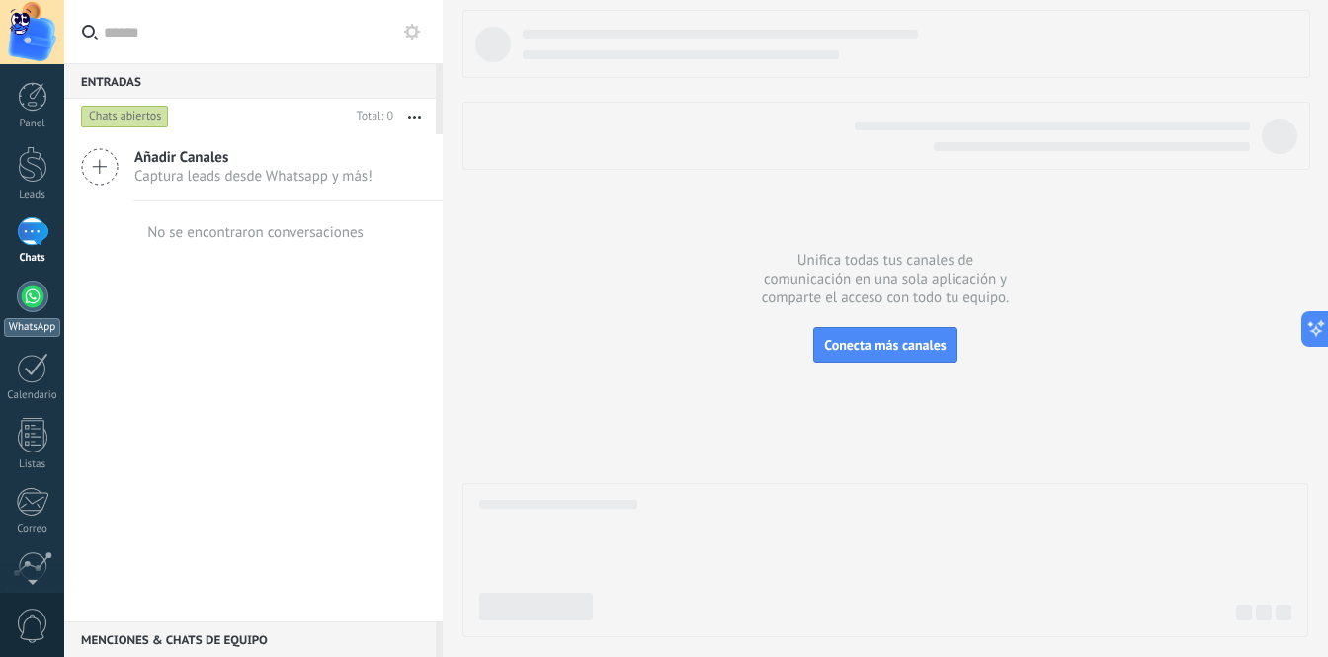
click at [43, 330] on div "WhatsApp" at bounding box center [32, 327] width 56 height 19
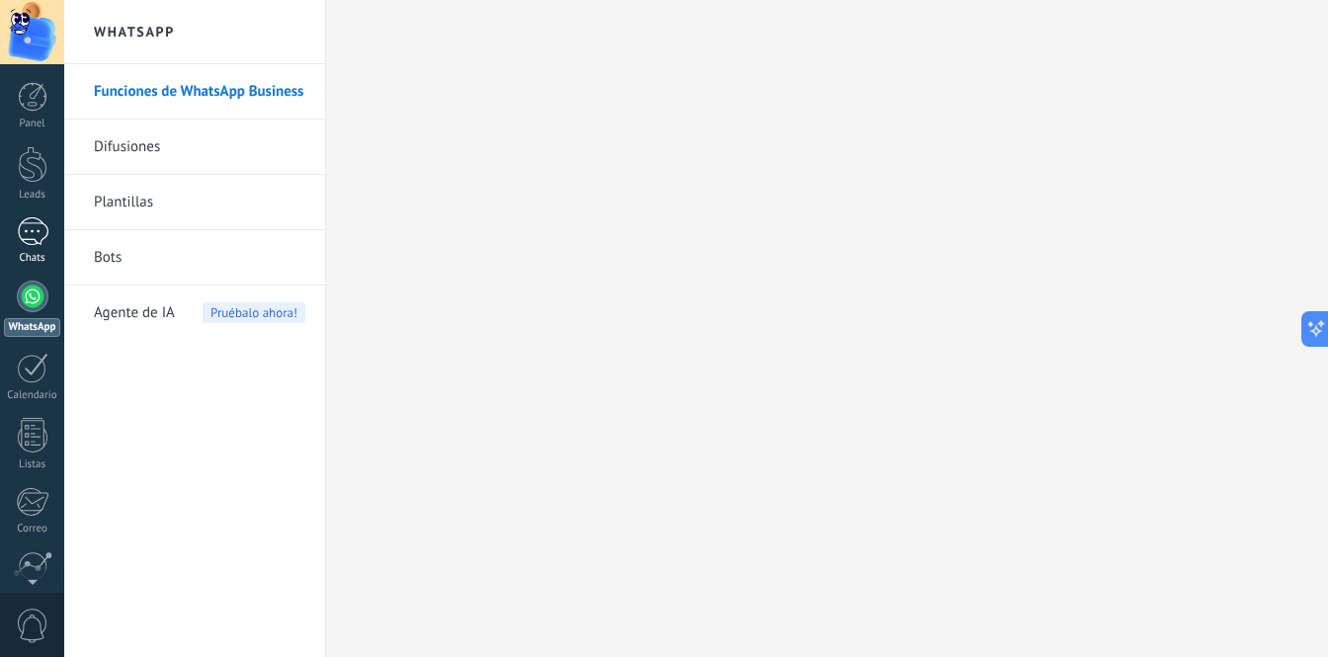
click at [41, 236] on div at bounding box center [33, 231] width 32 height 29
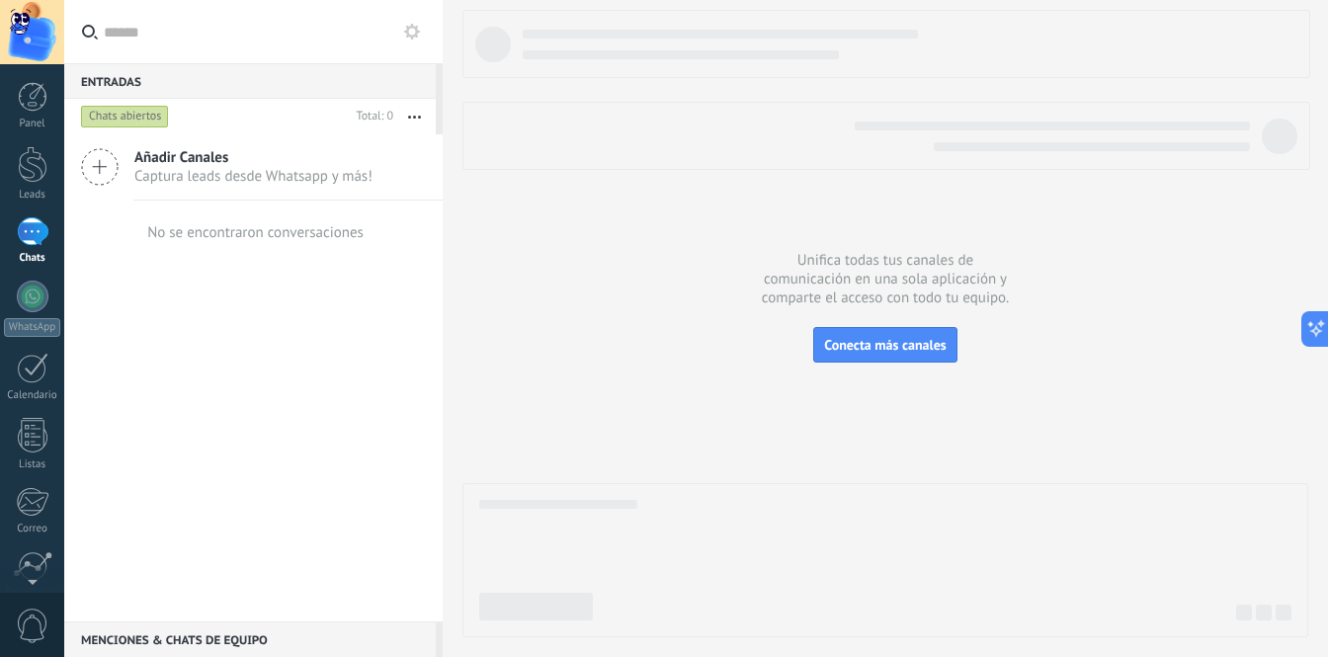
click at [142, 123] on div "Chats abiertos" at bounding box center [125, 117] width 88 height 24
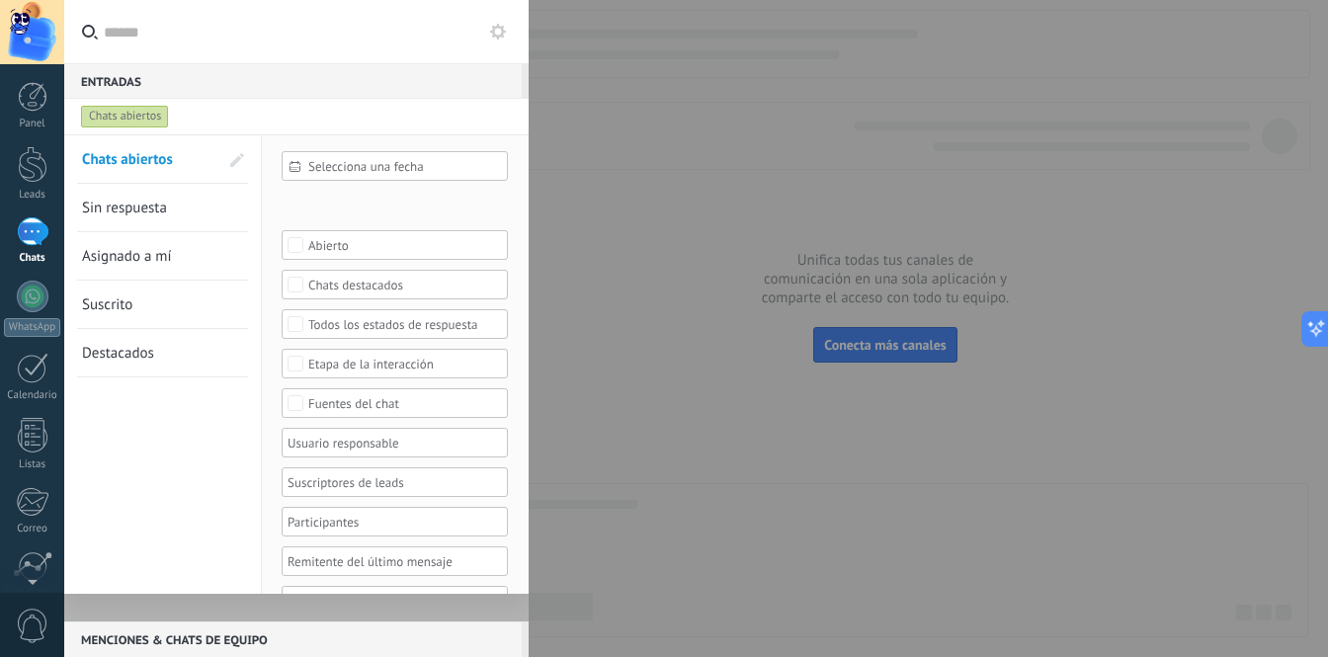
click at [142, 123] on div "Chats abiertos" at bounding box center [125, 117] width 88 height 24
click at [662, 162] on div at bounding box center [664, 328] width 1328 height 657
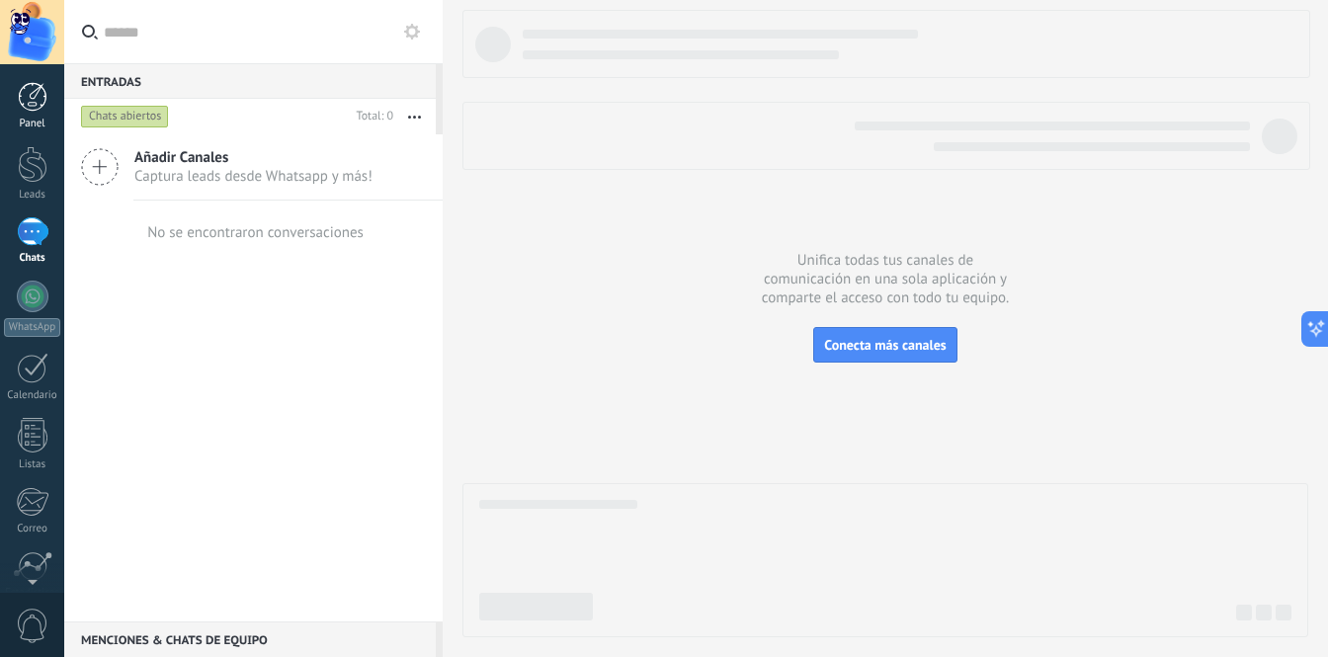
click at [43, 92] on div at bounding box center [33, 97] width 30 height 30
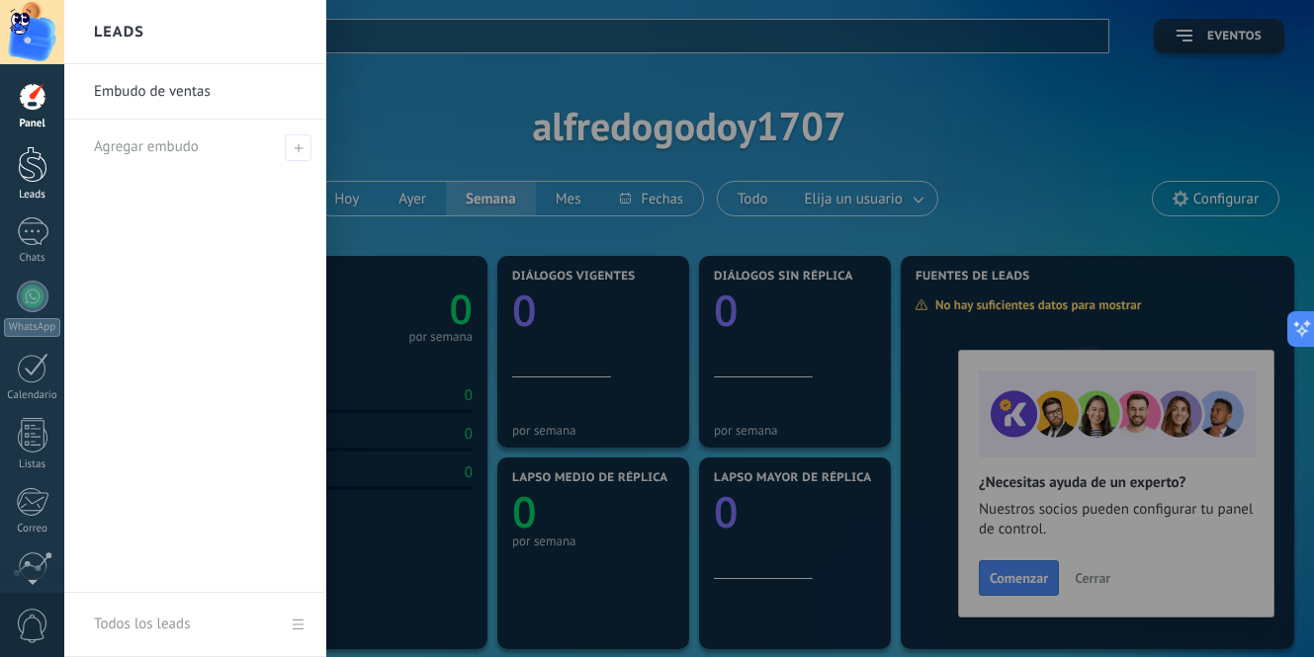
click at [25, 164] on div at bounding box center [33, 164] width 30 height 37
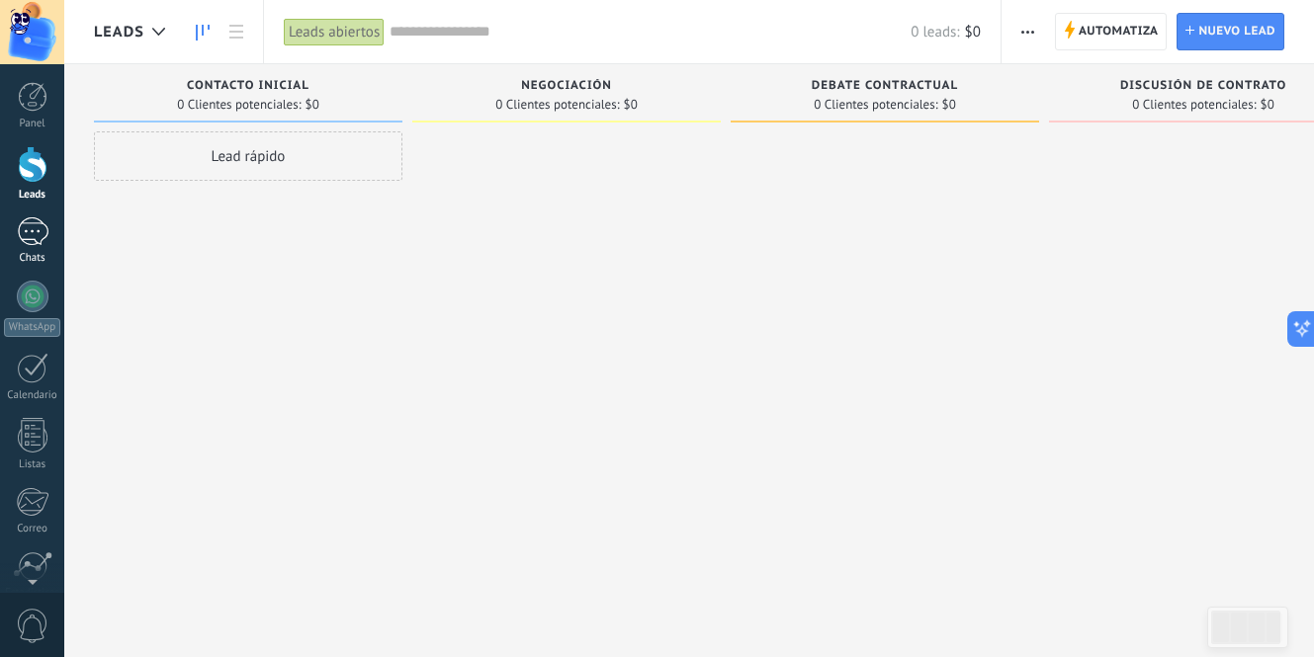
click at [34, 219] on div at bounding box center [33, 231] width 32 height 29
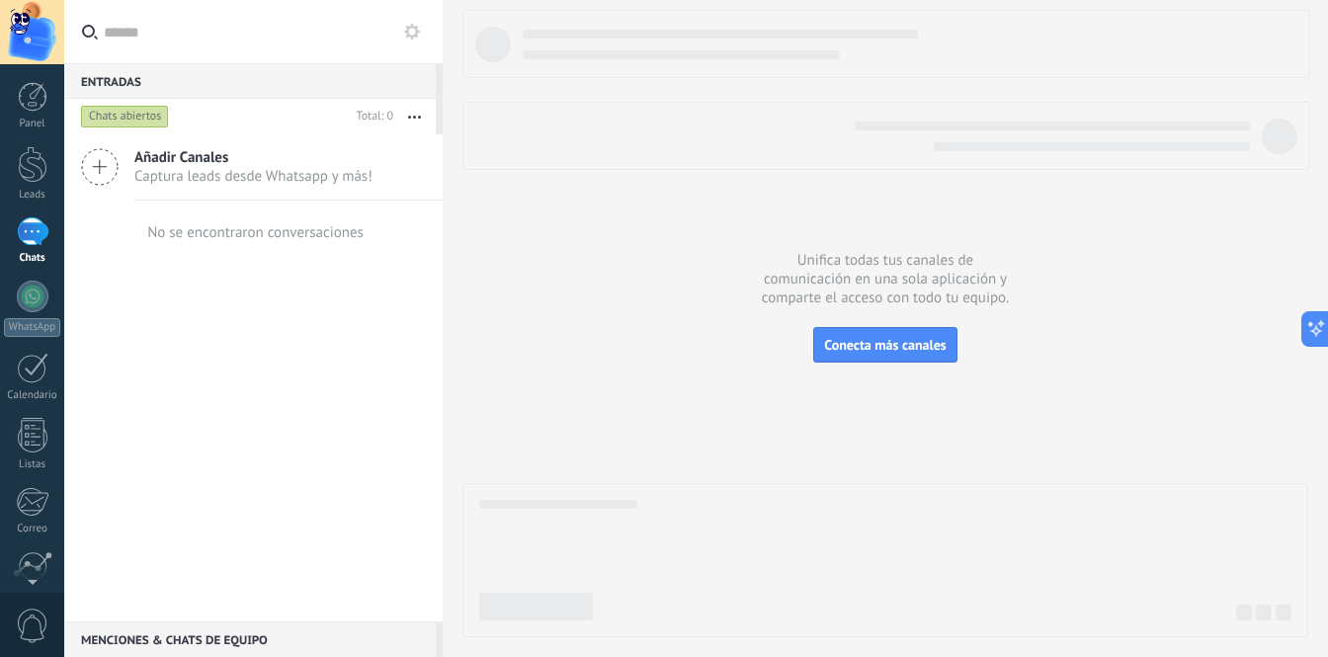
click at [413, 120] on button "button" at bounding box center [414, 117] width 42 height 36
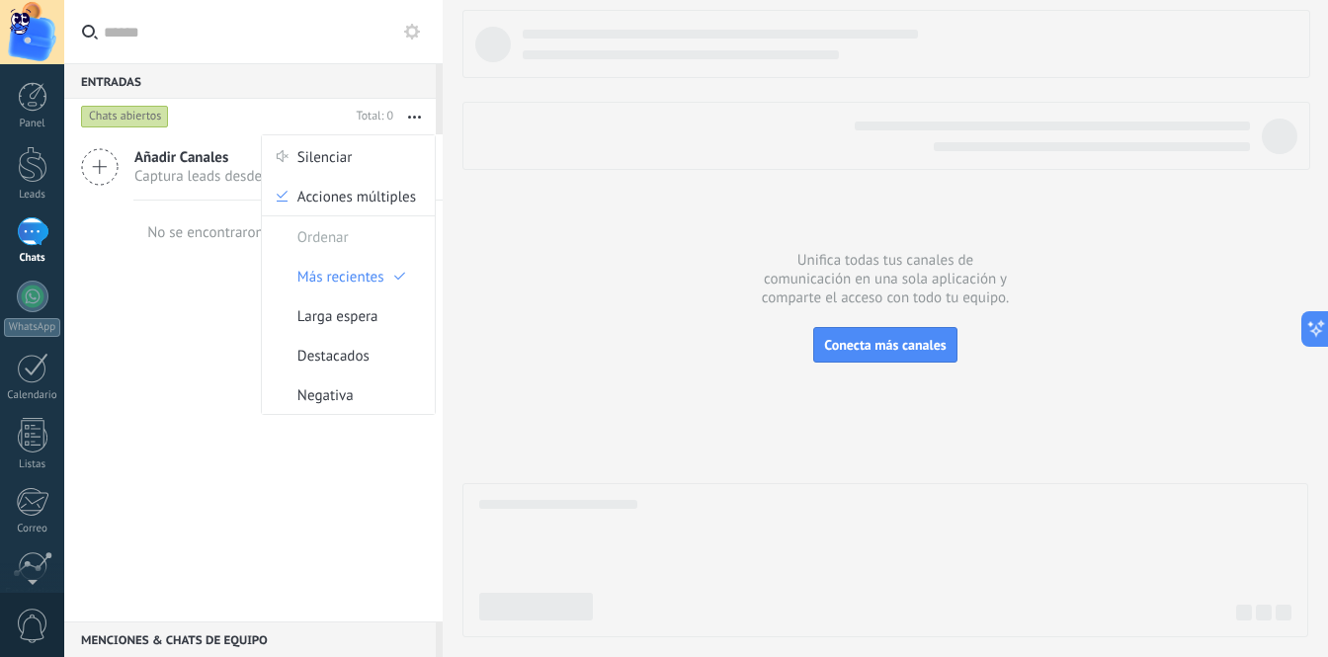
click at [418, 6] on input "text" at bounding box center [265, 31] width 323 height 63
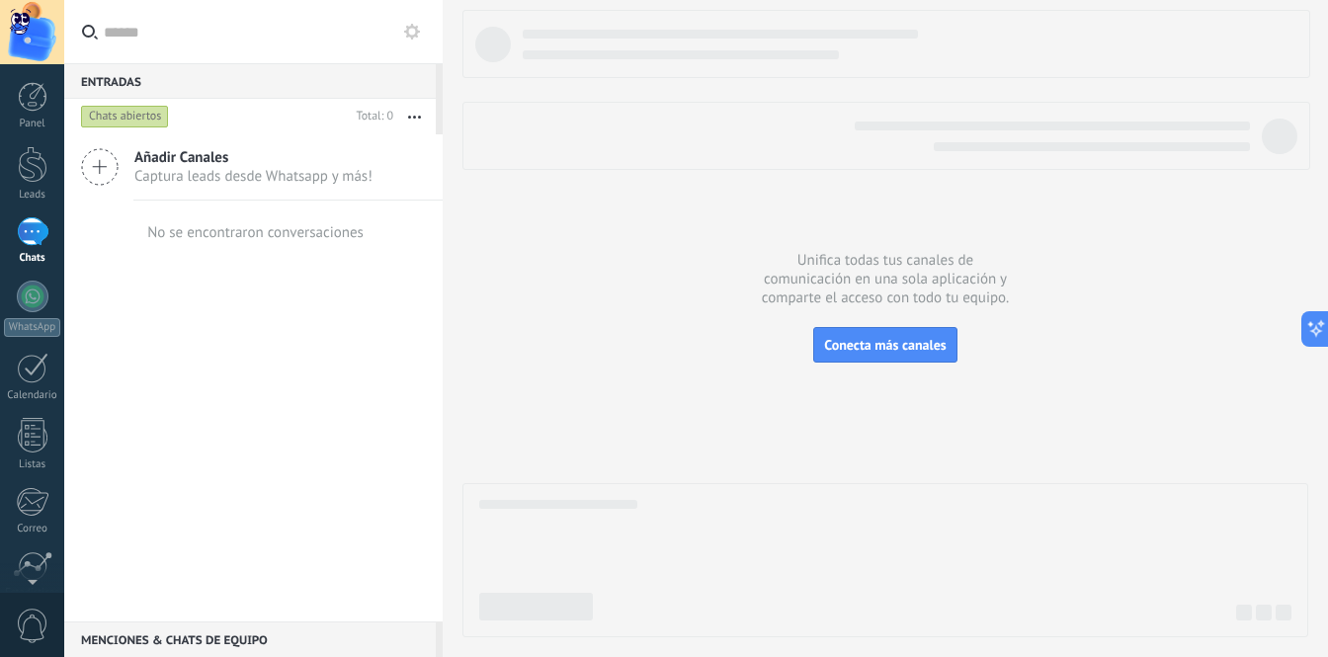
click at [412, 38] on use at bounding box center [412, 32] width 16 height 16
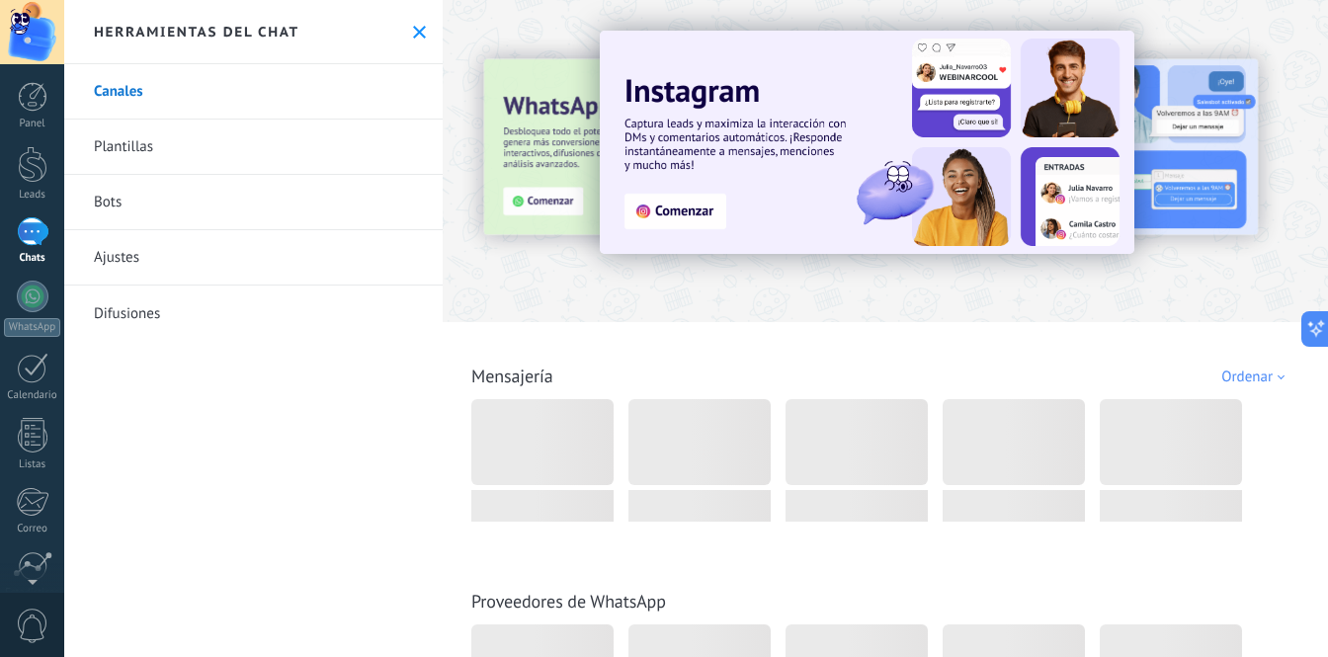
click at [413, 33] on use at bounding box center [419, 32] width 13 height 13
